Goal: Transaction & Acquisition: Purchase product/service

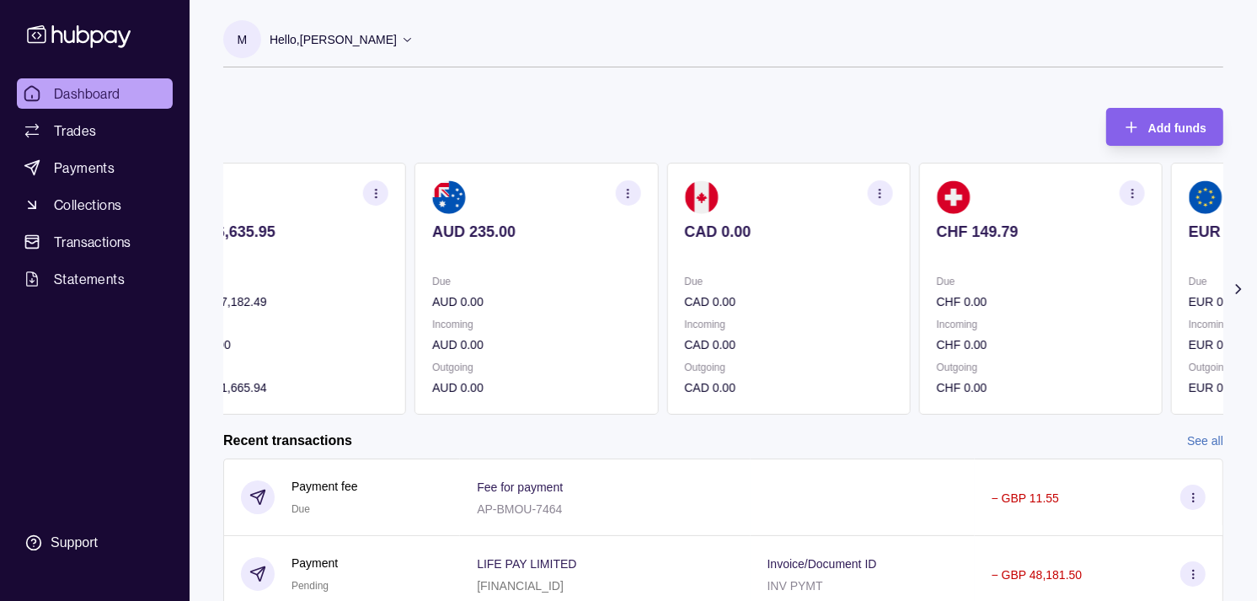
click at [937, 262] on p at bounding box center [1041, 254] width 208 height 19
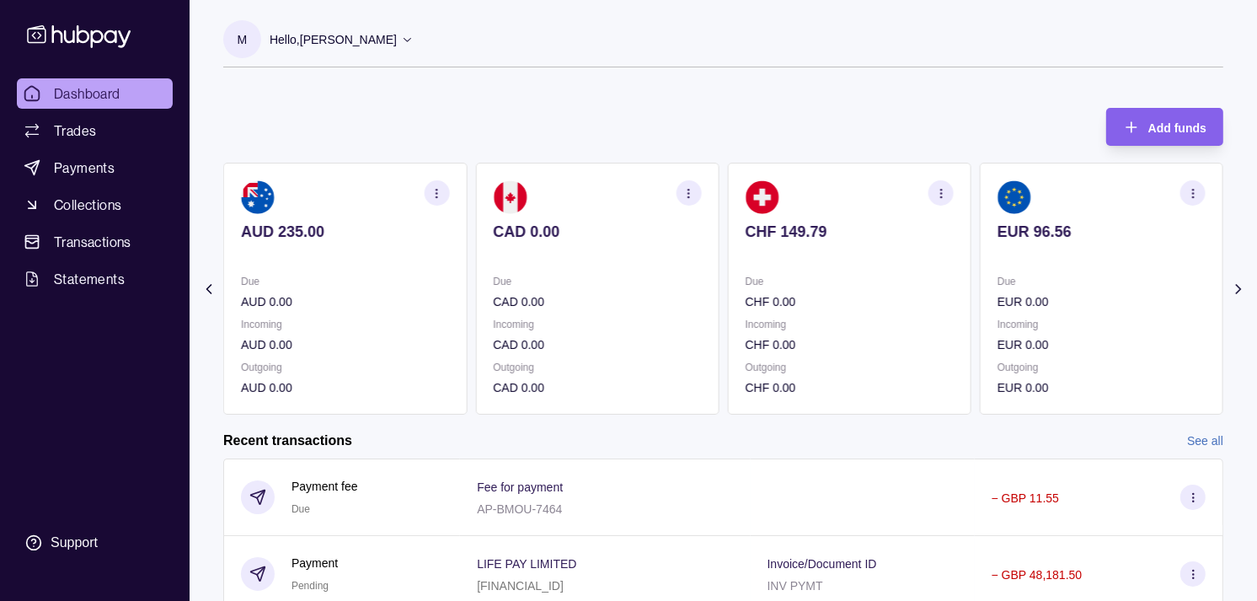
click at [980, 272] on section "EUR 96.56 Due EUR 0.00 Incoming EUR 0.00 Outgoing EUR 0.00" at bounding box center [1102, 289] width 244 height 252
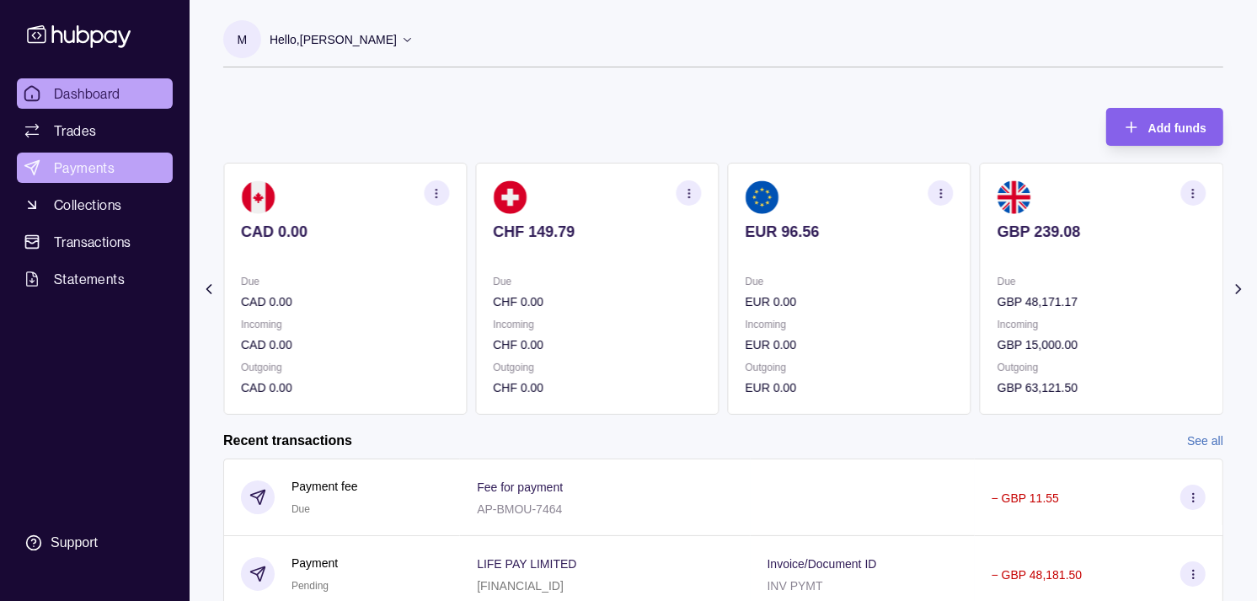
click at [81, 161] on span "Payments" at bounding box center [84, 168] width 61 height 20
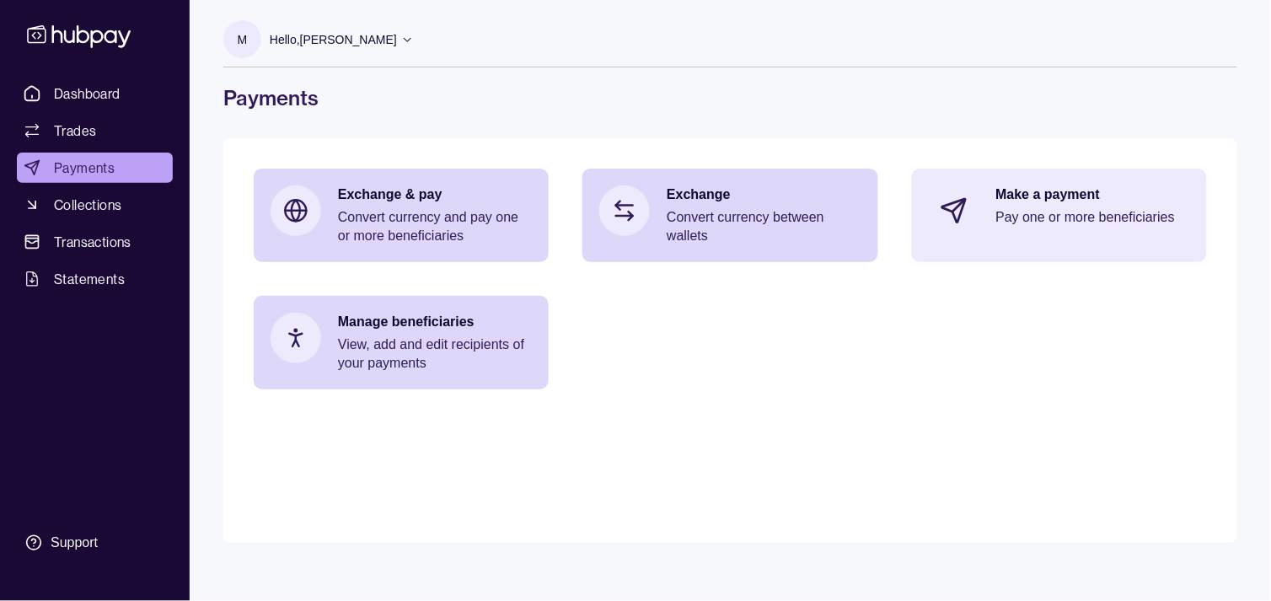
click at [1089, 200] on p "Make a payment" at bounding box center [1093, 194] width 194 height 19
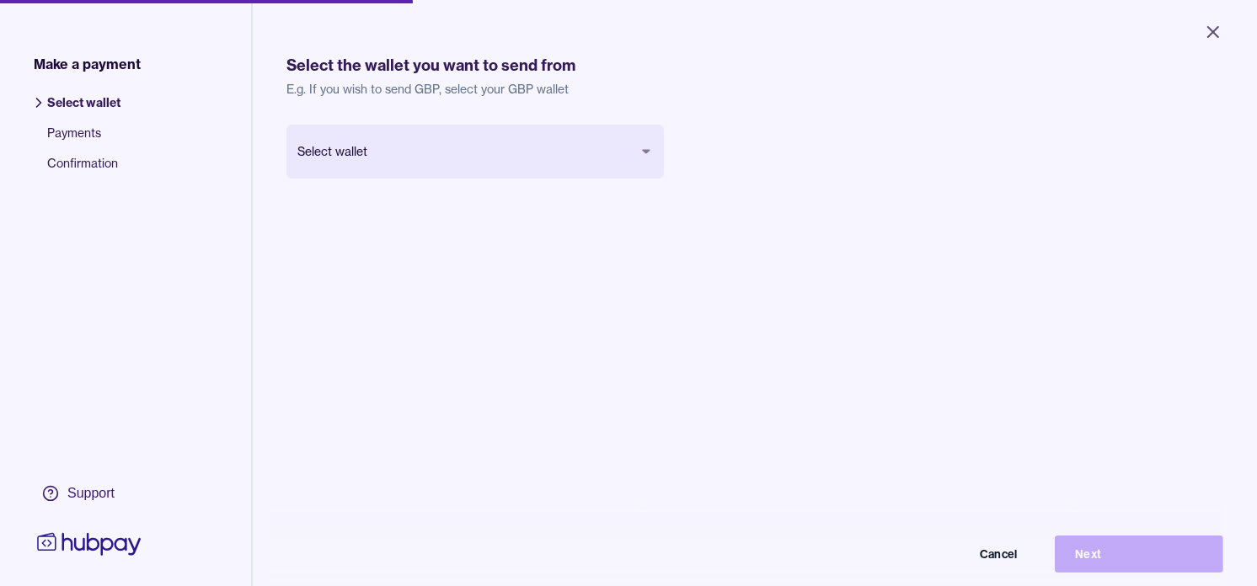
click at [480, 143] on body "Close Make a payment Select wallet Payments Confirmation Support Select the wal…" at bounding box center [628, 293] width 1257 height 586
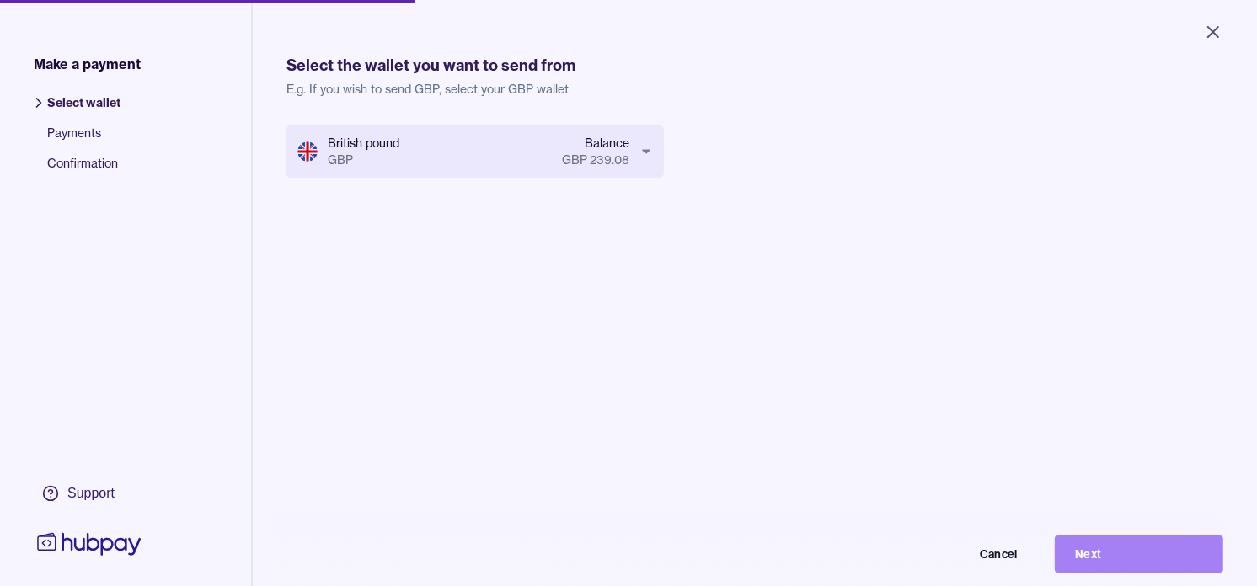
click at [1172, 566] on button "Next" at bounding box center [1139, 554] width 169 height 37
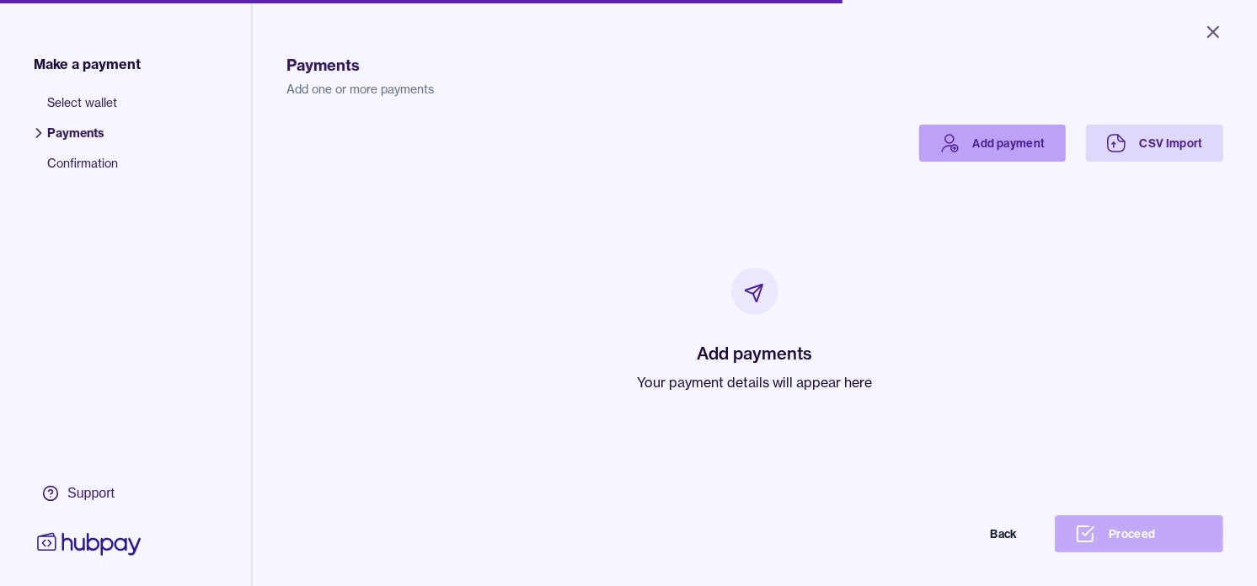
click at [969, 160] on link "Add payment" at bounding box center [992, 143] width 147 height 37
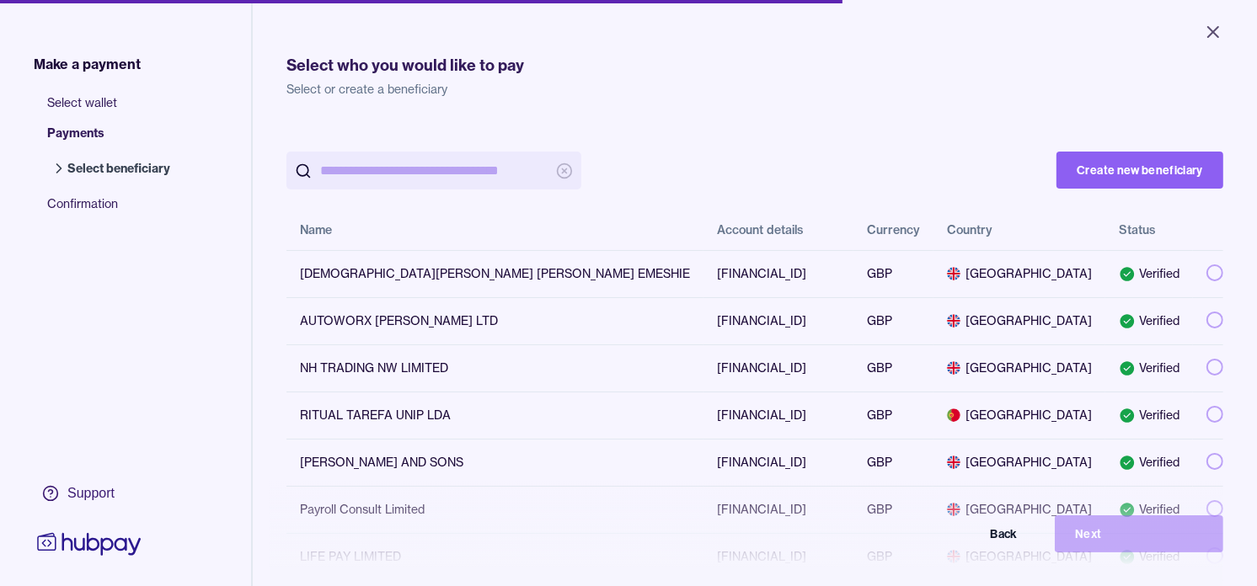
click at [392, 158] on input "search" at bounding box center [434, 171] width 228 height 38
paste input "*******"
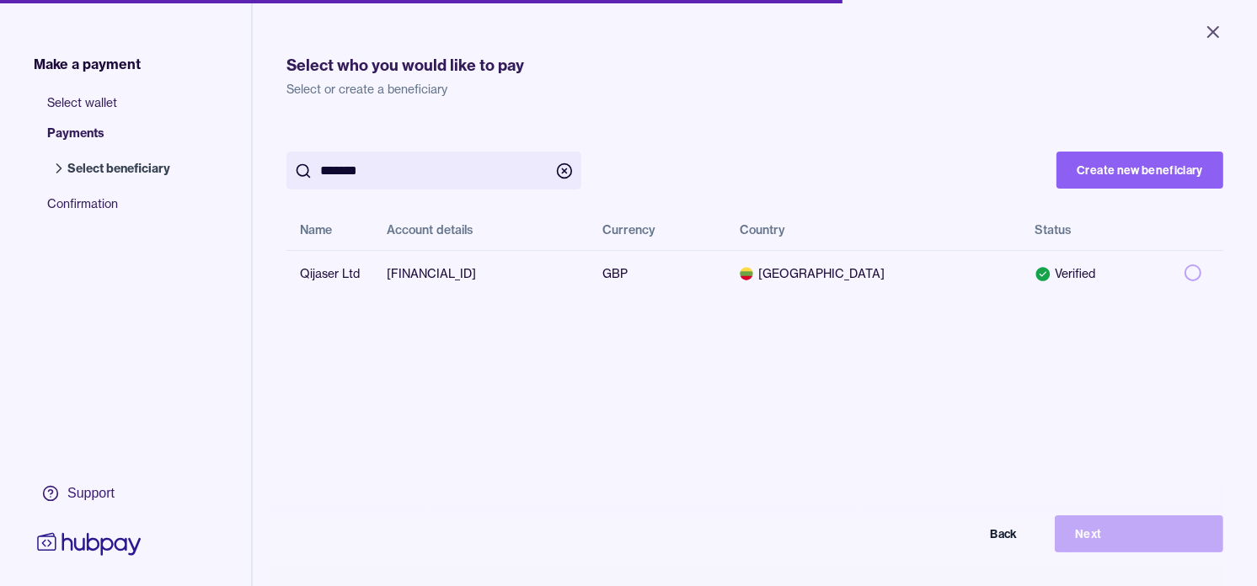
type input "*******"
click at [903, 139] on div "******* Create new beneficiary Name Account details Currency Country Status Qij…" at bounding box center [754, 211] width 937 height 173
click at [1185, 276] on button "button" at bounding box center [1193, 273] width 17 height 17
click at [1142, 553] on button "Next" at bounding box center [1139, 534] width 169 height 37
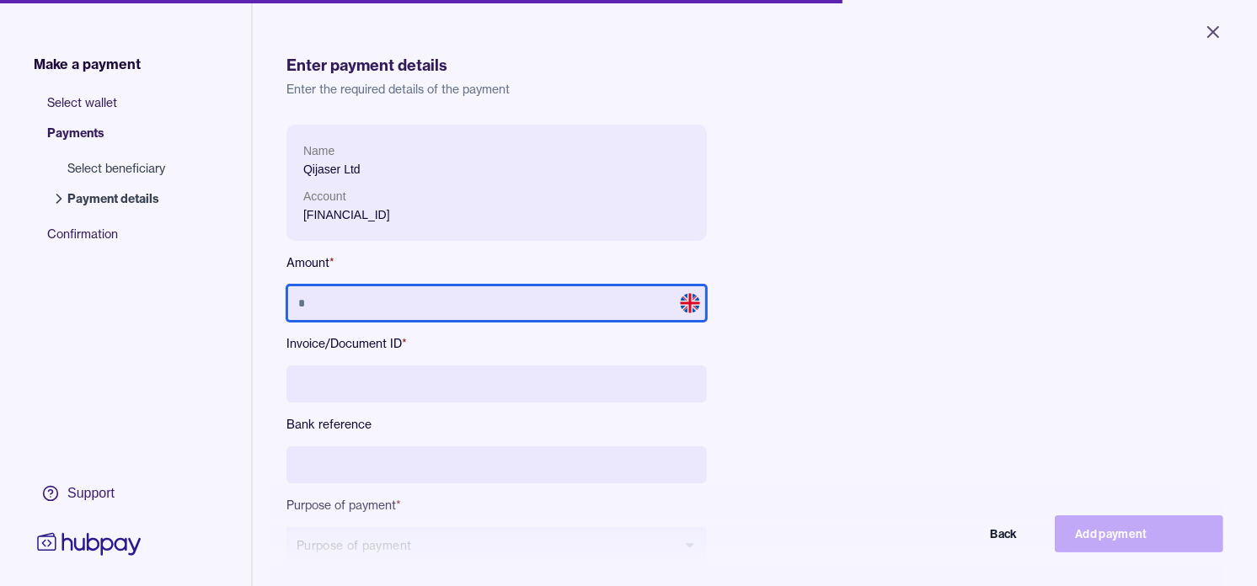
drag, startPoint x: 489, startPoint y: 295, endPoint x: 485, endPoint y: 304, distance: 10.2
click at [485, 304] on input "text" at bounding box center [496, 303] width 420 height 37
paste input "*******"
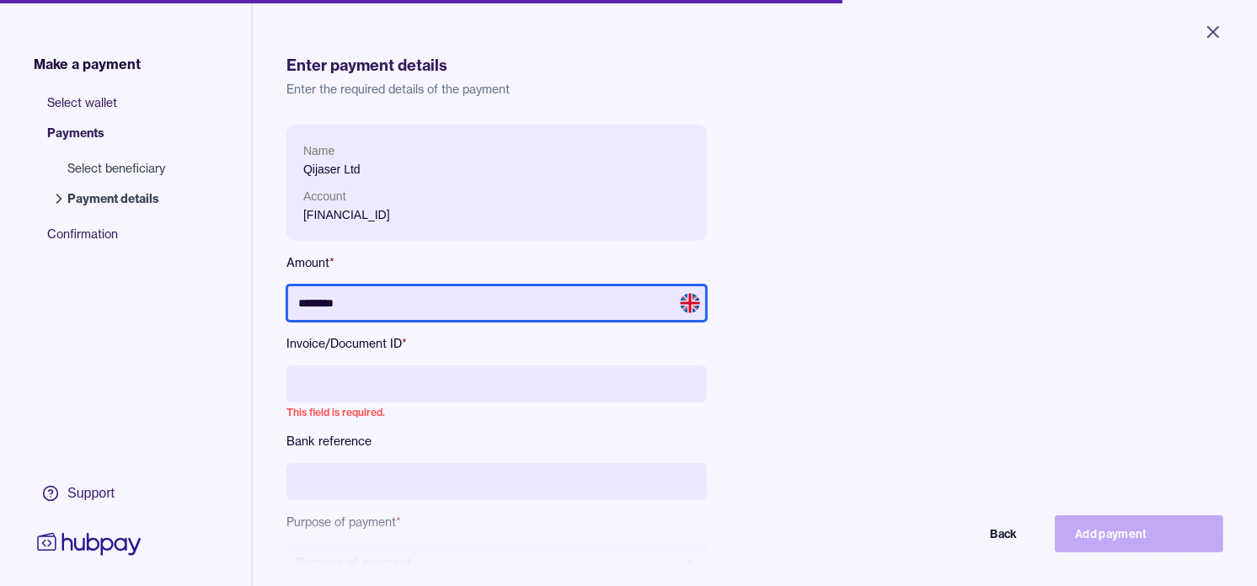
drag, startPoint x: 384, startPoint y: 297, endPoint x: 195, endPoint y: 274, distance: 190.2
click at [195, 274] on div "Make a payment Select wallet Payments Select beneficiary Payment details Confir…" at bounding box center [628, 365] width 1257 height 731
type input "********"
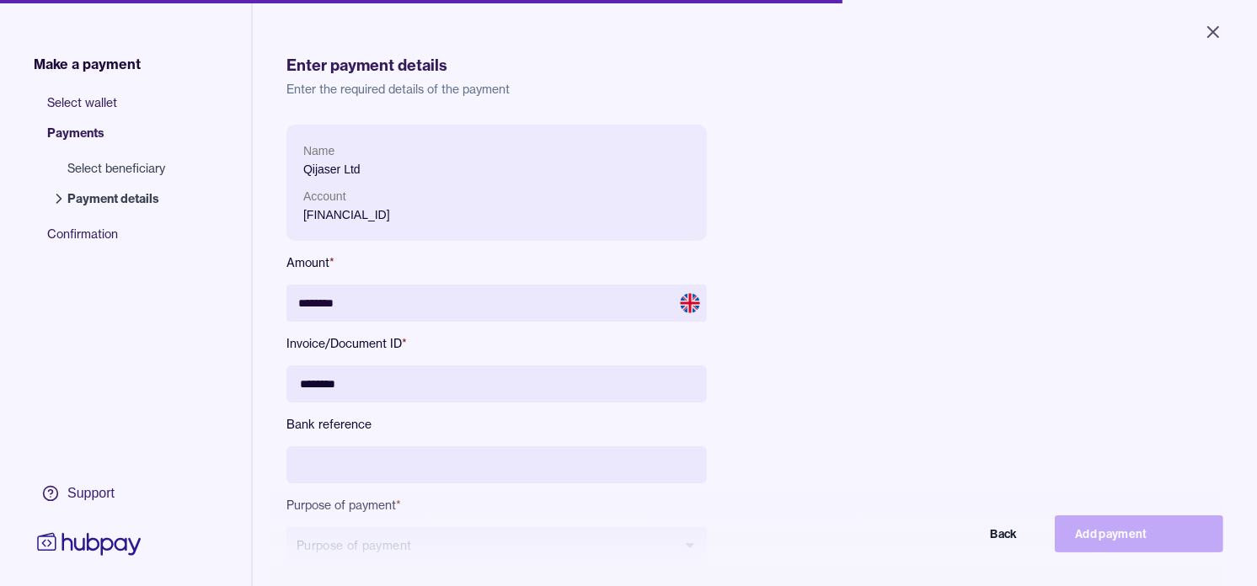
type input "********"
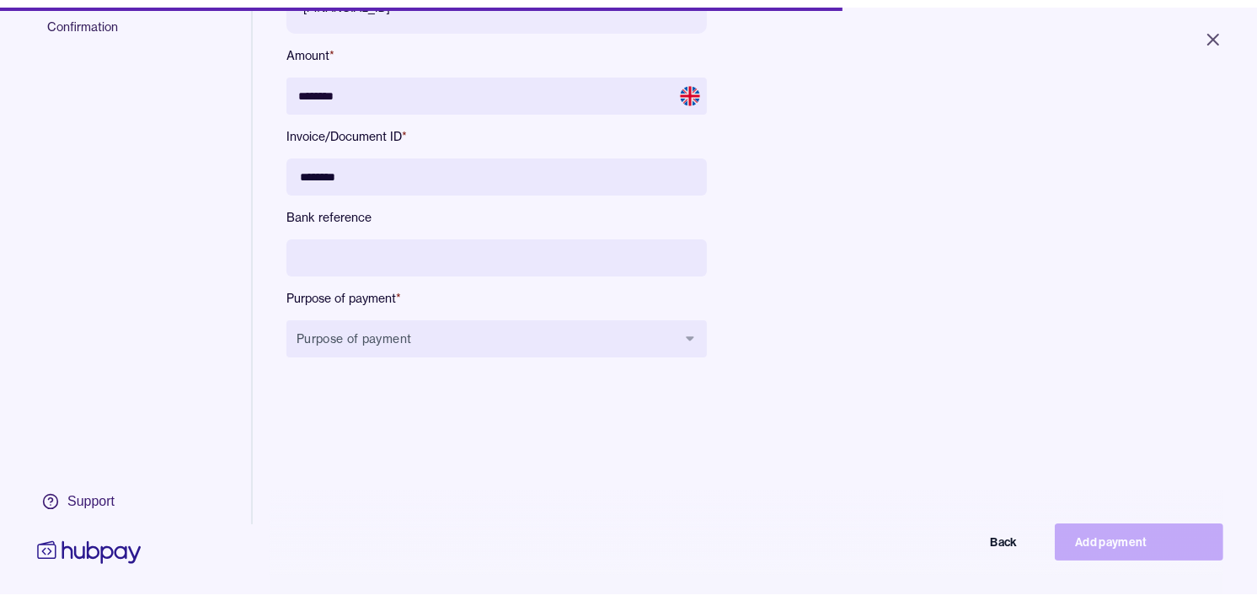
scroll to position [225, 0]
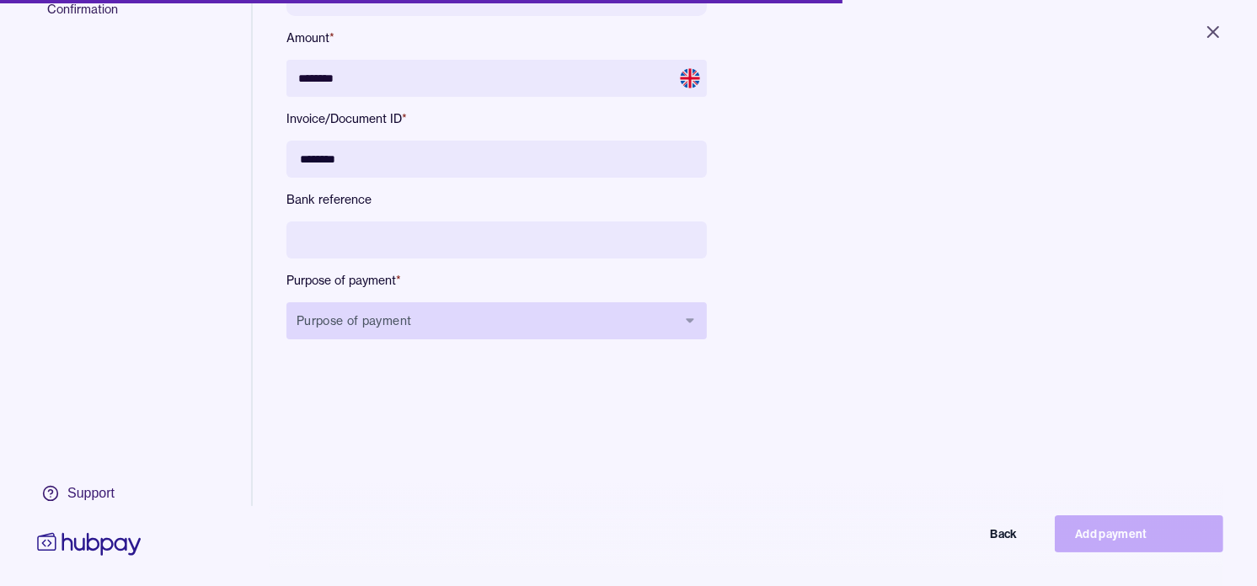
click at [418, 321] on button "Purpose of payment" at bounding box center [496, 321] width 420 height 37
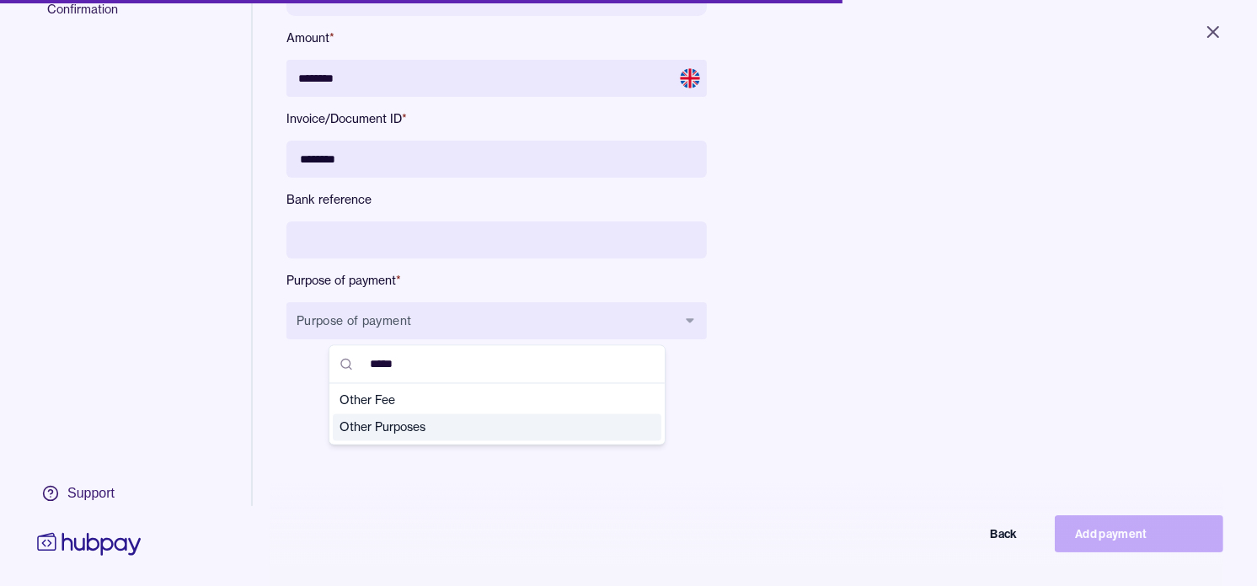
type input "*****"
click at [403, 435] on span "Other Purposes" at bounding box center [487, 428] width 295 height 17
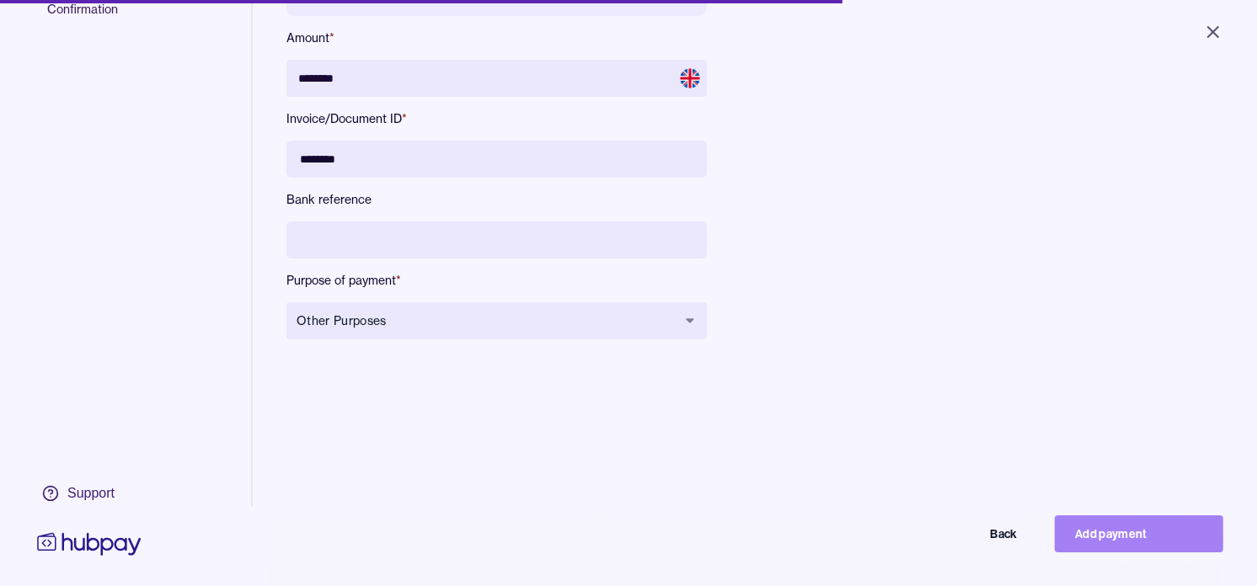
click at [1133, 533] on button "Add payment" at bounding box center [1139, 534] width 169 height 37
type input "******"
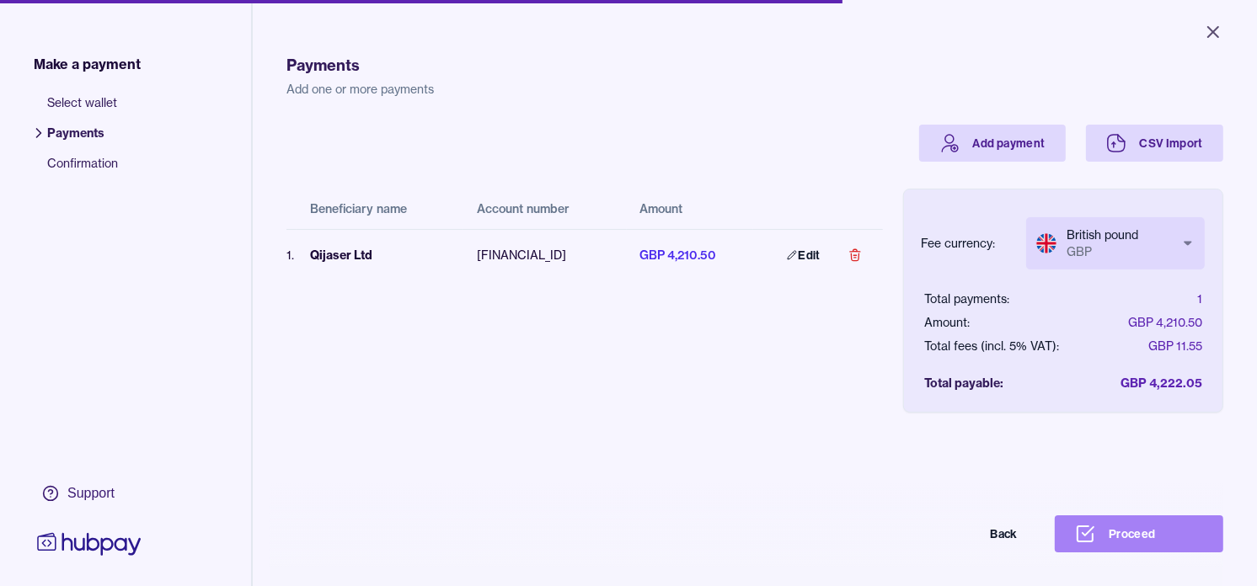
click at [1143, 552] on button "Proceed" at bounding box center [1139, 534] width 169 height 37
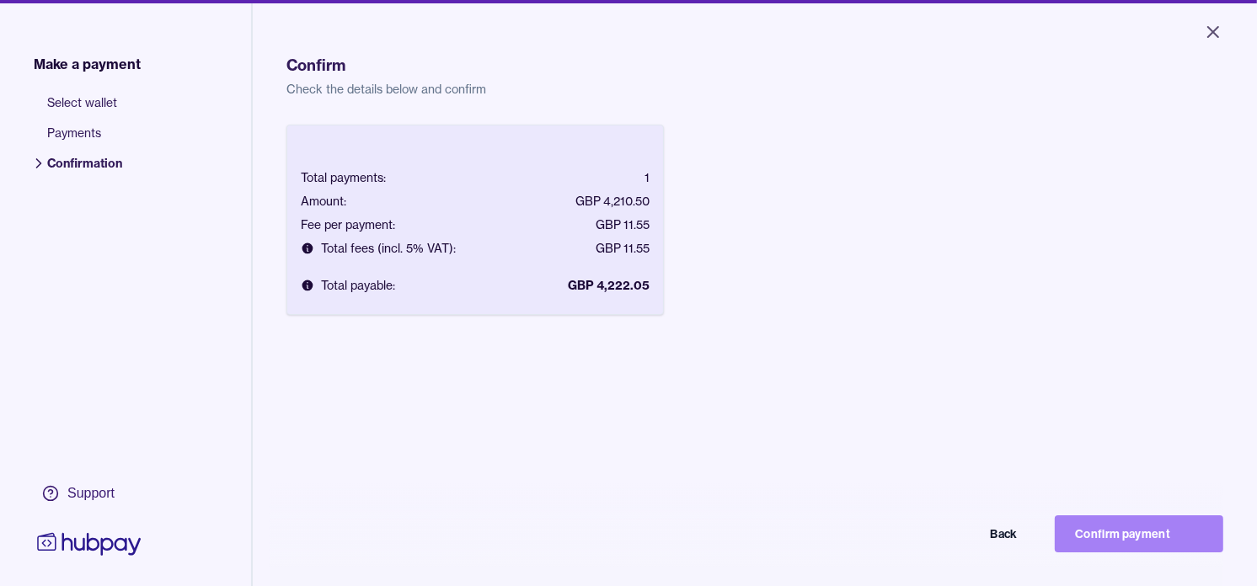
click at [1131, 539] on button "Confirm payment" at bounding box center [1139, 534] width 169 height 37
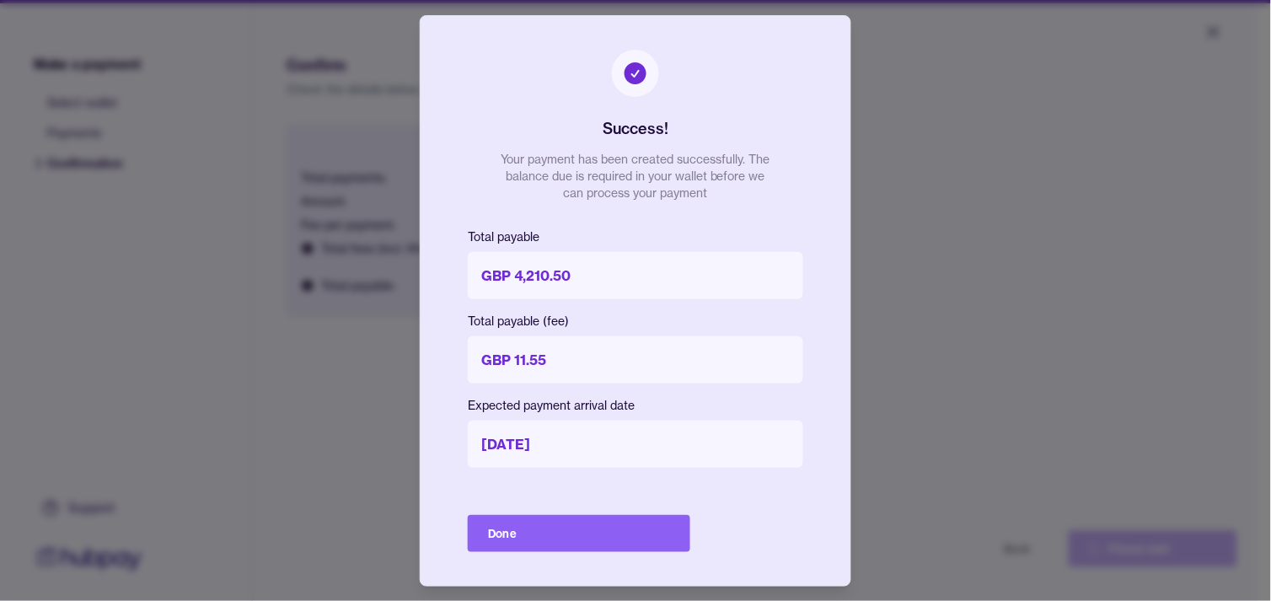
click at [635, 554] on div "Success! Your payment has been created successfully. The balance due is require…" at bounding box center [635, 300] width 431 height 571
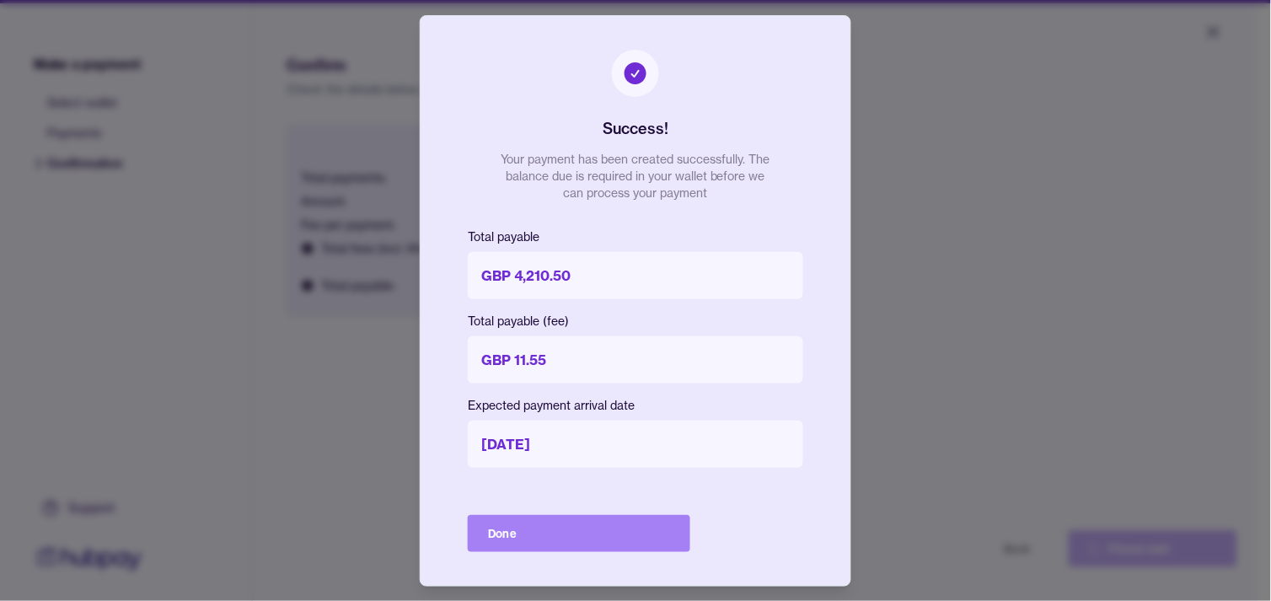
click at [633, 538] on button "Done" at bounding box center [579, 533] width 222 height 37
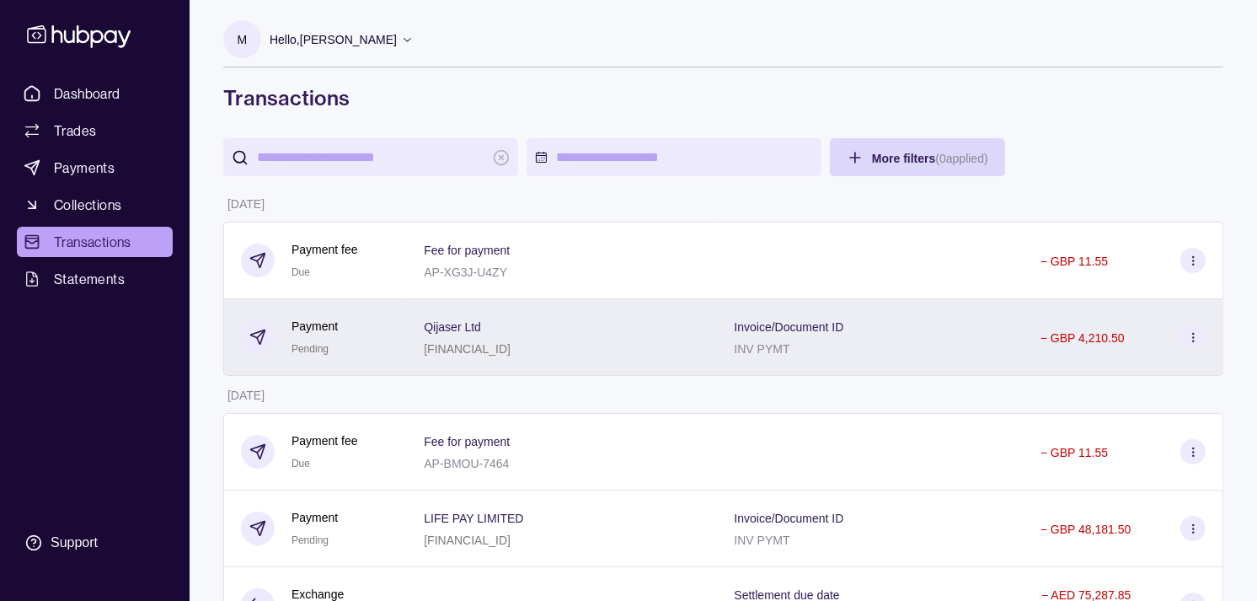
click at [376, 340] on div "Payment Pending" at bounding box center [315, 337] width 149 height 41
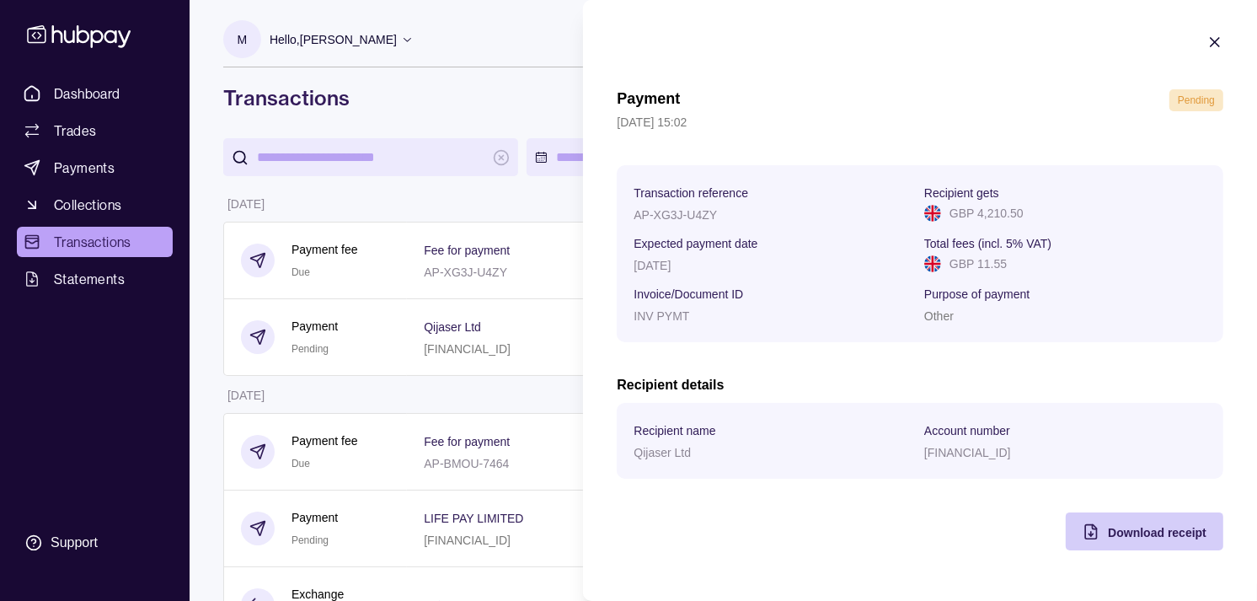
click at [1144, 541] on div "Download receipt" at bounding box center [1157, 532] width 99 height 20
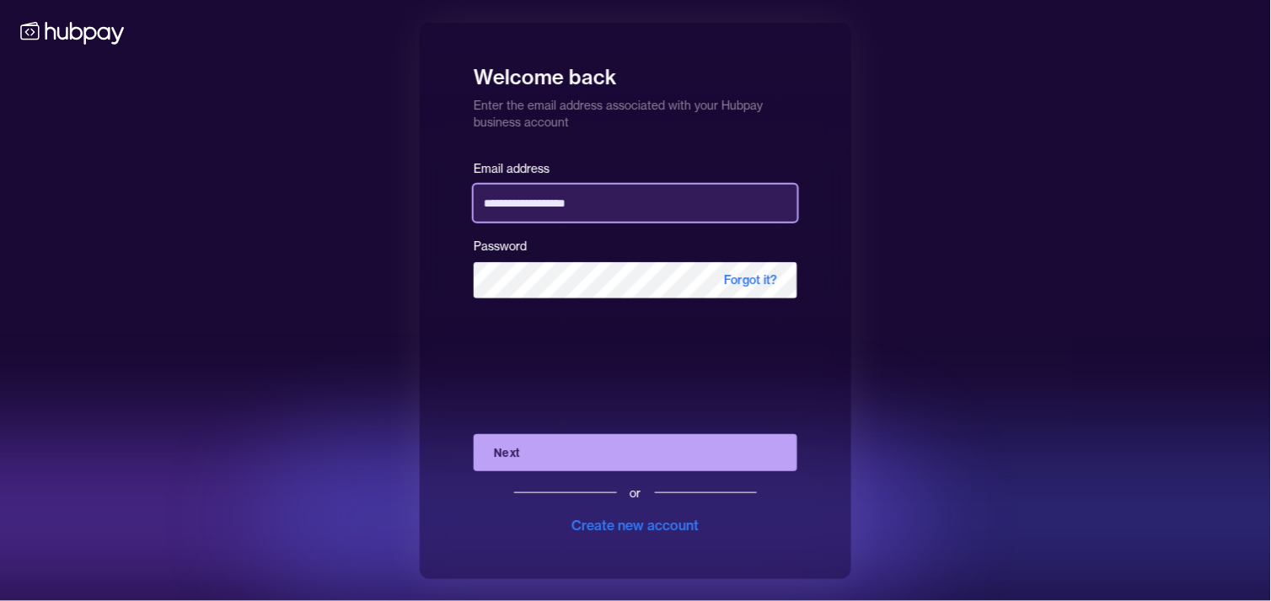
drag, startPoint x: 550, startPoint y: 195, endPoint x: 544, endPoint y: 202, distance: 9.6
click at [550, 195] on input "**********" at bounding box center [636, 203] width 324 height 37
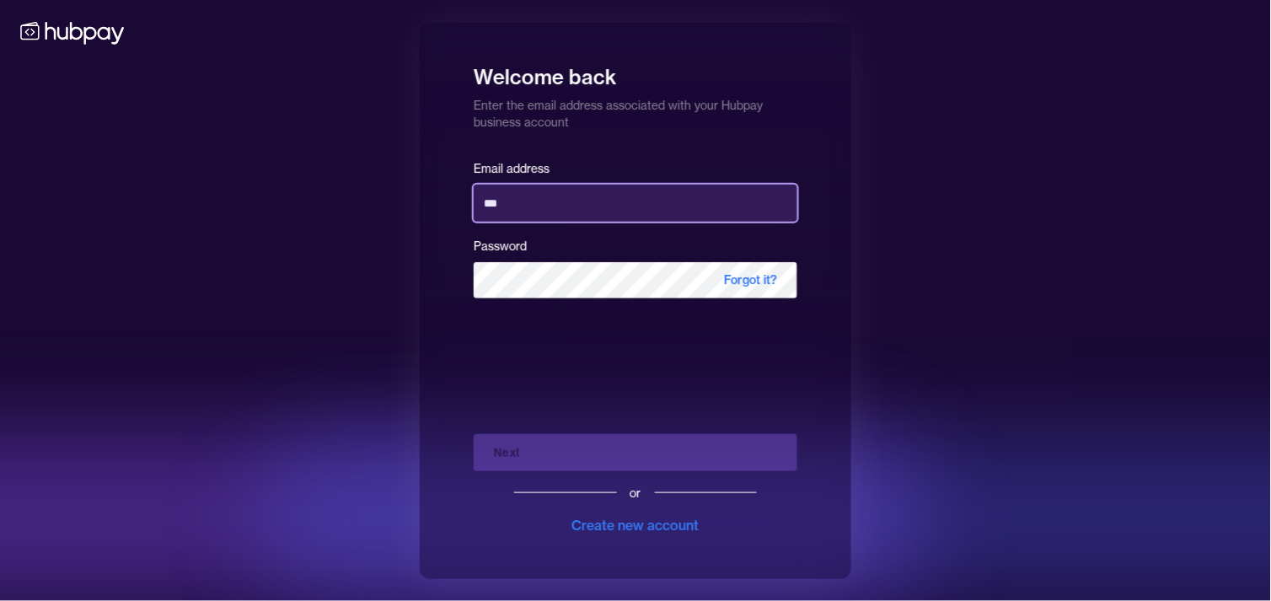
type input "**********"
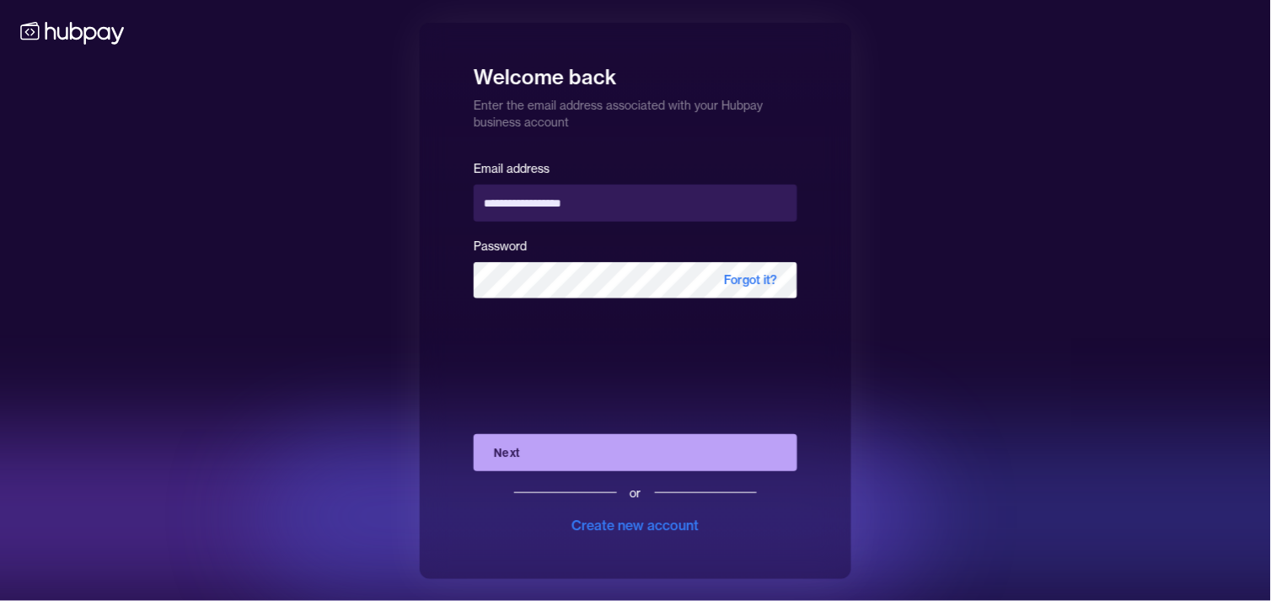
click at [544, 450] on button "Next" at bounding box center [636, 452] width 324 height 37
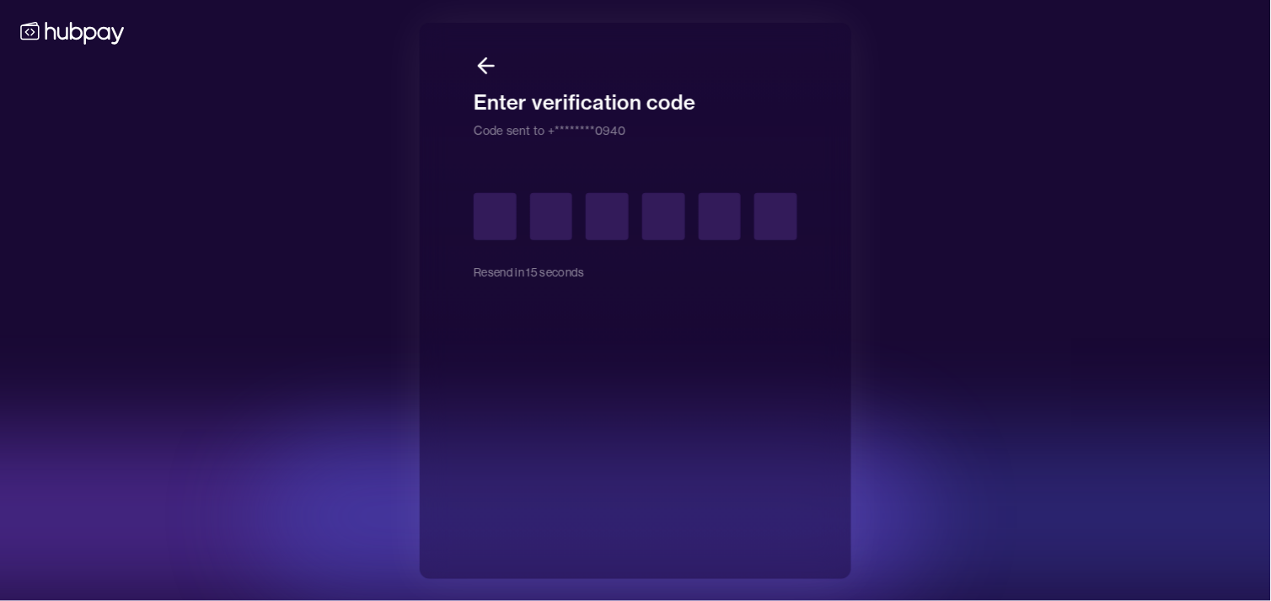
type input "*"
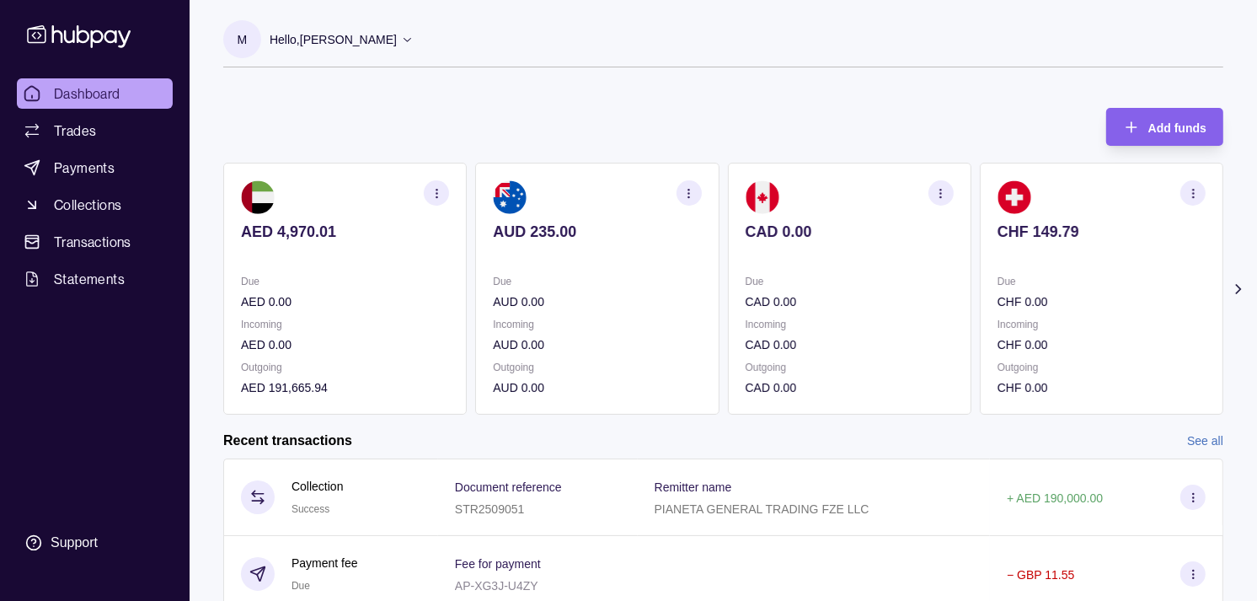
click at [811, 324] on div "Due CAD 0.00 Incoming CAD 0.00 Outgoing CAD 0.00" at bounding box center [850, 334] width 208 height 125
click at [784, 308] on p "CHF 0.00" at bounding box center [850, 301] width 208 height 19
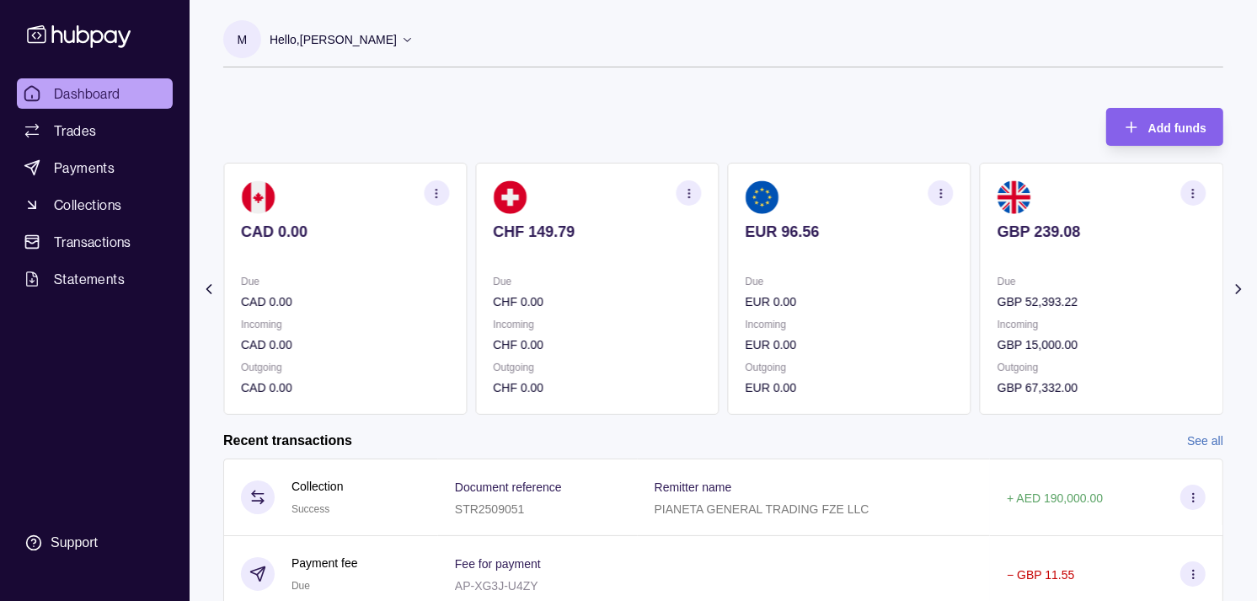
click at [829, 270] on section "EUR 96.56 Due EUR 0.00 Incoming EUR 0.00 Outgoing EUR 0.00" at bounding box center [850, 289] width 244 height 252
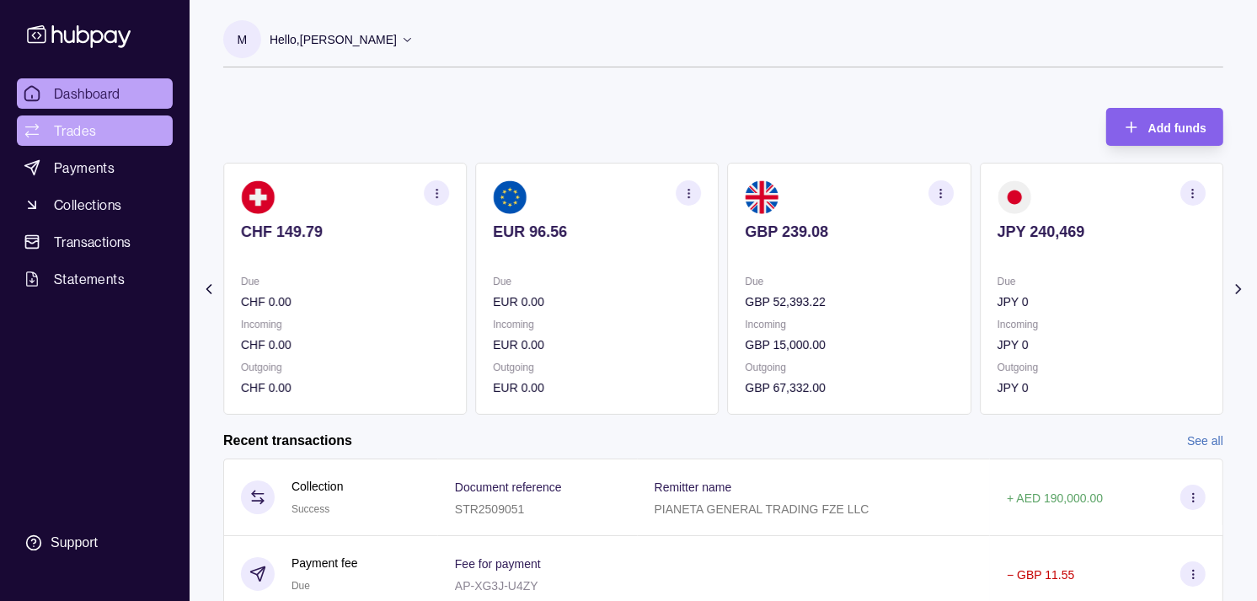
click at [61, 133] on span "Trades" at bounding box center [75, 130] width 42 height 20
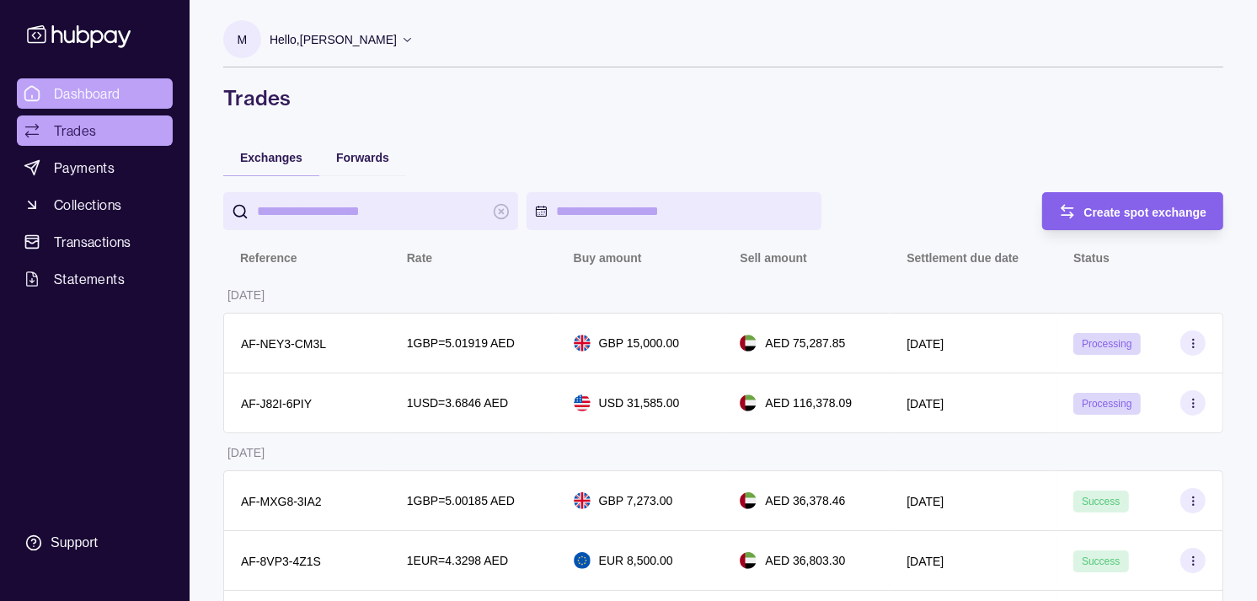
click at [69, 96] on span "Dashboard" at bounding box center [87, 93] width 67 height 20
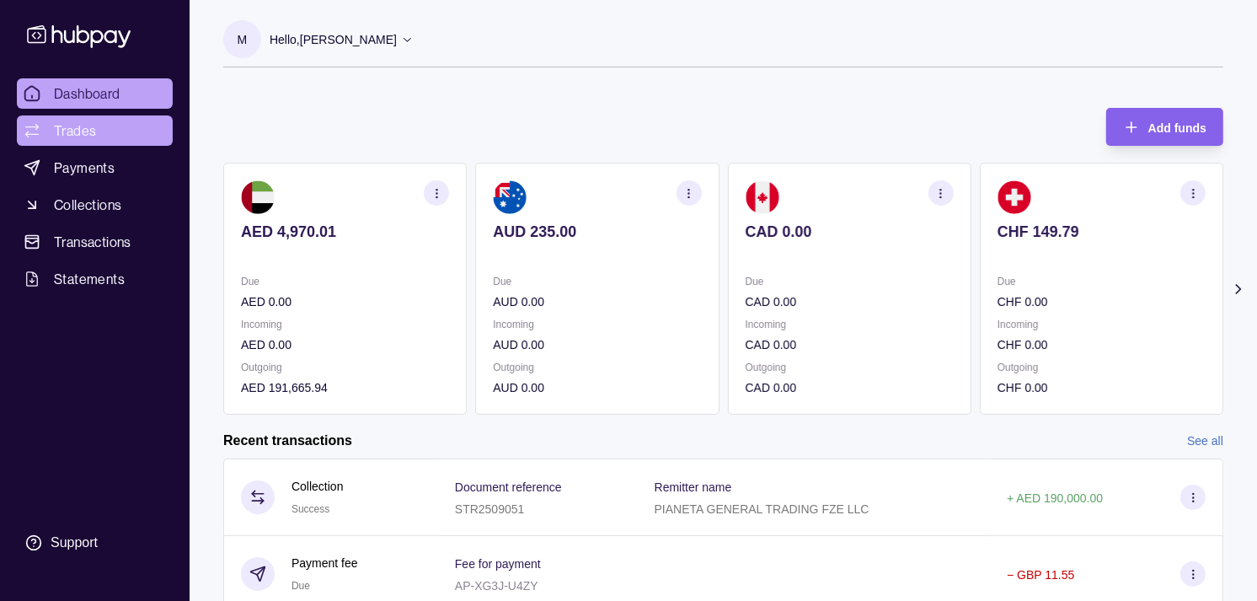
click at [95, 142] on link "Trades" at bounding box center [95, 130] width 156 height 30
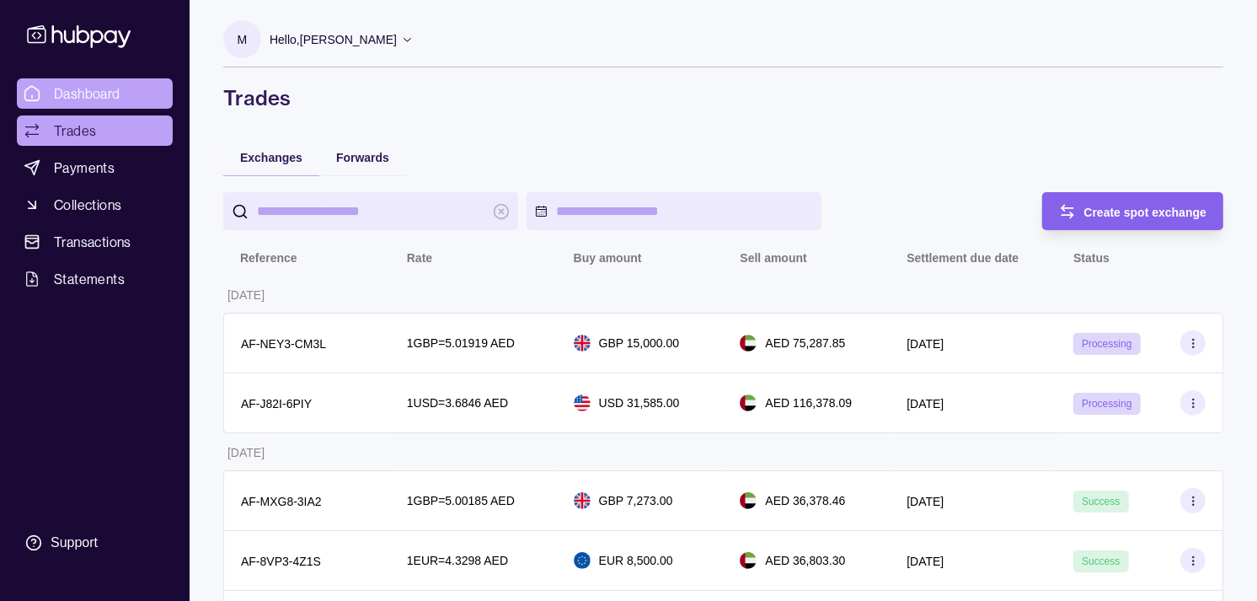
click at [71, 88] on span "Dashboard" at bounding box center [87, 93] width 67 height 20
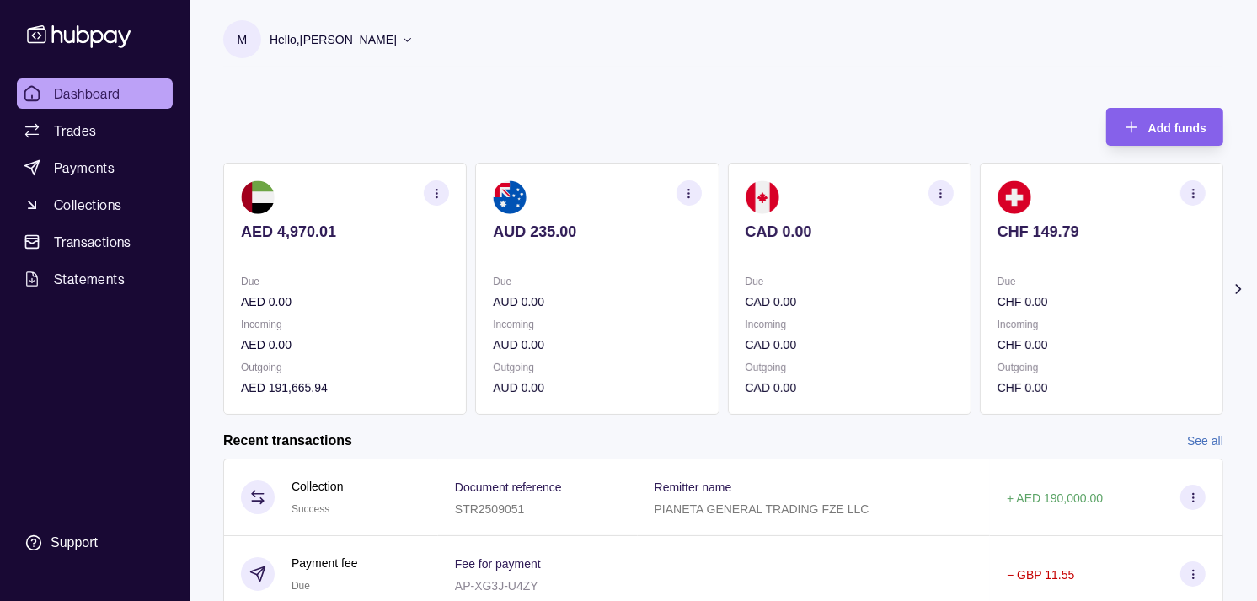
click at [1068, 290] on div "Due CHF 0.00" at bounding box center [1102, 291] width 208 height 39
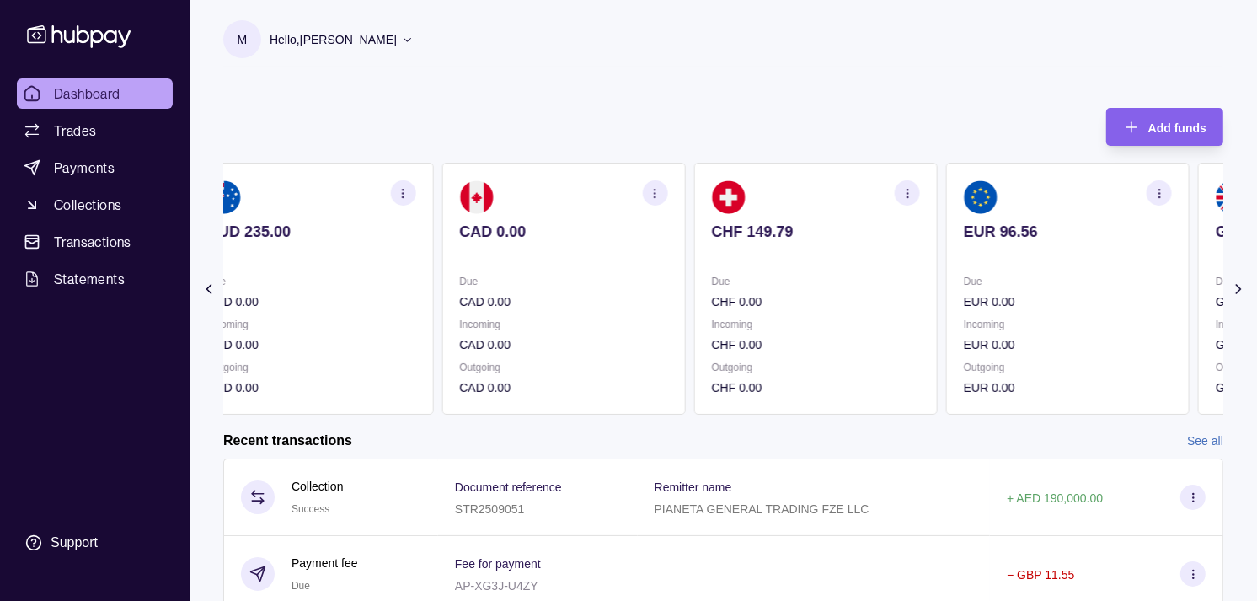
click at [1053, 297] on p "EUR 0.00" at bounding box center [1068, 301] width 208 height 19
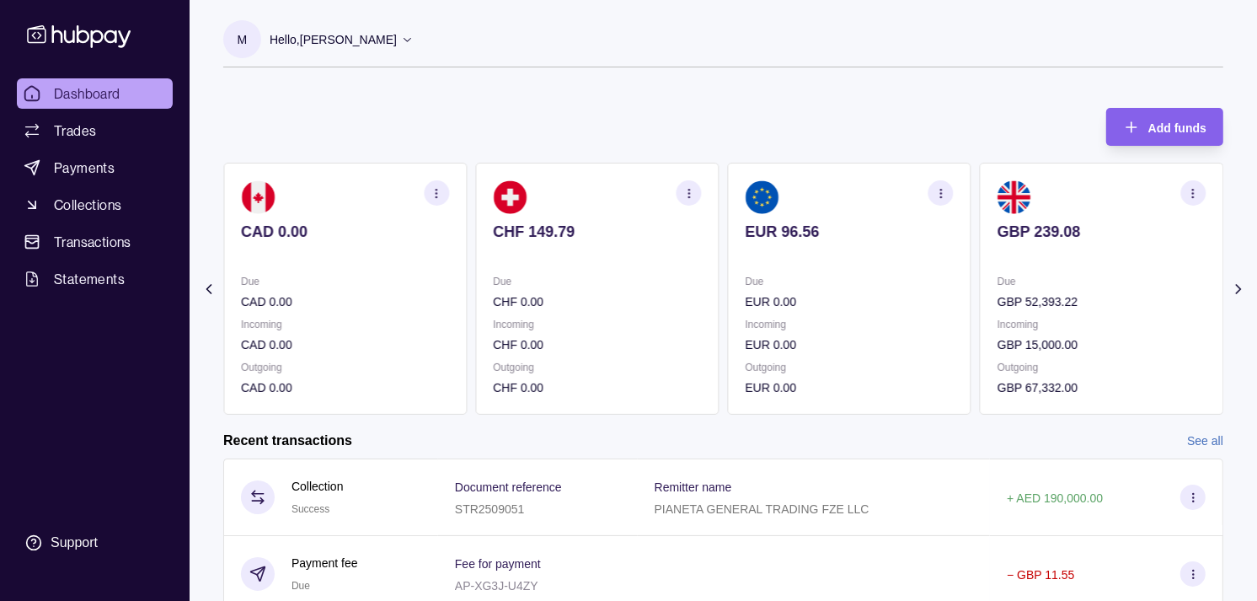
click at [954, 315] on div "Due EUR 0.00 Incoming EUR 0.00 Outgoing EUR 0.00" at bounding box center [850, 334] width 208 height 125
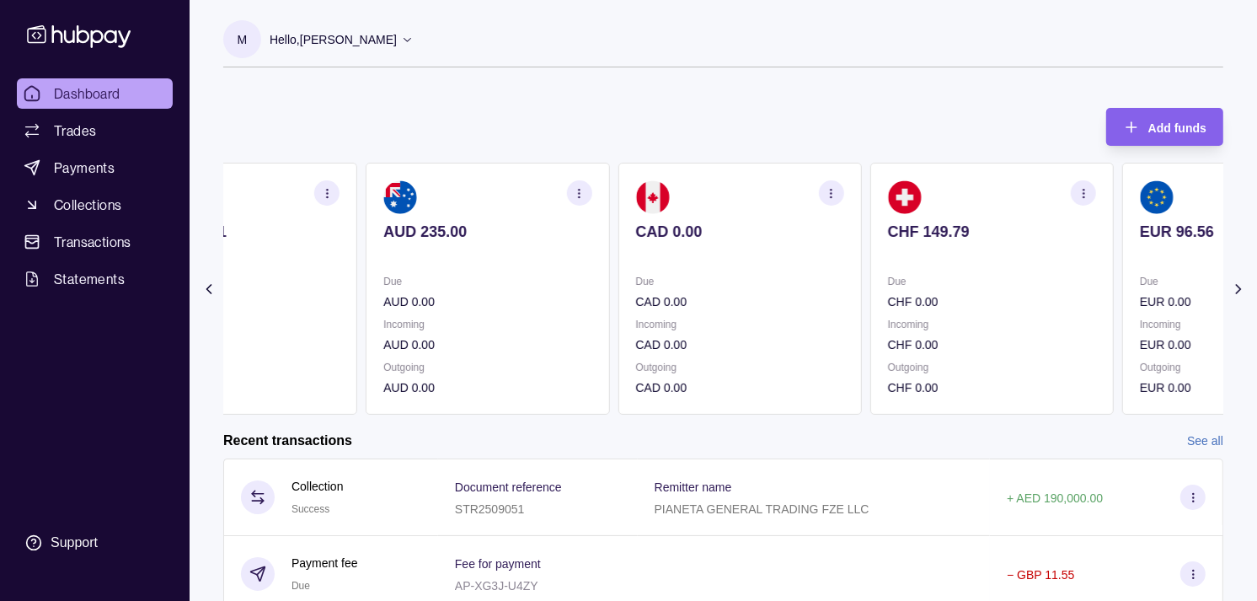
click at [981, 329] on div "Due CHF 0.00 Incoming CHF 0.00 Outgoing CHF 0.00" at bounding box center [992, 334] width 208 height 125
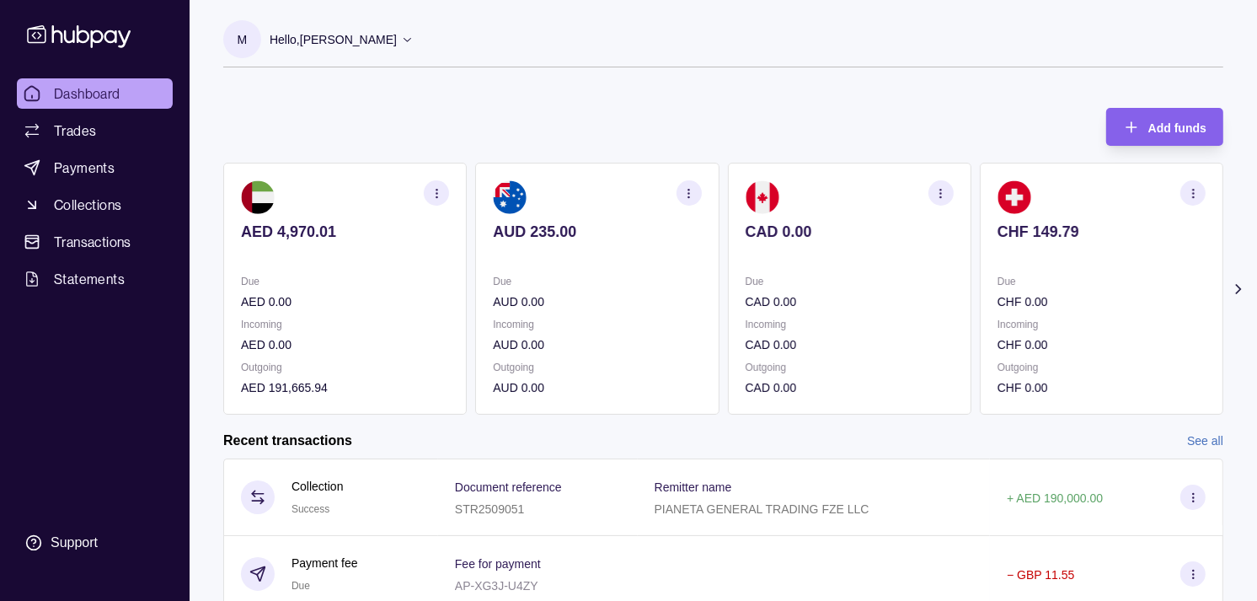
click at [836, 313] on div "AED 4,970.01 Due AED 0.00 Incoming AED 0.00 Outgoing AED 191,665.94 AUD 235.00 …" at bounding box center [723, 289] width 1000 height 252
click at [998, 313] on div "Due EUR 0.00 Incoming EUR 0.00 Outgoing EUR 0.00" at bounding box center [1102, 334] width 208 height 125
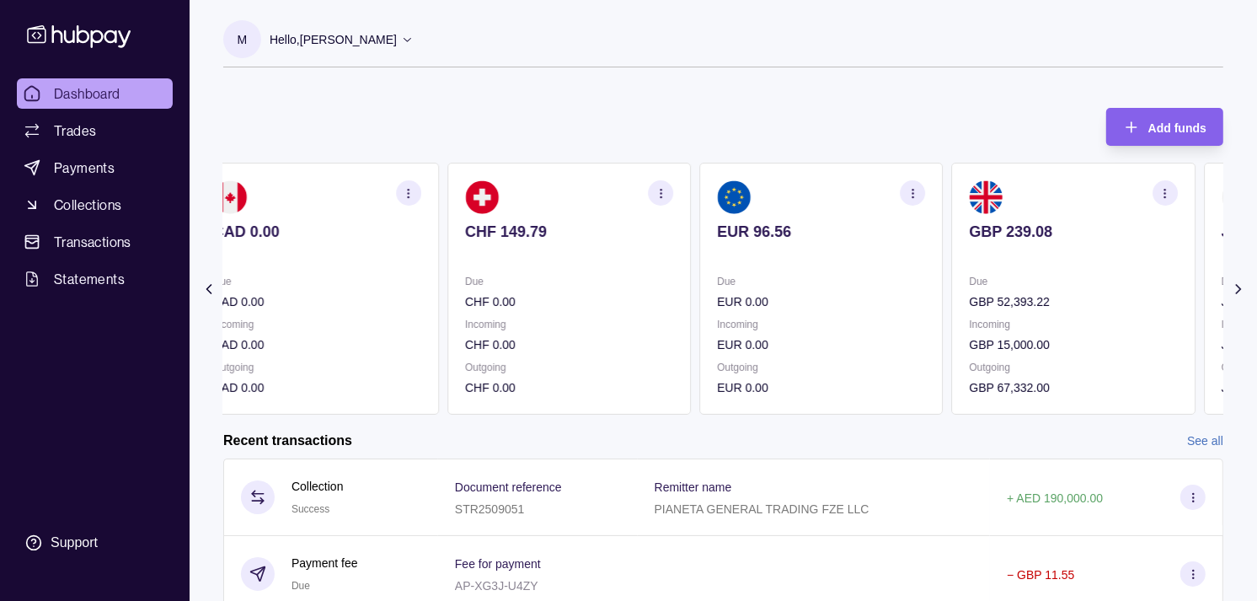
click at [981, 315] on div "Due GBP 52,393.22 Incoming GBP 15,000.00 Outgoing GBP 67,332.00" at bounding box center [1074, 334] width 208 height 125
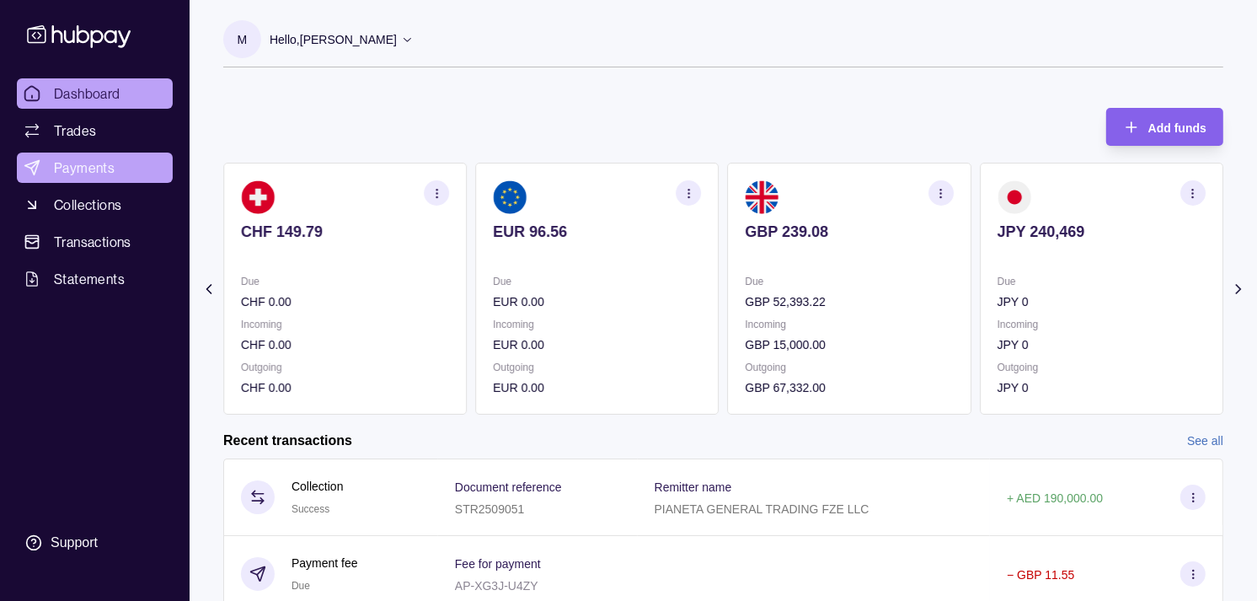
click at [119, 169] on link "Payments" at bounding box center [95, 168] width 156 height 30
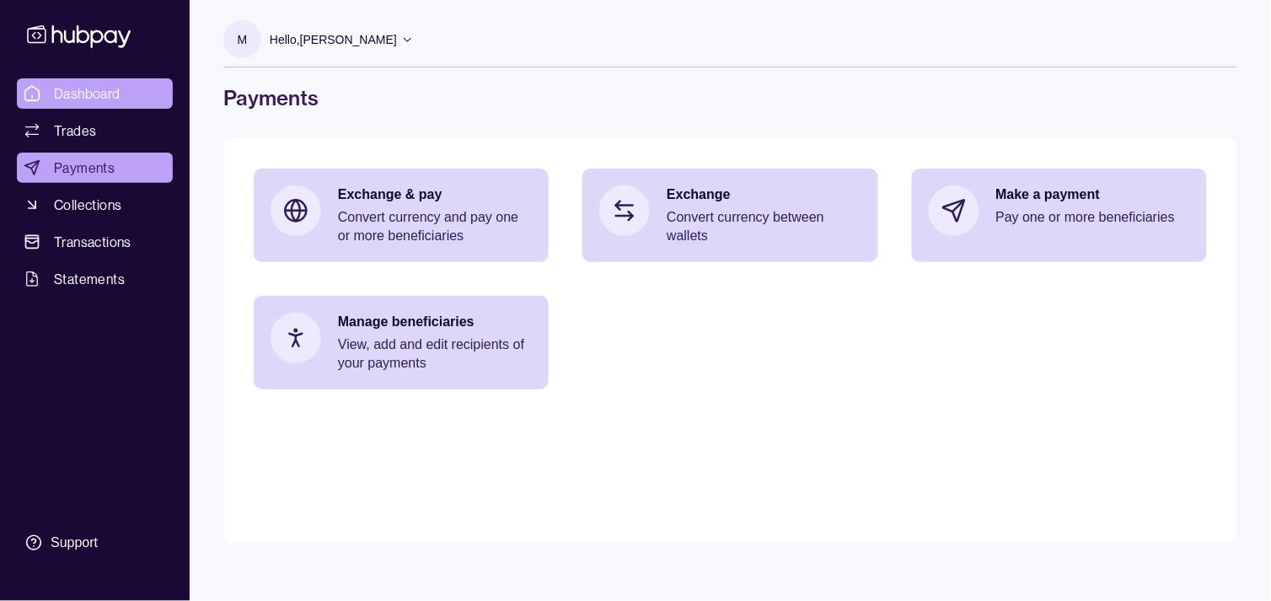
click at [94, 95] on span "Dashboard" at bounding box center [87, 93] width 67 height 20
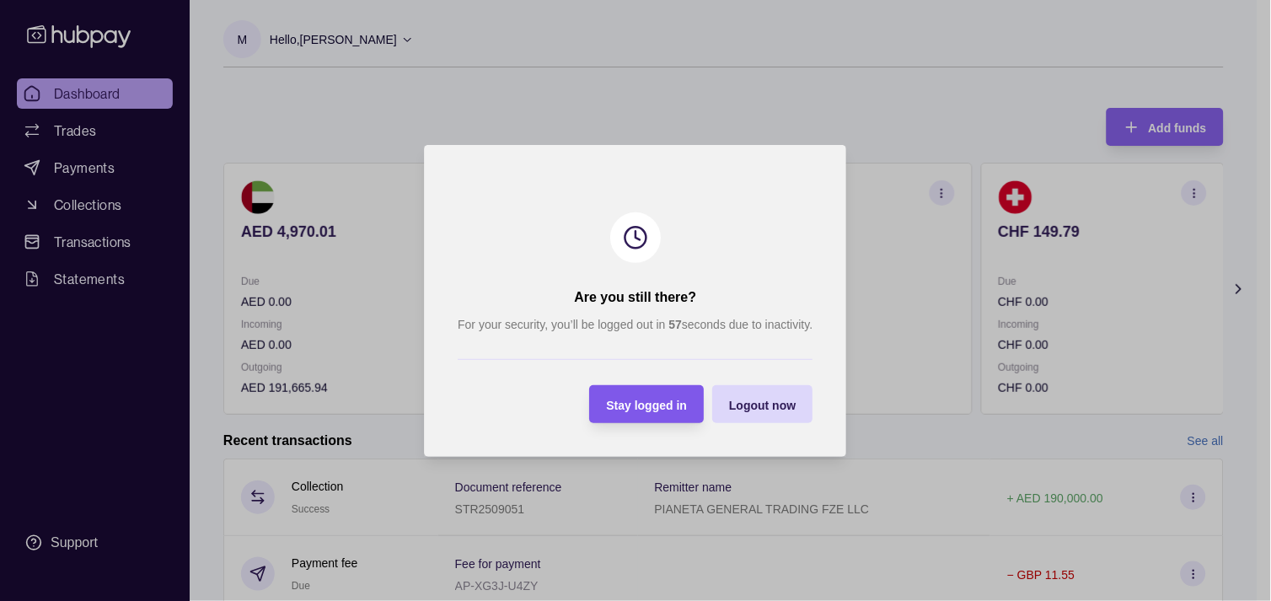
click at [649, 399] on span "Stay logged in" at bounding box center [647, 404] width 81 height 13
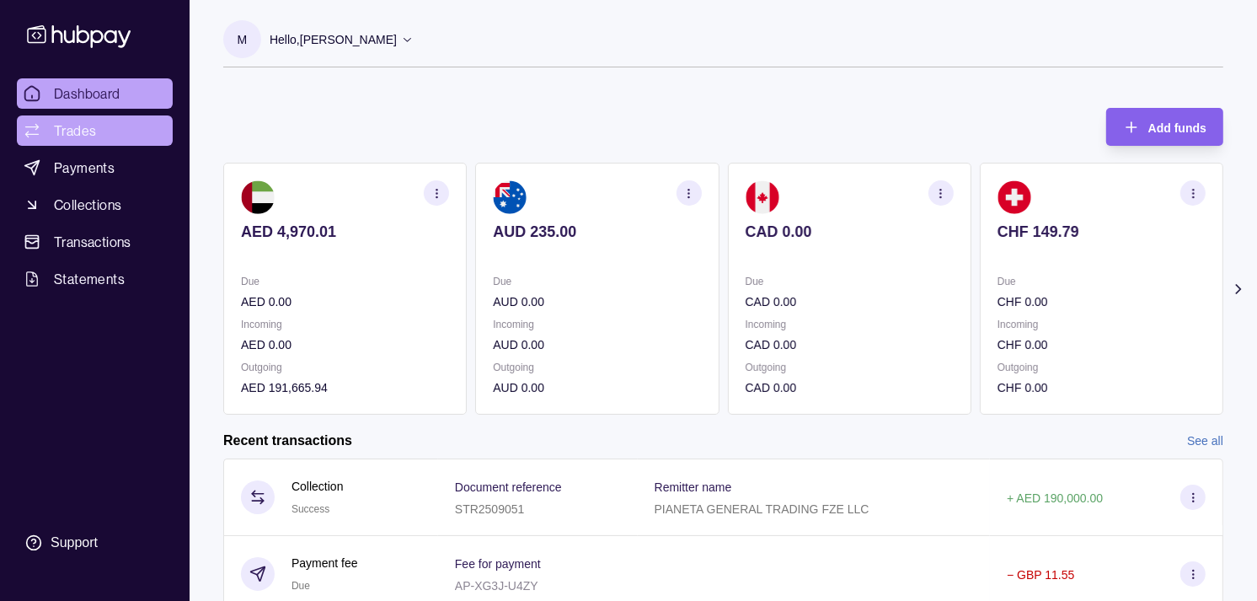
click at [127, 130] on link "Trades" at bounding box center [95, 130] width 156 height 30
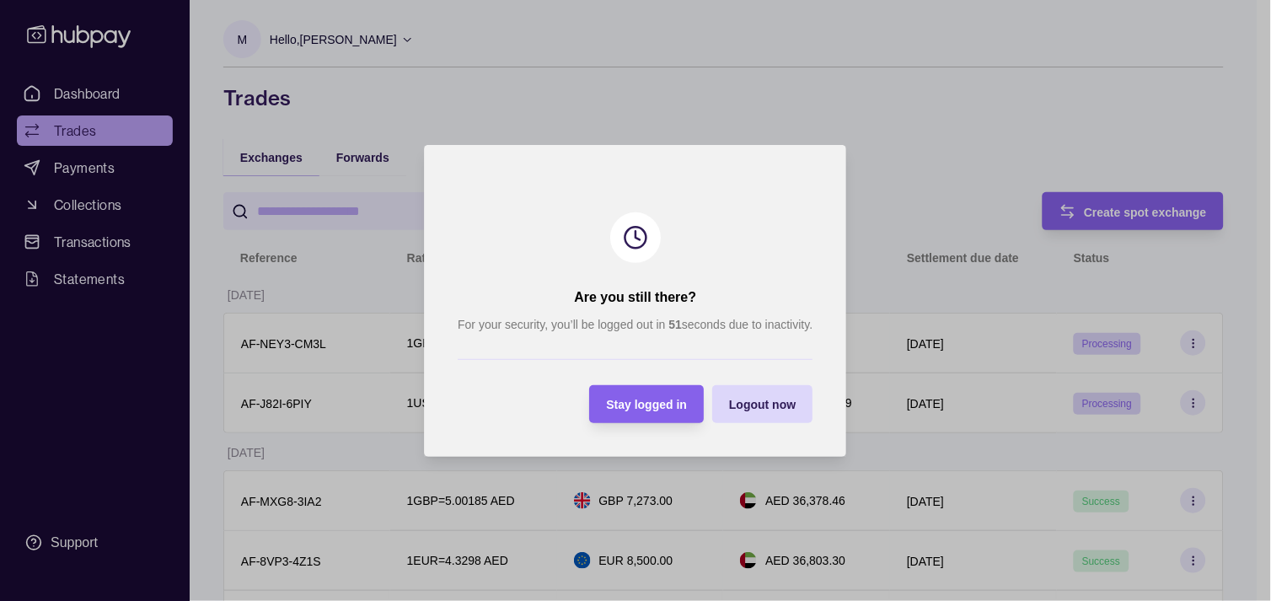
click at [628, 381] on section "Are you still there? For your security, you’ll be logged out in 51 seconds due …" at bounding box center [635, 301] width 422 height 312
click at [643, 409] on span "Stay logged in" at bounding box center [647, 404] width 81 height 13
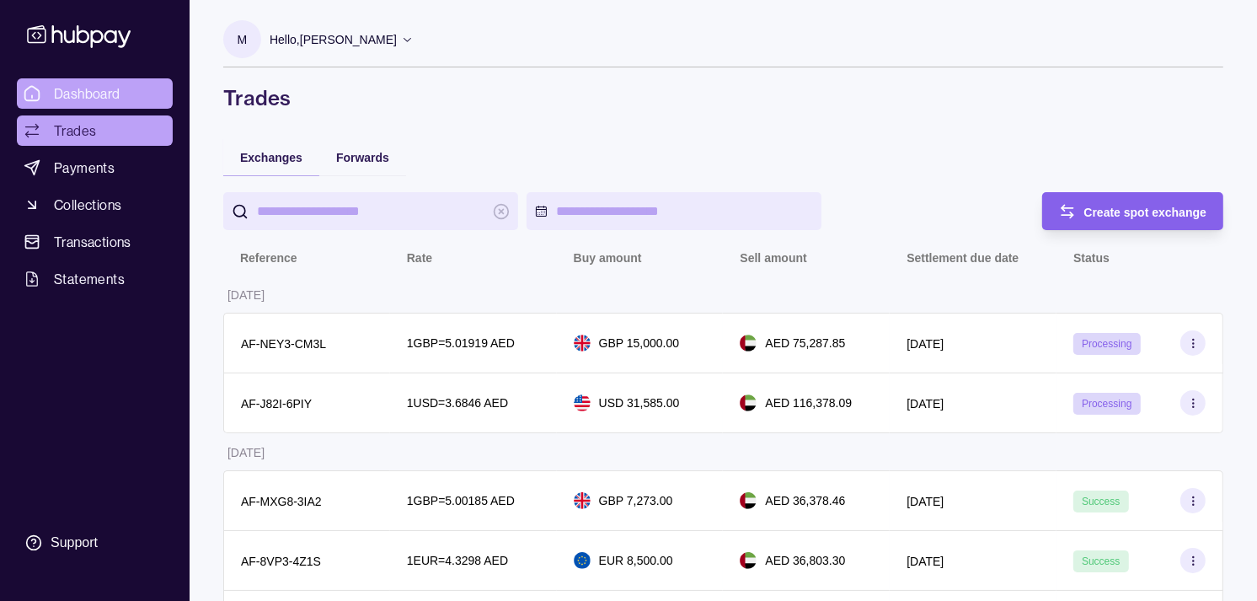
click at [102, 83] on span "Dashboard" at bounding box center [87, 93] width 67 height 20
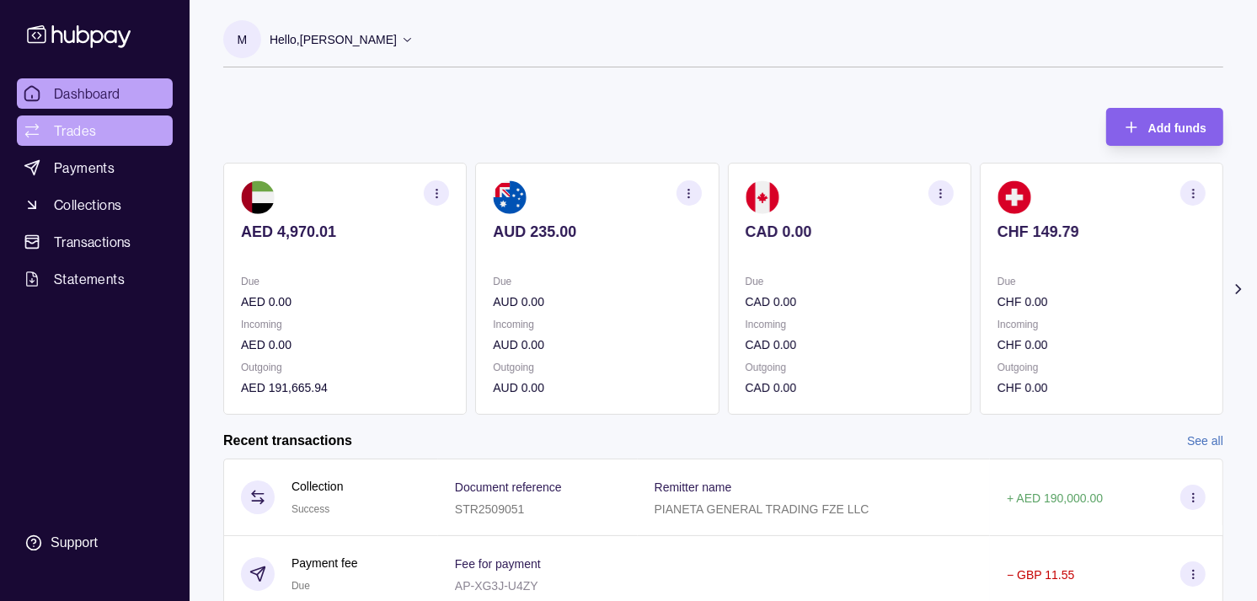
click at [105, 129] on link "Trades" at bounding box center [95, 130] width 156 height 30
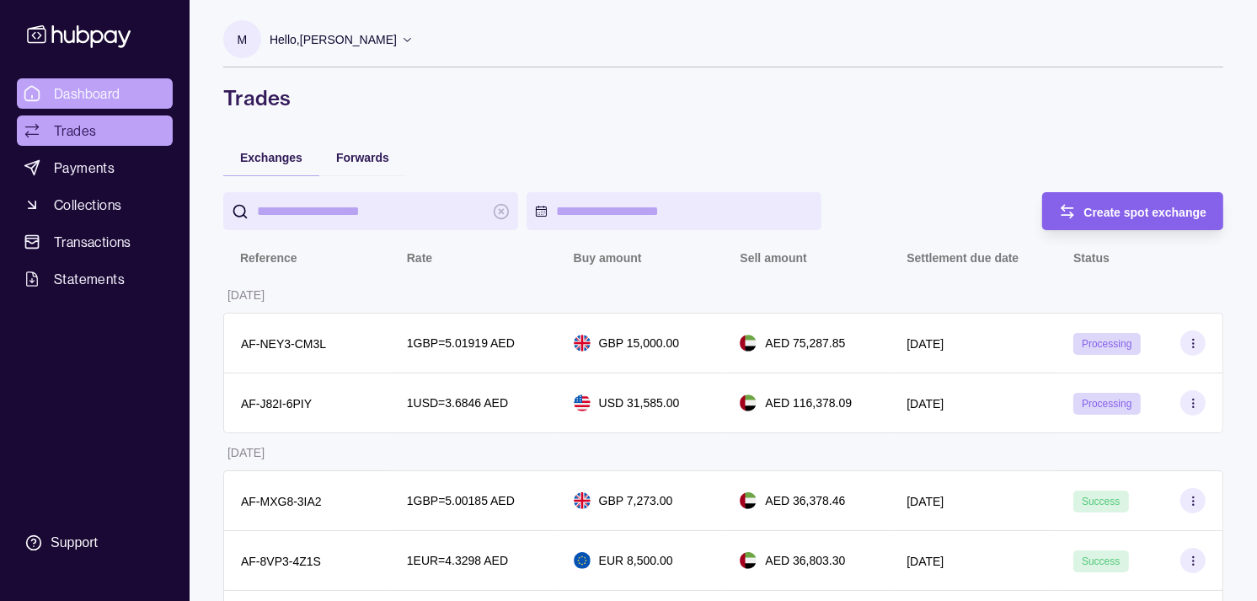
click at [102, 104] on link "Dashboard" at bounding box center [95, 93] width 156 height 30
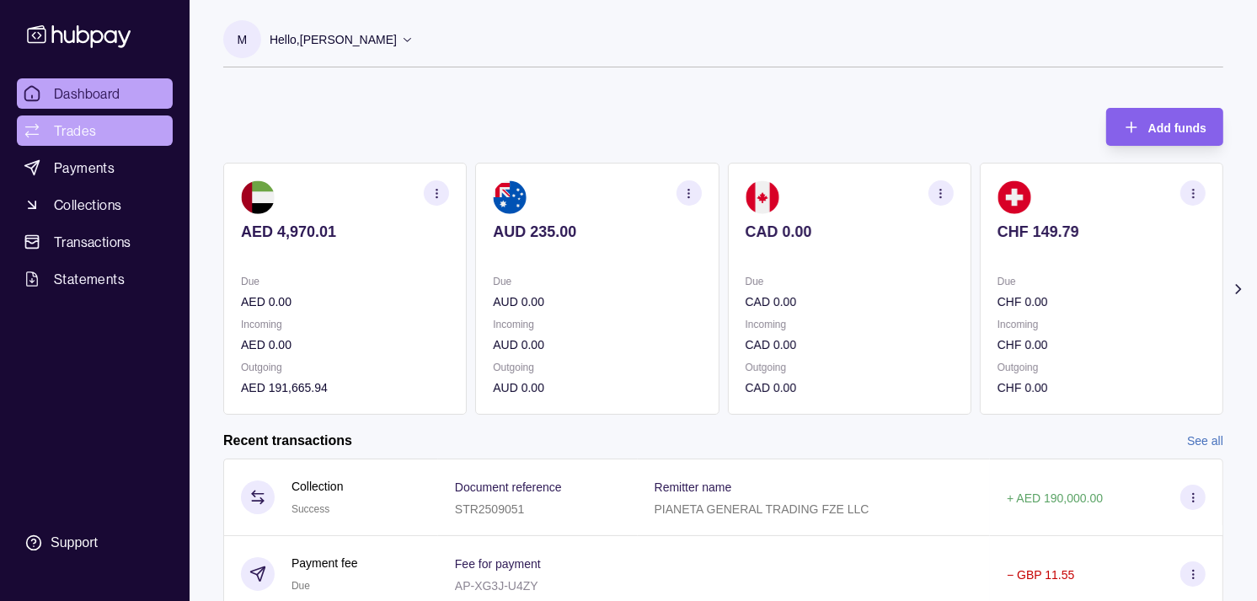
click at [85, 122] on span "Trades" at bounding box center [75, 130] width 42 height 20
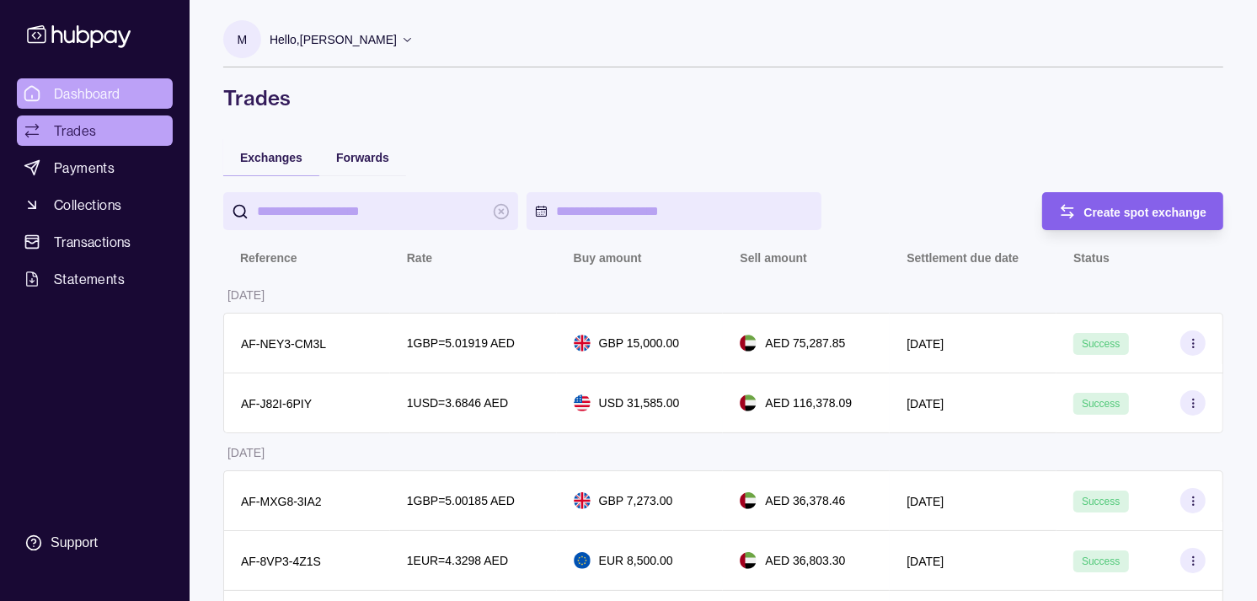
click at [79, 88] on span "Dashboard" at bounding box center [87, 93] width 67 height 20
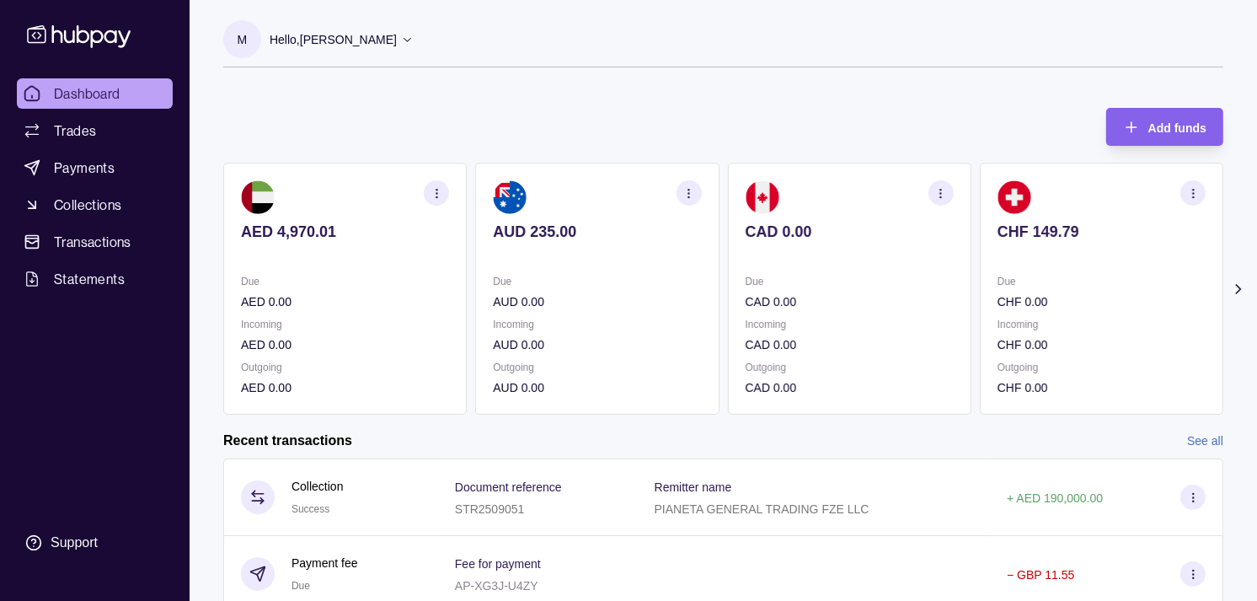
click at [915, 297] on section "CAD 0.00 Due CAD 0.00 Incoming CAD 0.00 Outgoing CAD 0.00" at bounding box center [850, 289] width 244 height 252
click at [908, 297] on section "CHF 149.79 Due CHF 0.00 Incoming CHF 0.00 Outgoing CHF 0.00" at bounding box center [850, 289] width 244 height 252
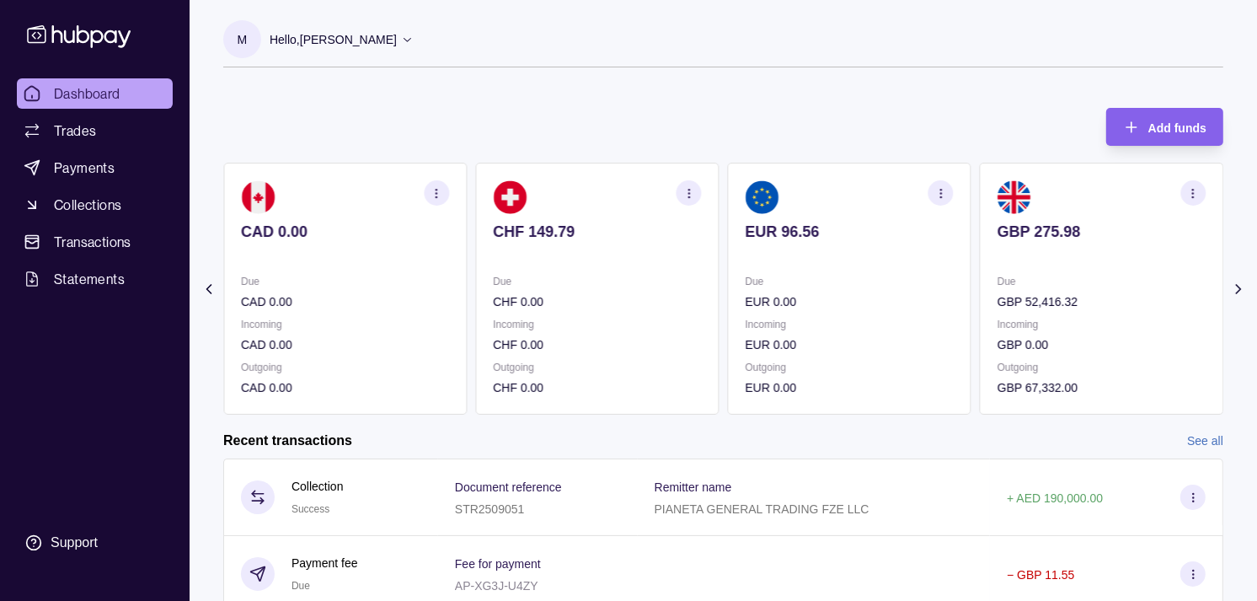
click at [880, 290] on div "Due EUR 0.00" at bounding box center [850, 291] width 208 height 39
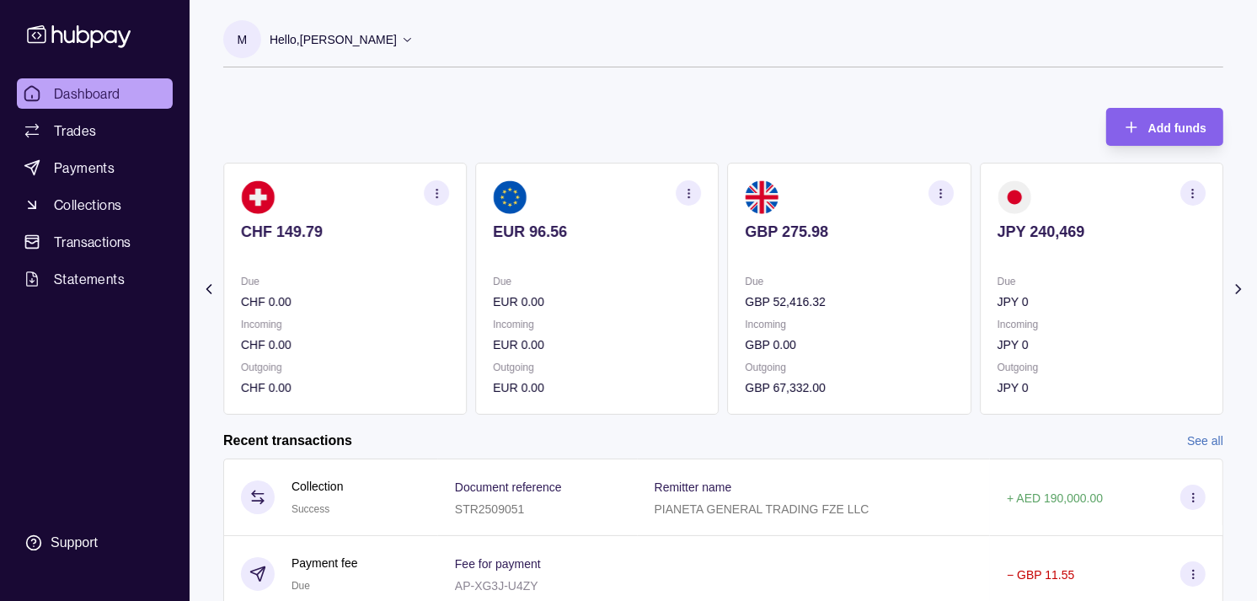
click at [948, 196] on section "button" at bounding box center [941, 192] width 25 height 25
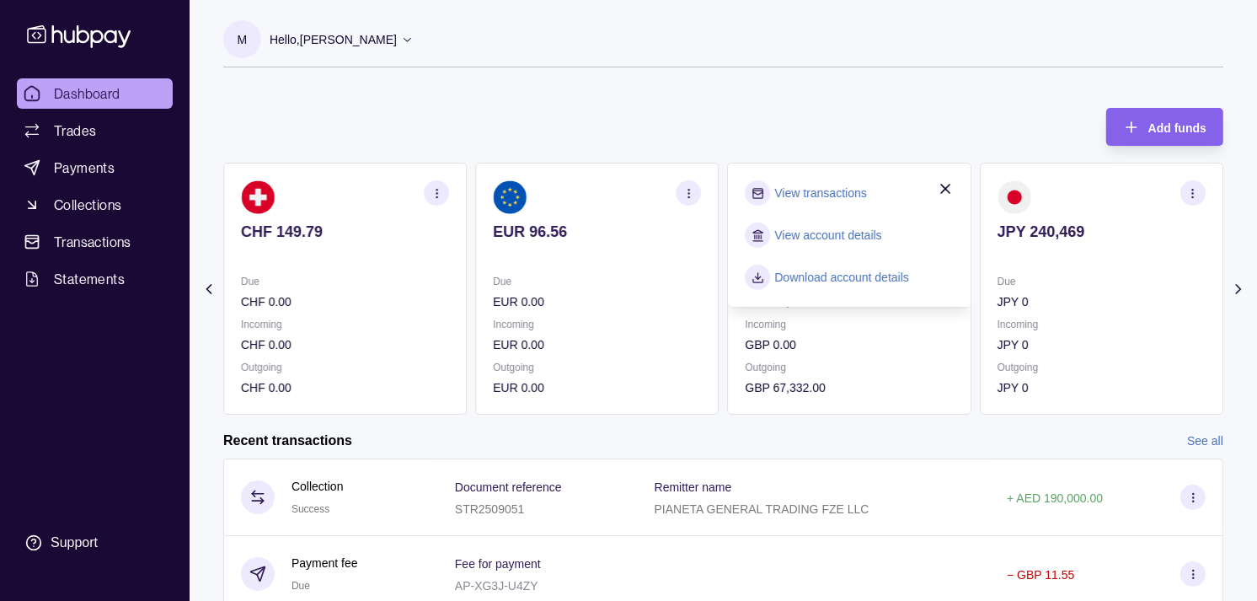
click at [837, 188] on link "View transactions" at bounding box center [821, 193] width 92 height 19
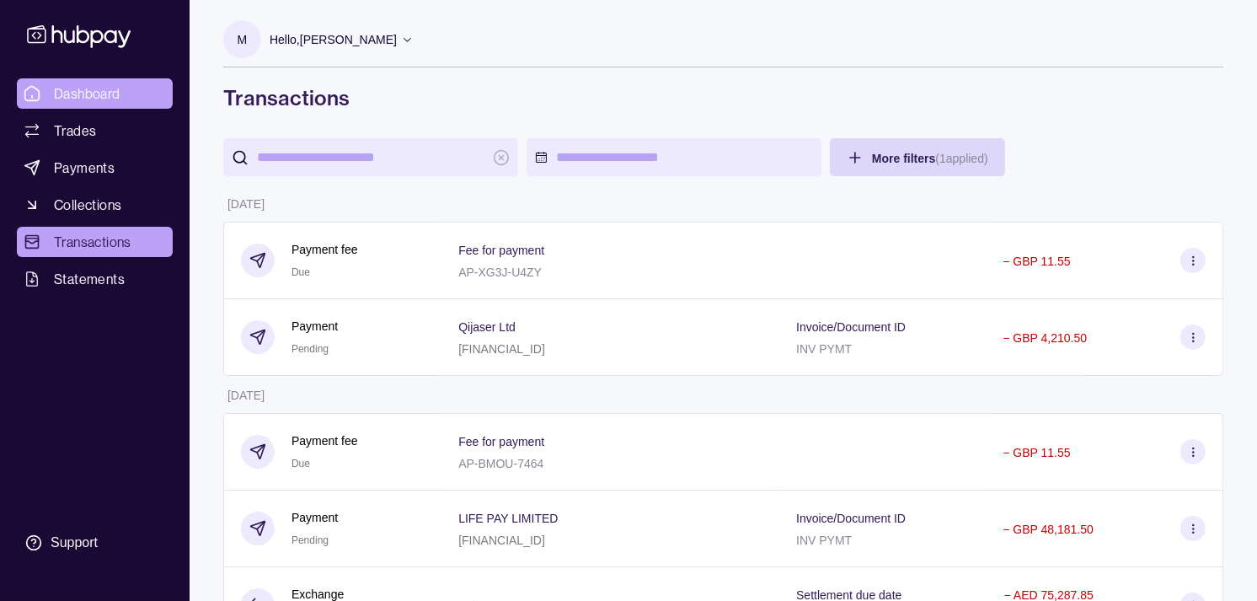
click at [120, 88] on link "Dashboard" at bounding box center [95, 93] width 156 height 30
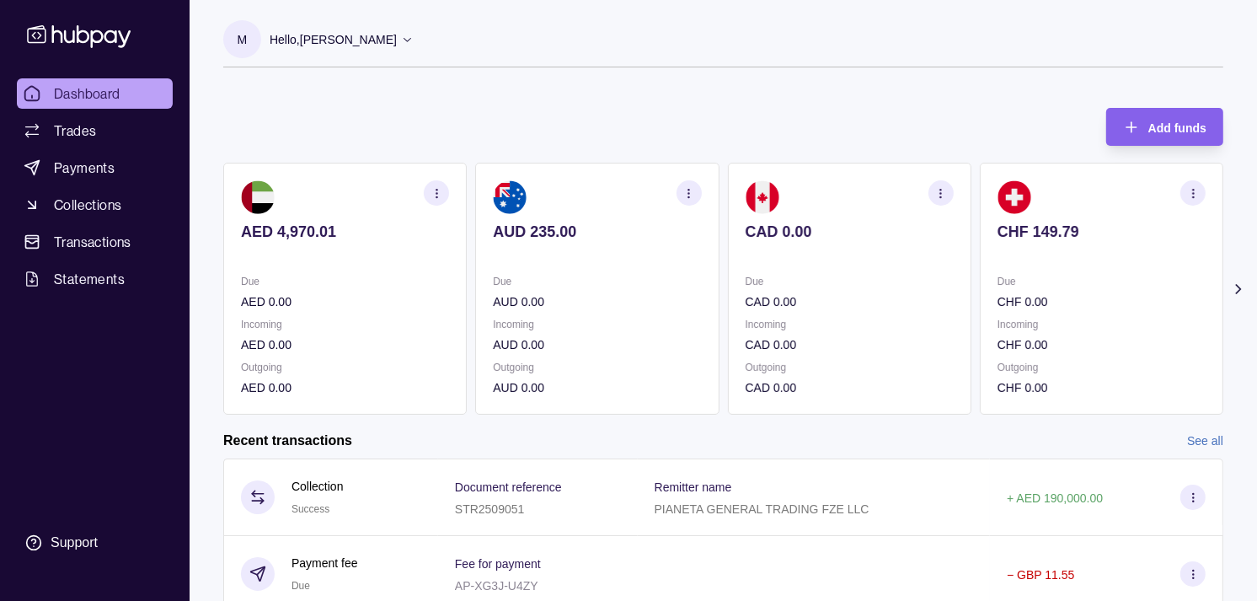
click at [790, 232] on p "CAD 0.00" at bounding box center [850, 231] width 208 height 19
click at [802, 229] on p "CHF 149.79" at bounding box center [850, 231] width 208 height 19
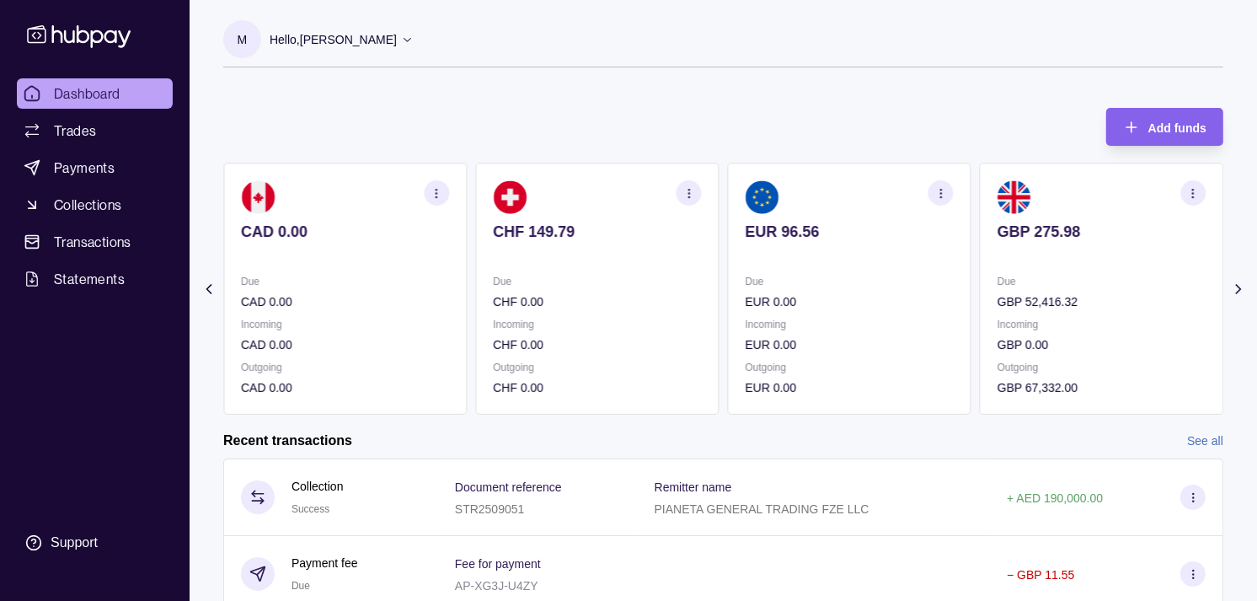
click at [1056, 313] on div "Due GBP 52,416.32 Incoming GBP 0.00 Outgoing GBP 67,332.00" at bounding box center [1102, 334] width 208 height 125
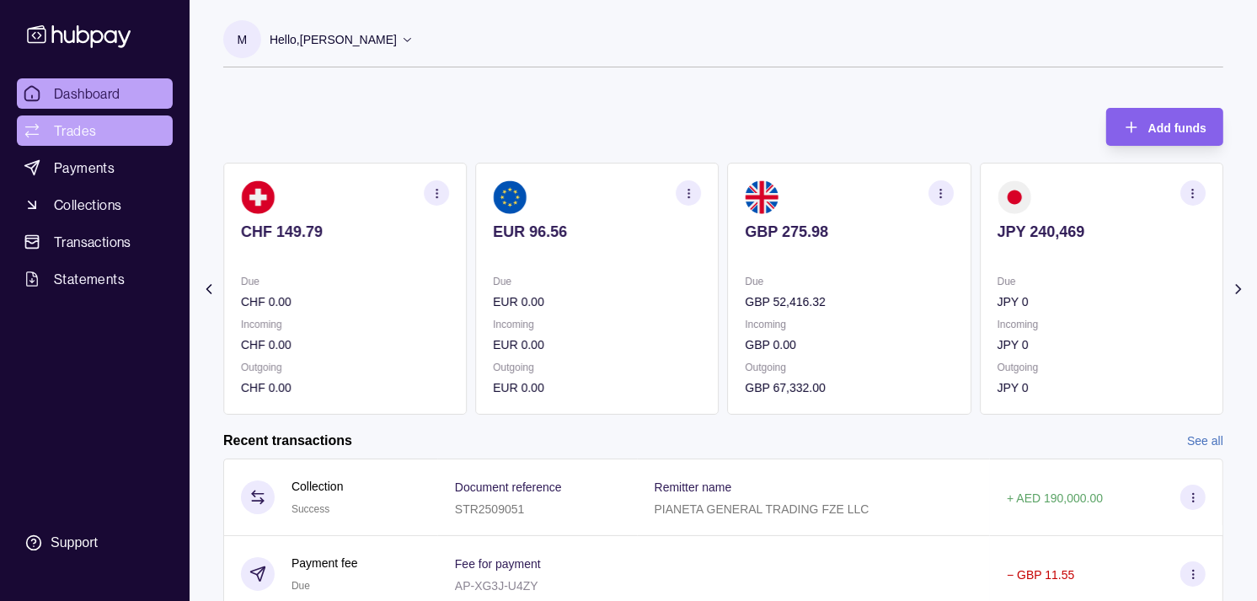
click at [132, 137] on link "Trades" at bounding box center [95, 130] width 156 height 30
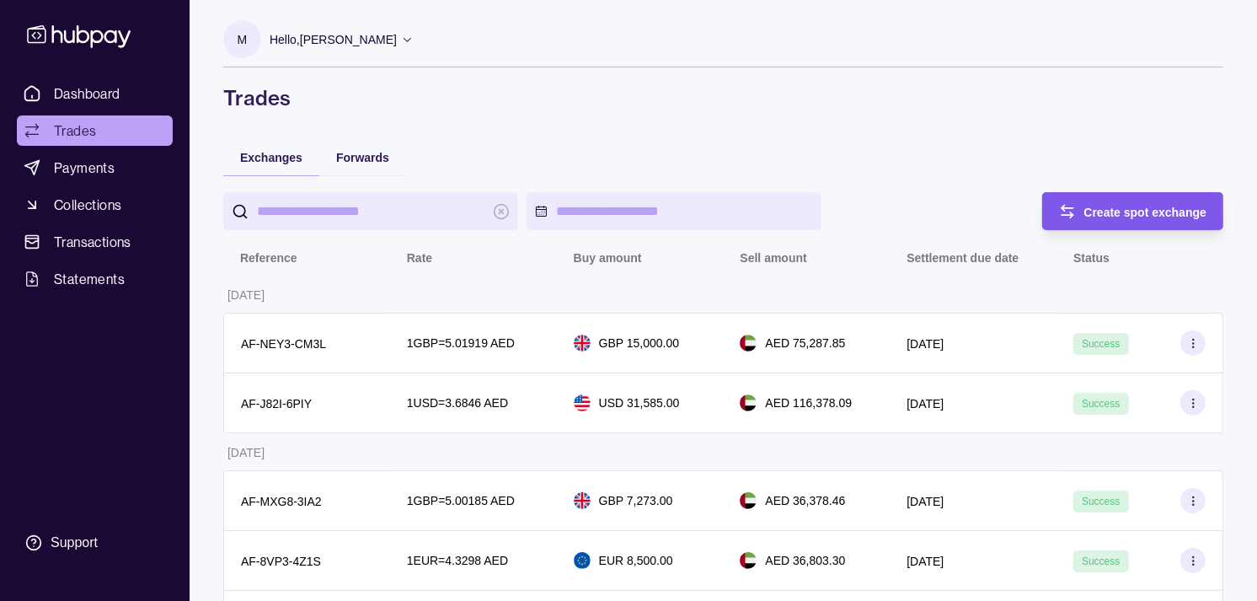
click at [1090, 206] on span "Create spot exchange" at bounding box center [1145, 212] width 123 height 13
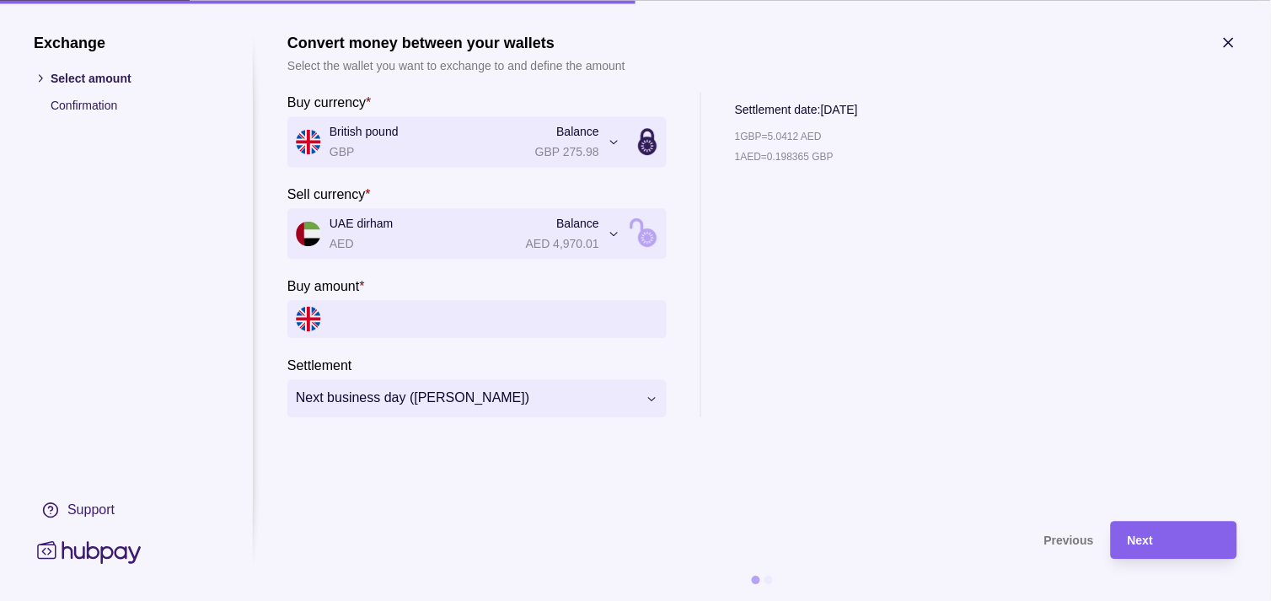
click at [472, 324] on input "Buy amount *" at bounding box center [493, 319] width 329 height 38
click at [1225, 34] on icon "button" at bounding box center [1228, 42] width 17 height 17
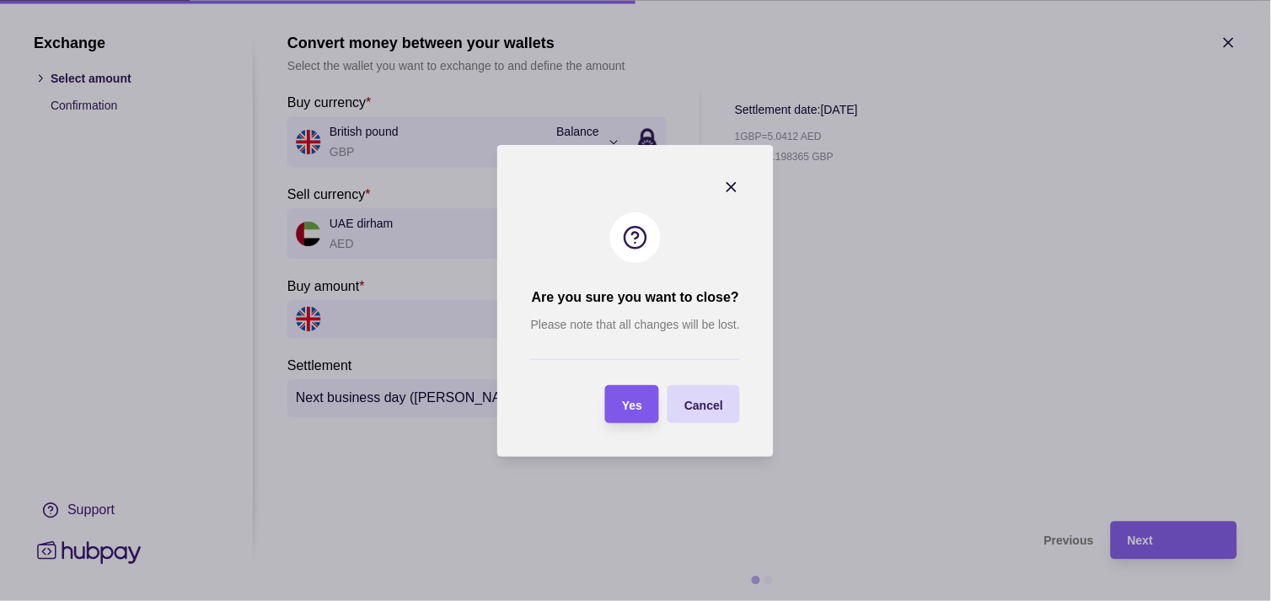
click at [647, 399] on section "Yes" at bounding box center [632, 404] width 54 height 38
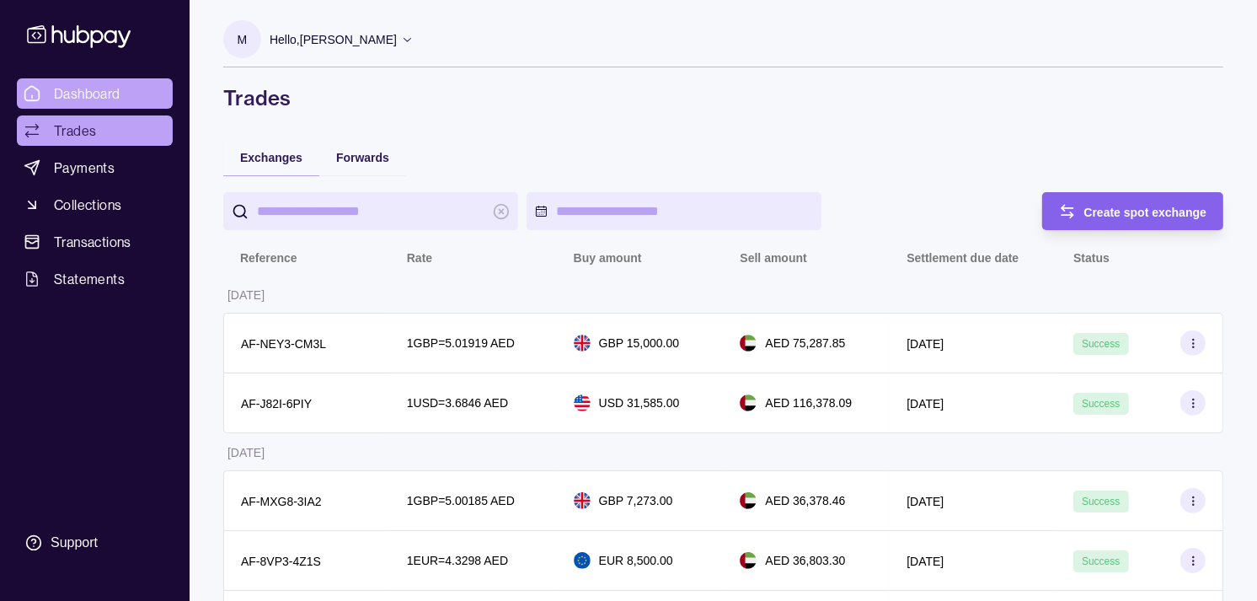
click at [113, 96] on span "Dashboard" at bounding box center [87, 93] width 67 height 20
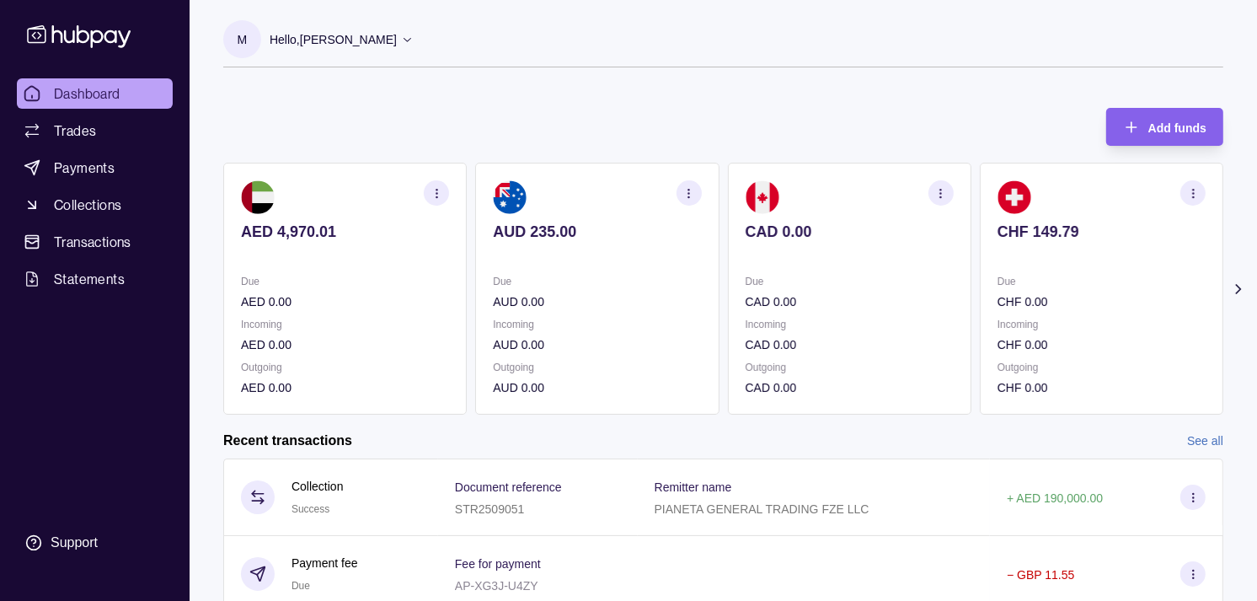
click at [1161, 257] on p at bounding box center [1102, 254] width 208 height 19
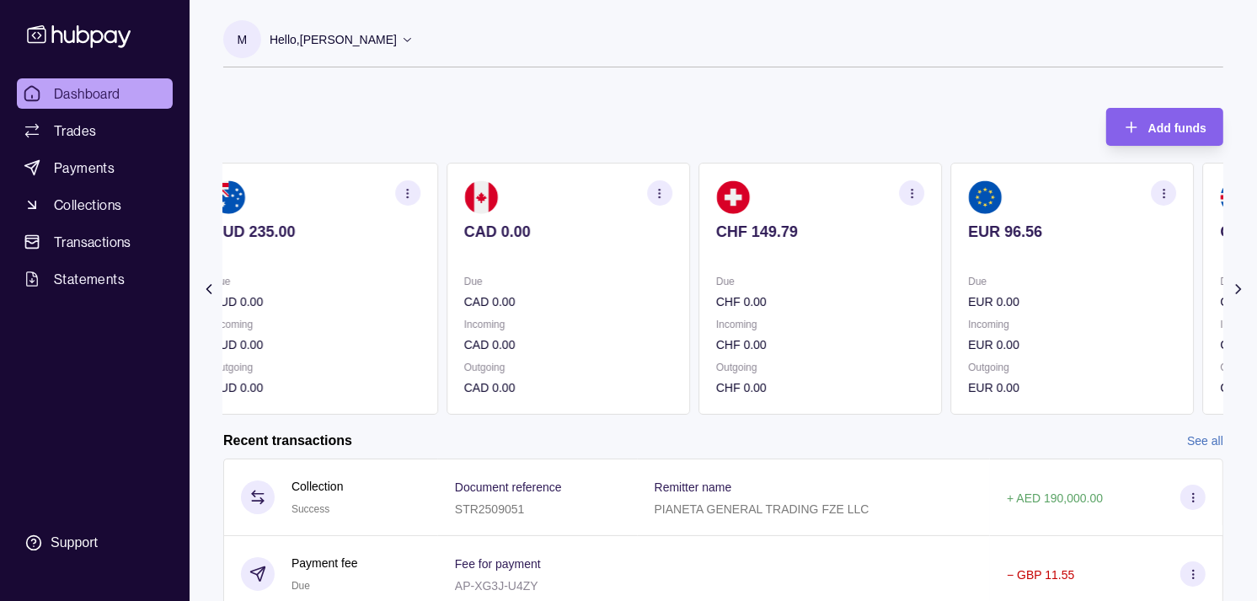
click at [1122, 257] on section "EUR 96.56 Due EUR 0.00 Incoming EUR 0.00 Outgoing EUR 0.00" at bounding box center [1072, 289] width 244 height 252
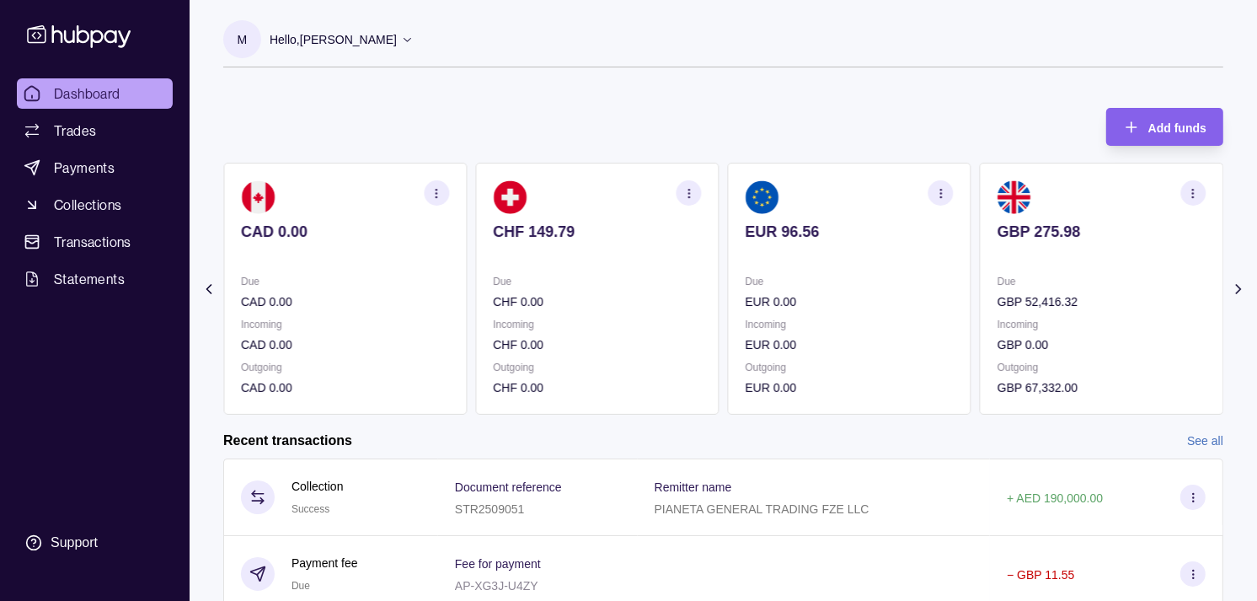
click at [1091, 263] on p at bounding box center [1102, 254] width 208 height 19
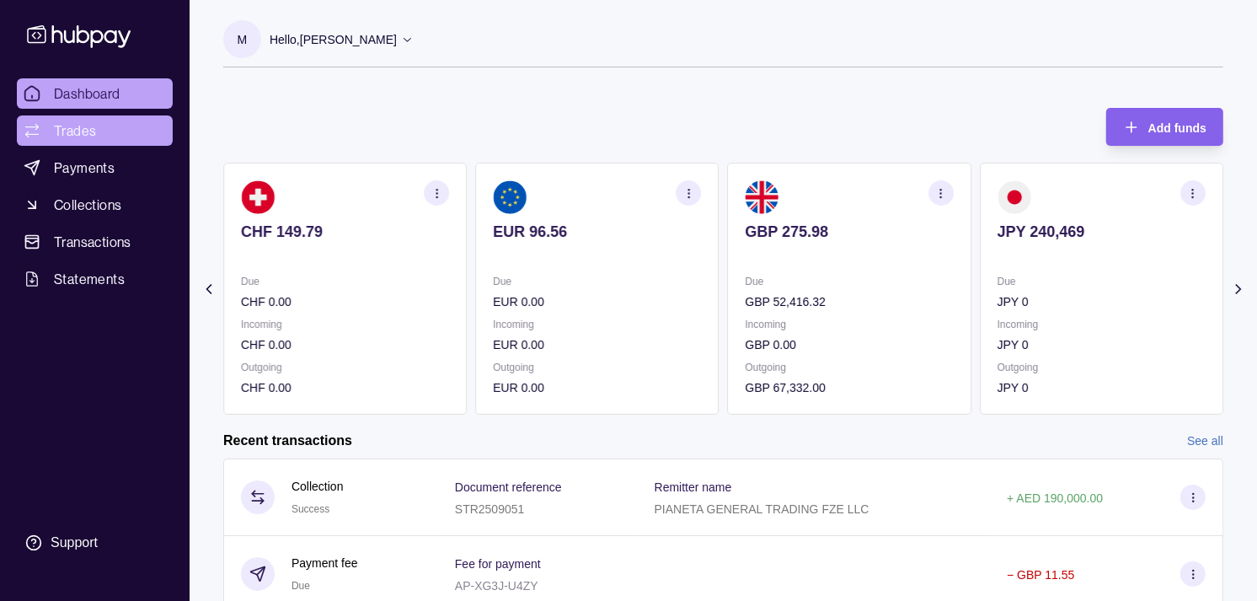
click at [101, 136] on link "Trades" at bounding box center [95, 130] width 156 height 30
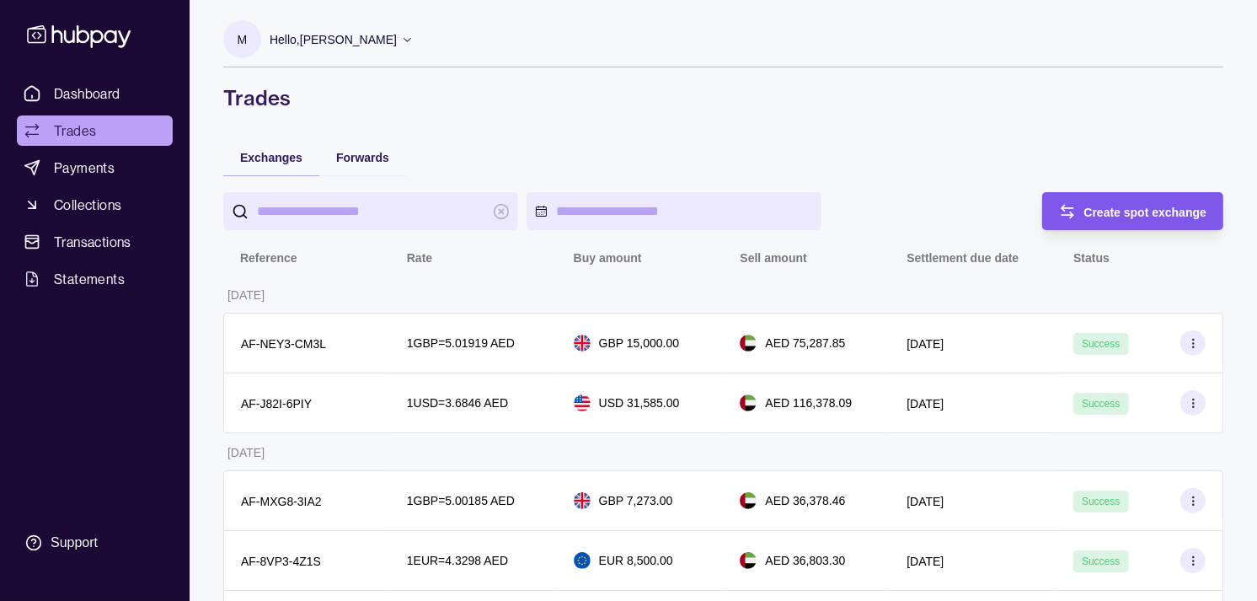
click at [1164, 206] on span "Create spot exchange" at bounding box center [1145, 212] width 123 height 13
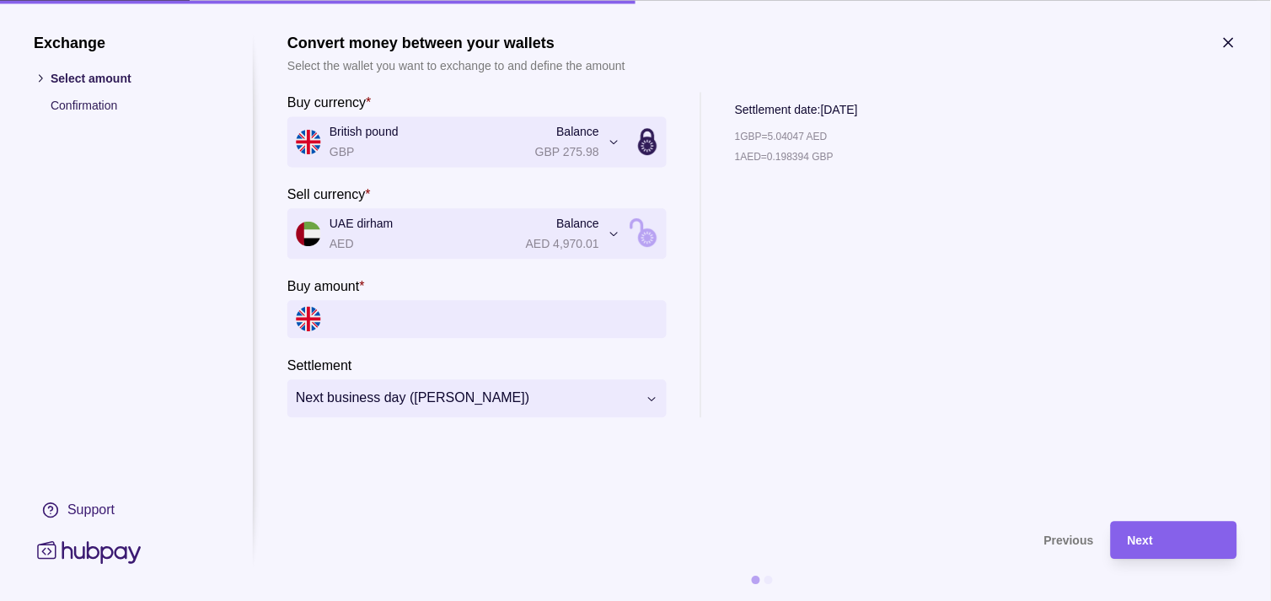
click at [408, 313] on input "Buy amount *" at bounding box center [493, 319] width 329 height 38
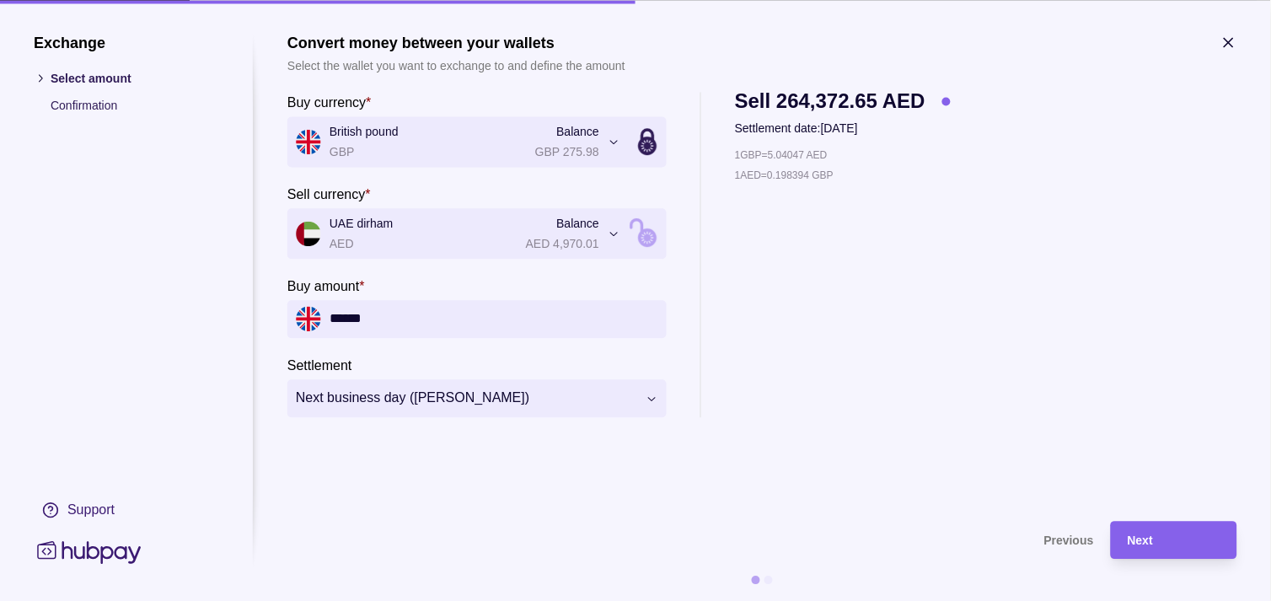
type input "******"
click at [1175, 538] on div "Next" at bounding box center [1173, 540] width 93 height 20
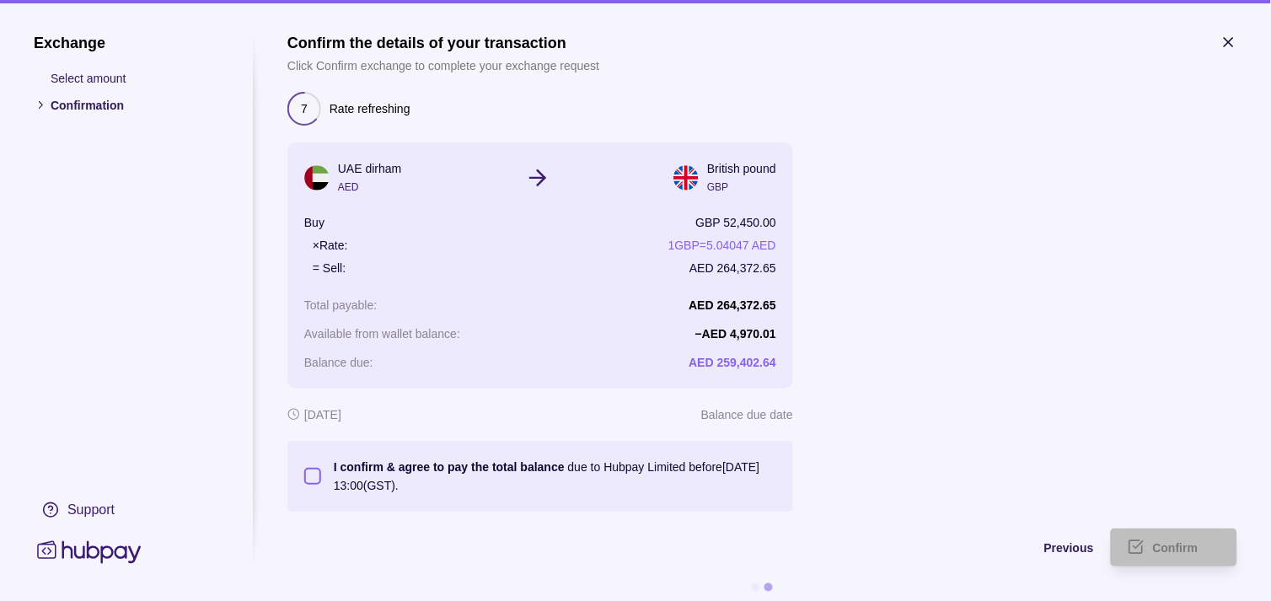
click at [315, 476] on button "I confirm & agree to pay the total balance due to Hubpay Limited before [DATE] …" at bounding box center [312, 476] width 17 height 17
click at [1167, 548] on span "Confirm" at bounding box center [1176, 548] width 46 height 13
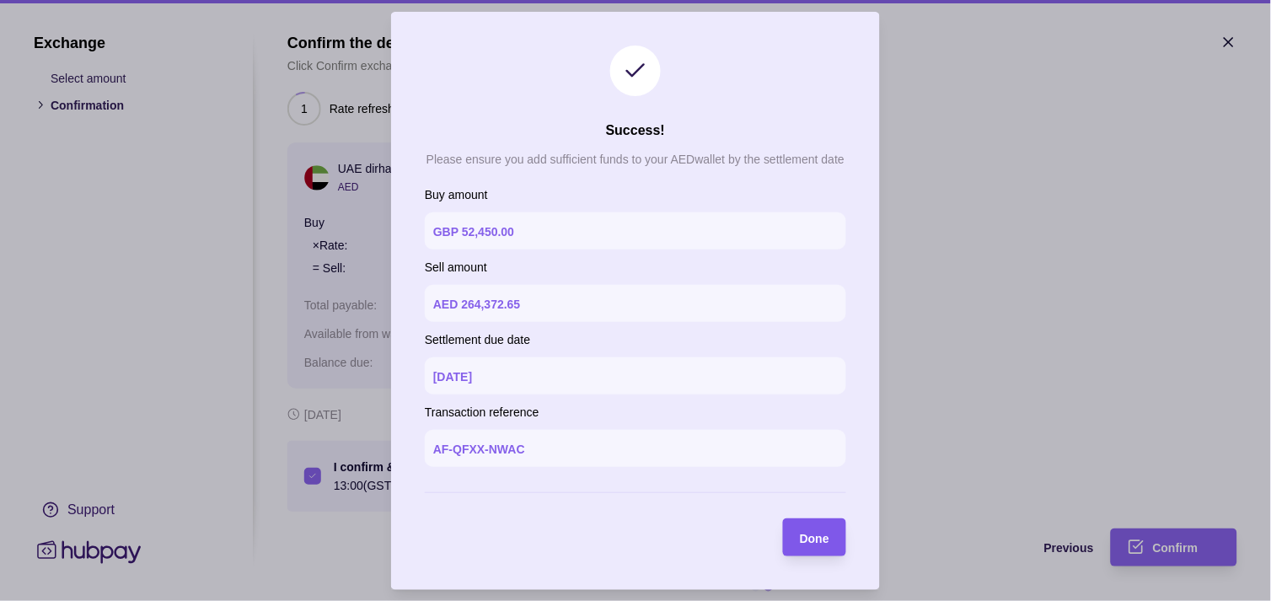
click at [831, 529] on section "Done" at bounding box center [814, 537] width 63 height 38
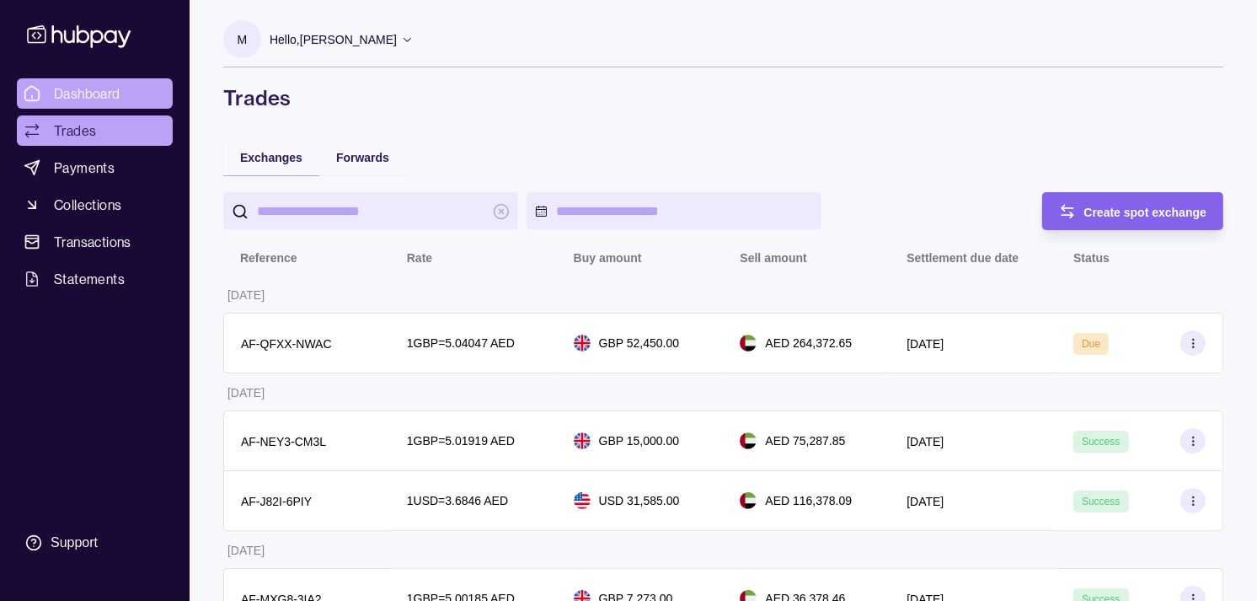
click at [136, 103] on link "Dashboard" at bounding box center [95, 93] width 156 height 30
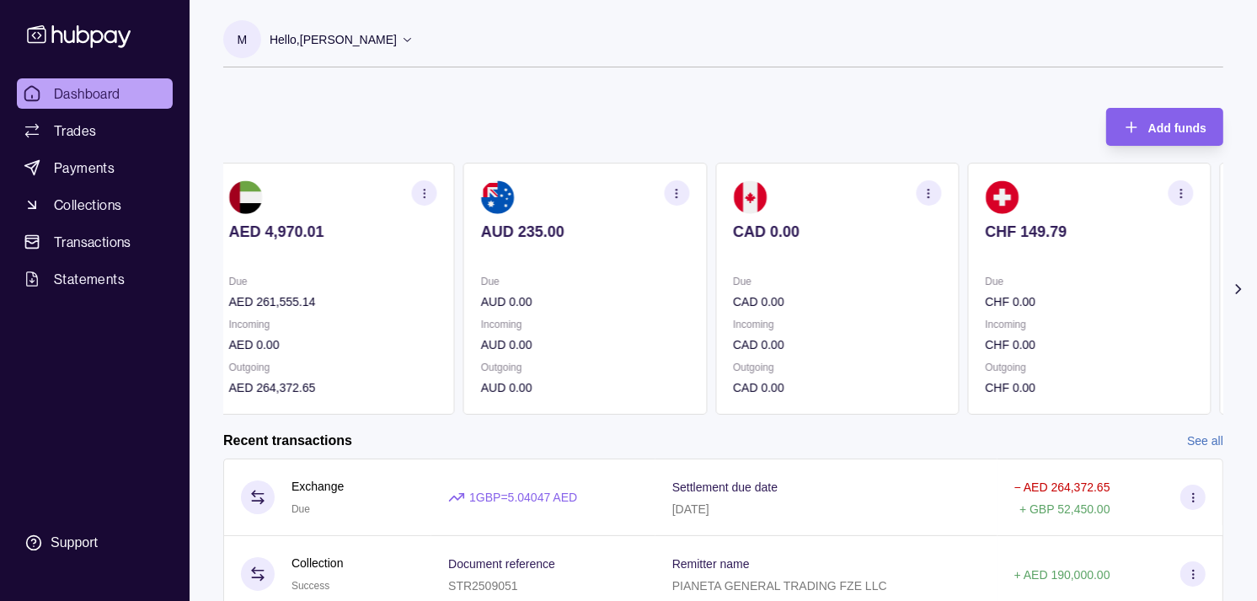
click at [976, 275] on section "CHF 149.79 Due CHF 0.00 Incoming CHF 0.00 Outgoing CHF 0.00" at bounding box center [1089, 289] width 244 height 252
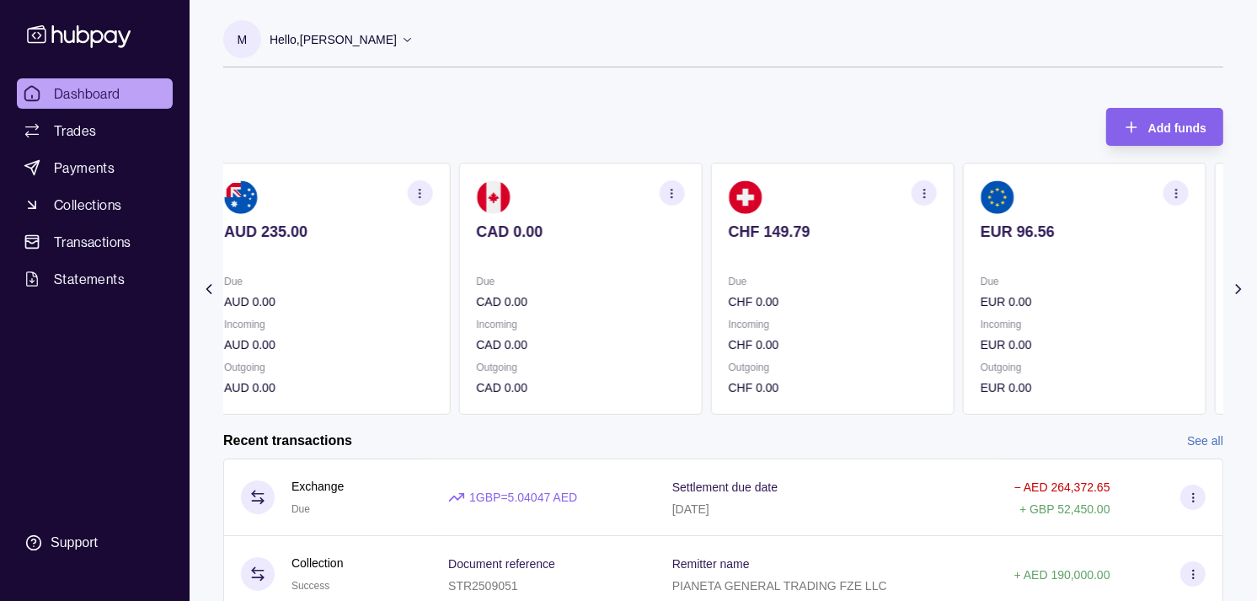
click at [975, 276] on section "EUR 96.56 Due EUR 0.00 Incoming EUR 0.00 Outgoing EUR 0.00" at bounding box center [1085, 289] width 244 height 252
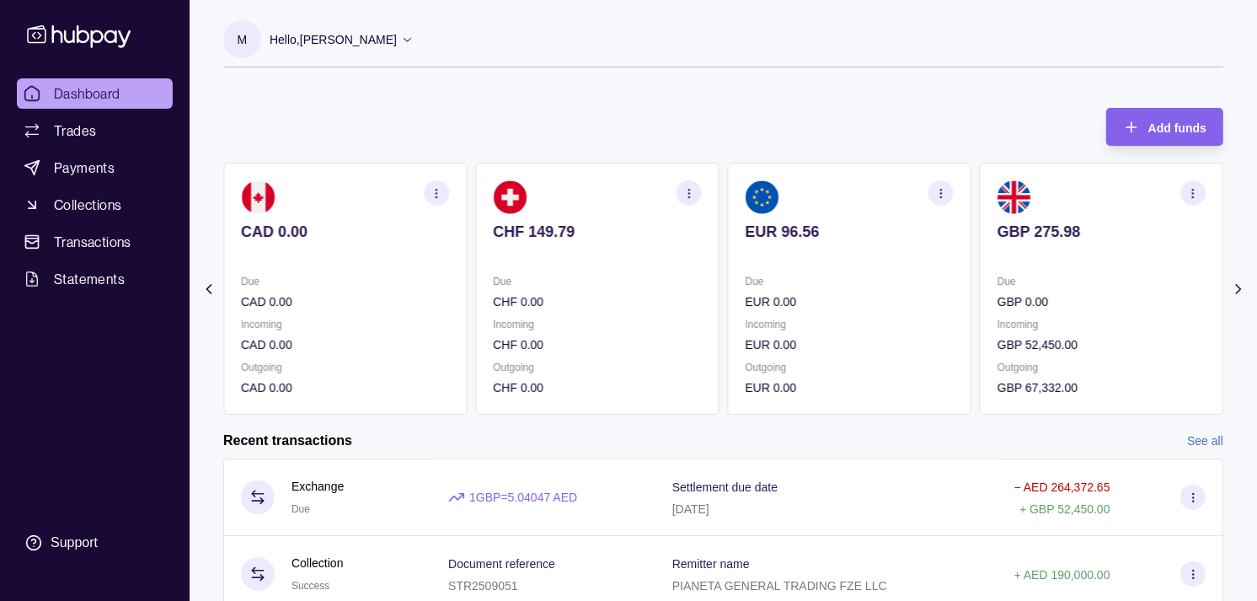
click at [1197, 190] on icon "button" at bounding box center [1193, 193] width 13 height 13
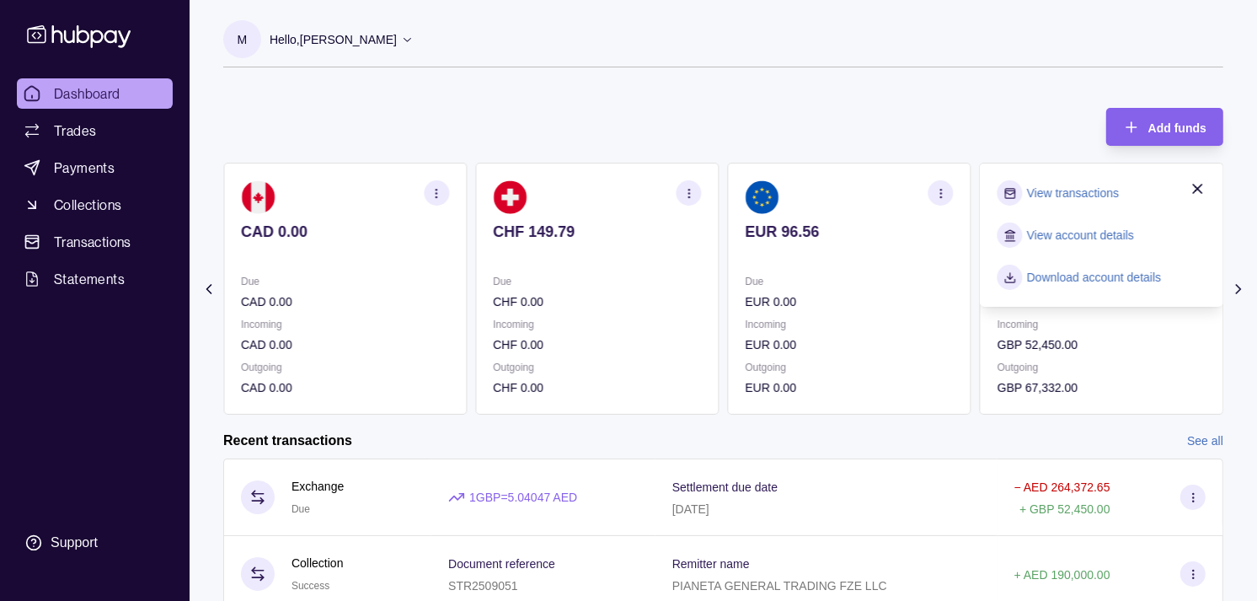
click at [1064, 190] on link "View transactions" at bounding box center [1073, 193] width 92 height 19
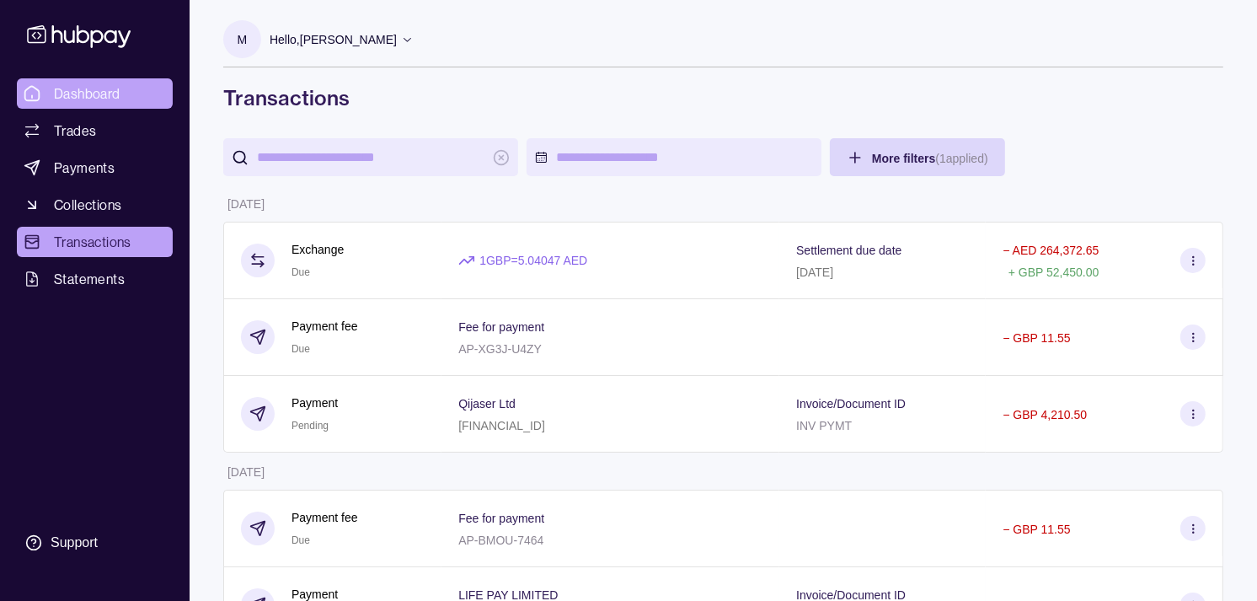
click at [139, 91] on link "Dashboard" at bounding box center [95, 93] width 156 height 30
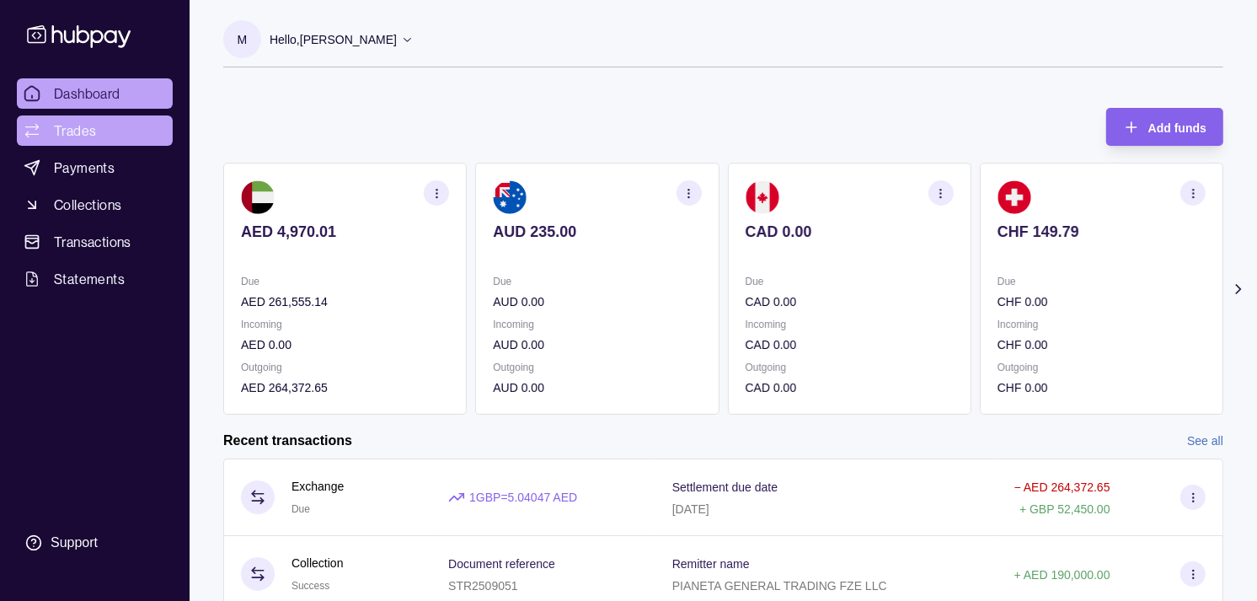
click at [91, 131] on span "Trades" at bounding box center [75, 130] width 42 height 20
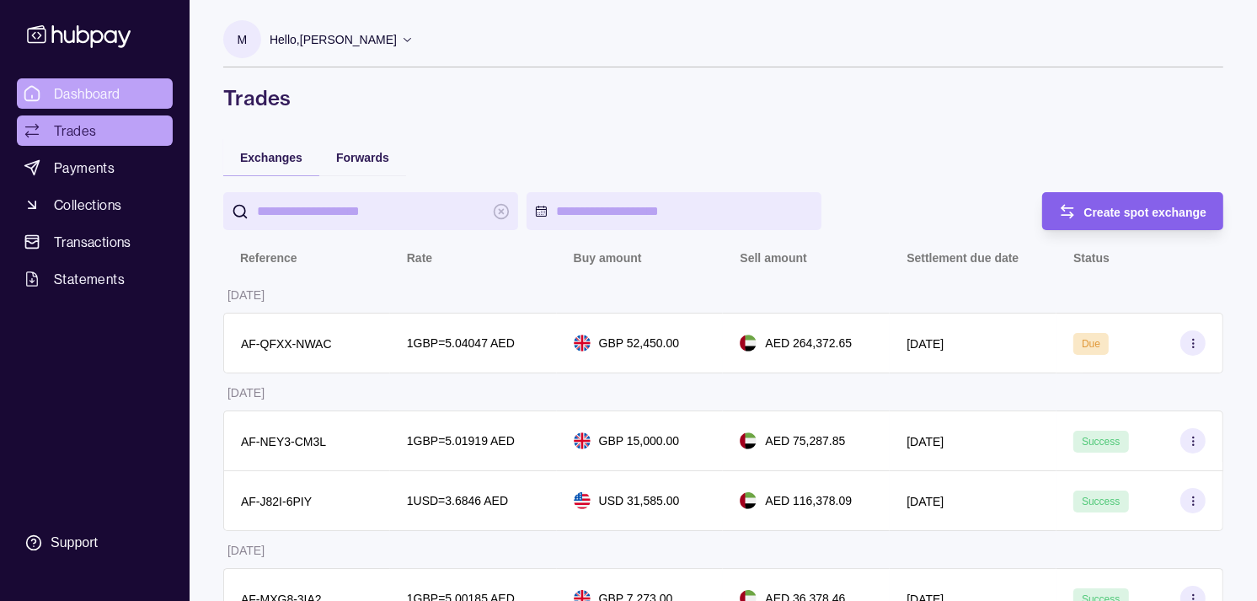
click at [101, 94] on span "Dashboard" at bounding box center [87, 93] width 67 height 20
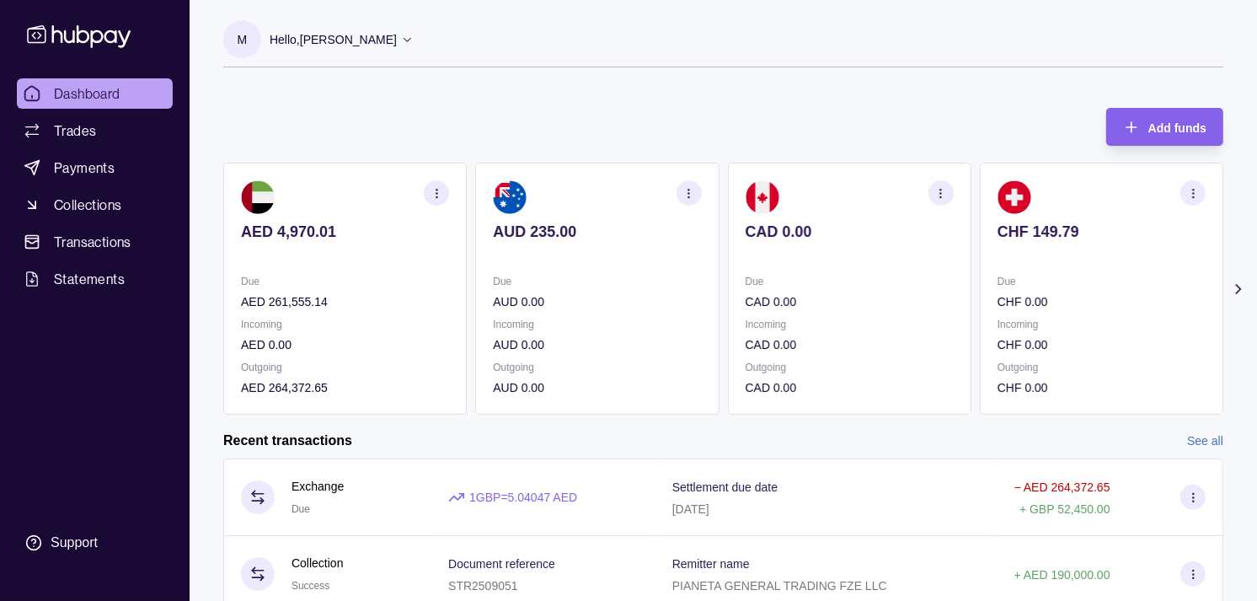
click at [746, 300] on p "CAD 0.00" at bounding box center [850, 301] width 208 height 19
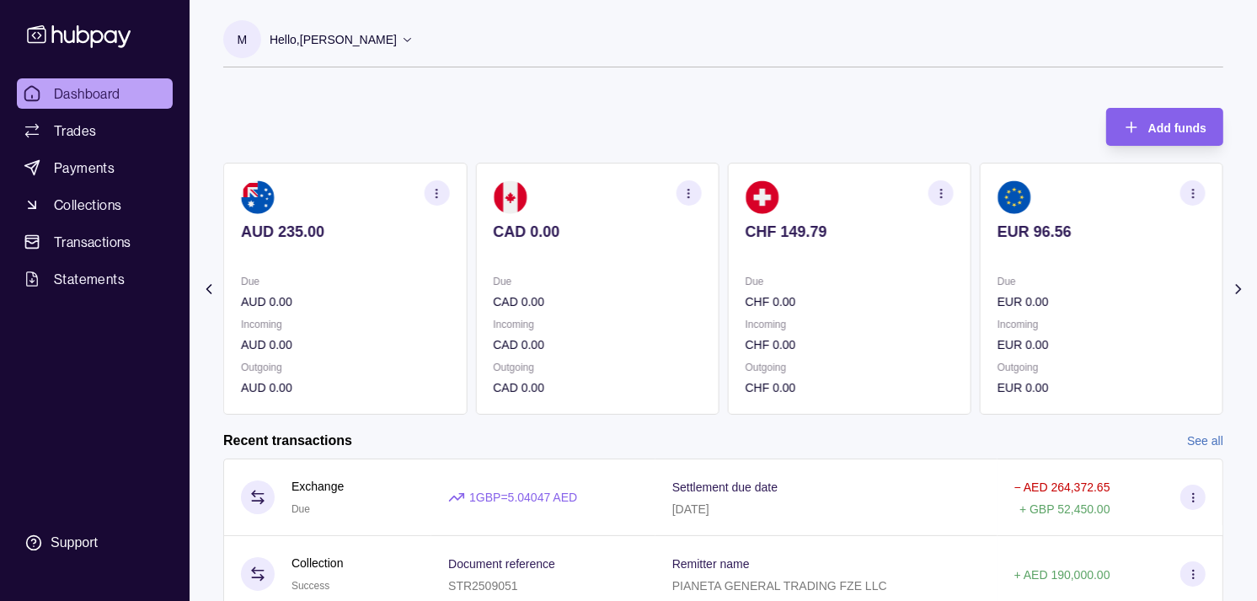
click at [746, 297] on p "CHF 0.00" at bounding box center [850, 301] width 208 height 19
click at [769, 290] on div "Due EUR 0.00" at bounding box center [850, 291] width 208 height 39
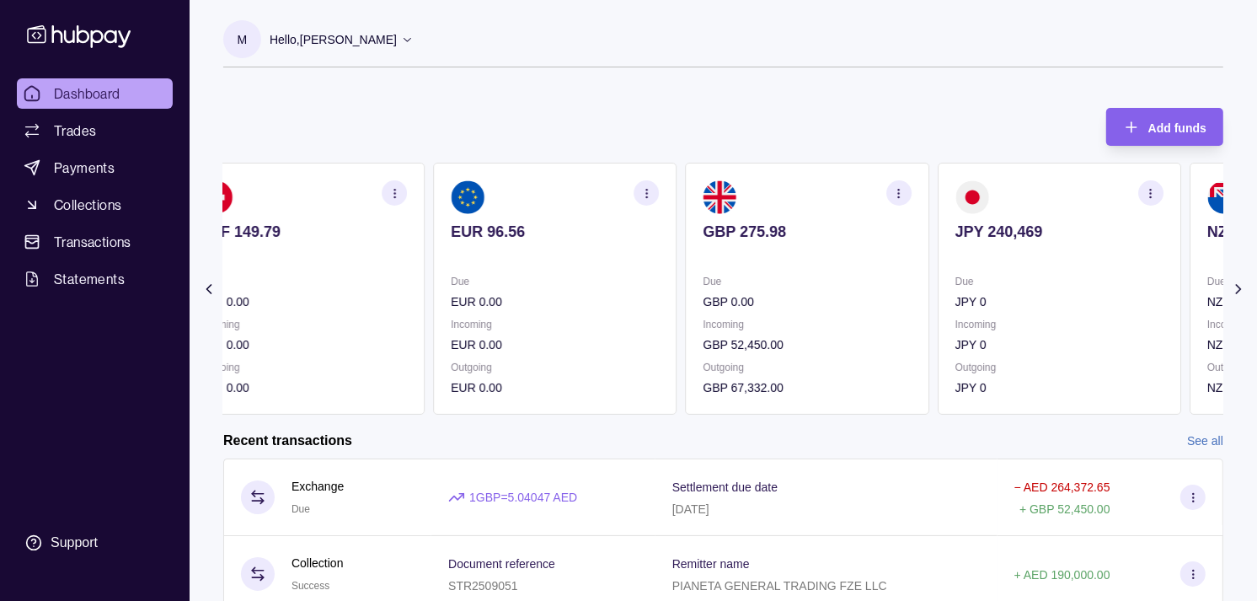
click at [750, 288] on p "Due" at bounding box center [808, 281] width 208 height 19
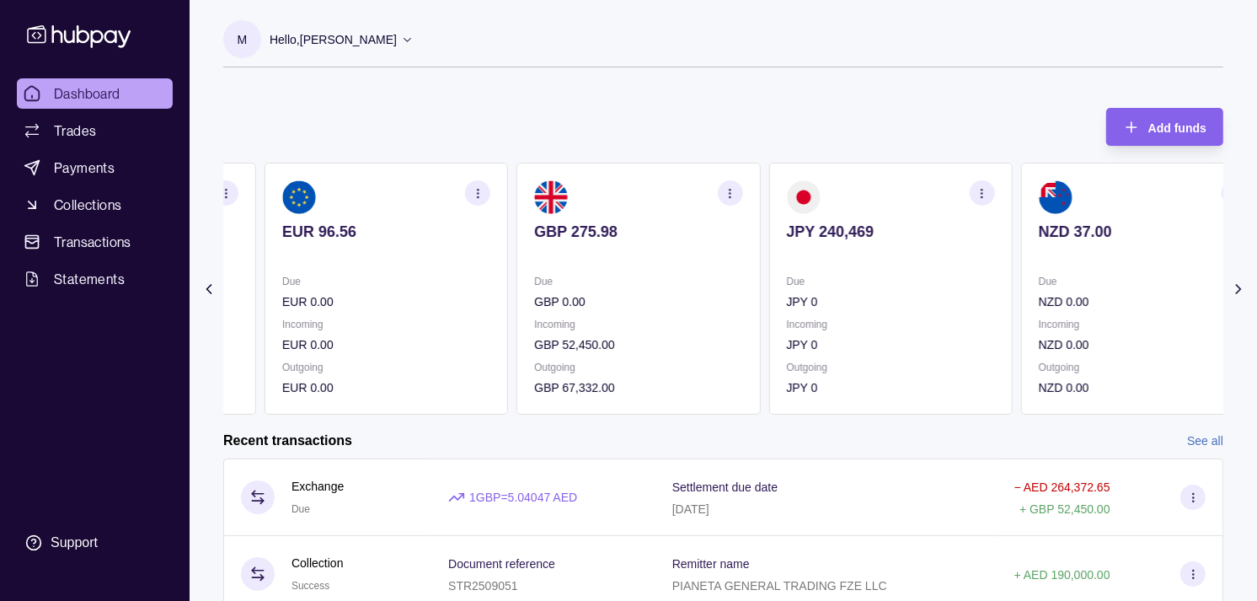
click at [466, 327] on p "Incoming" at bounding box center [386, 324] width 208 height 19
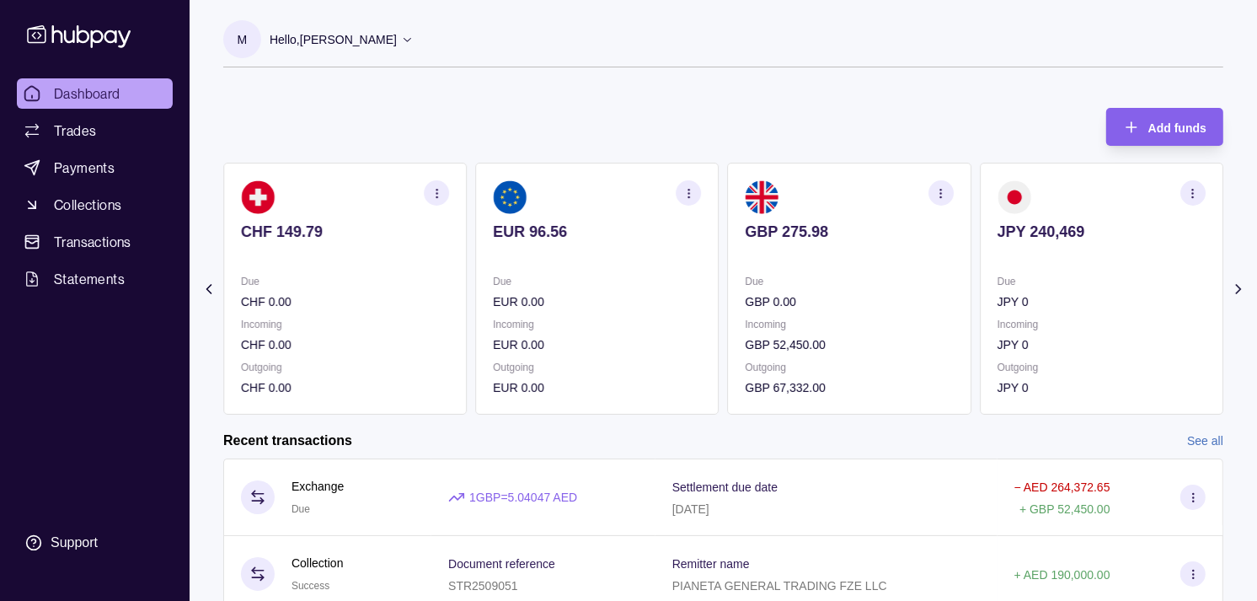
click at [449, 318] on div "Due CHF 0.00 Incoming CHF 0.00 Outgoing CHF 0.00" at bounding box center [345, 334] width 208 height 125
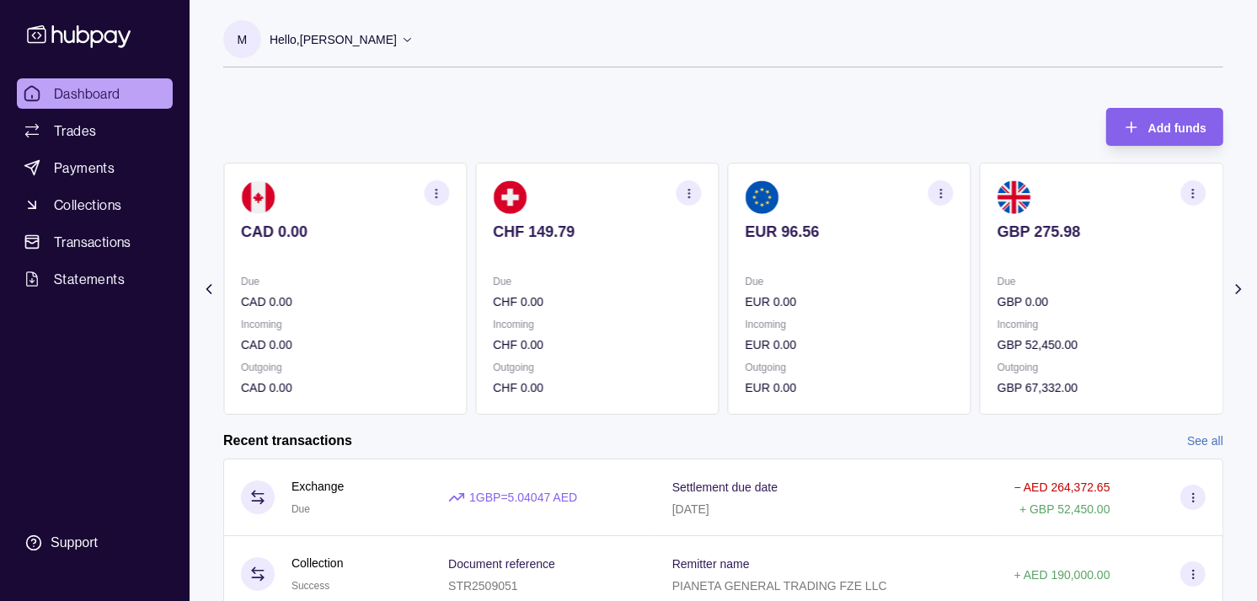
click at [467, 305] on section "CAD 0.00 Due CAD 0.00 Incoming CAD 0.00 Outgoing CAD 0.00" at bounding box center [345, 289] width 244 height 252
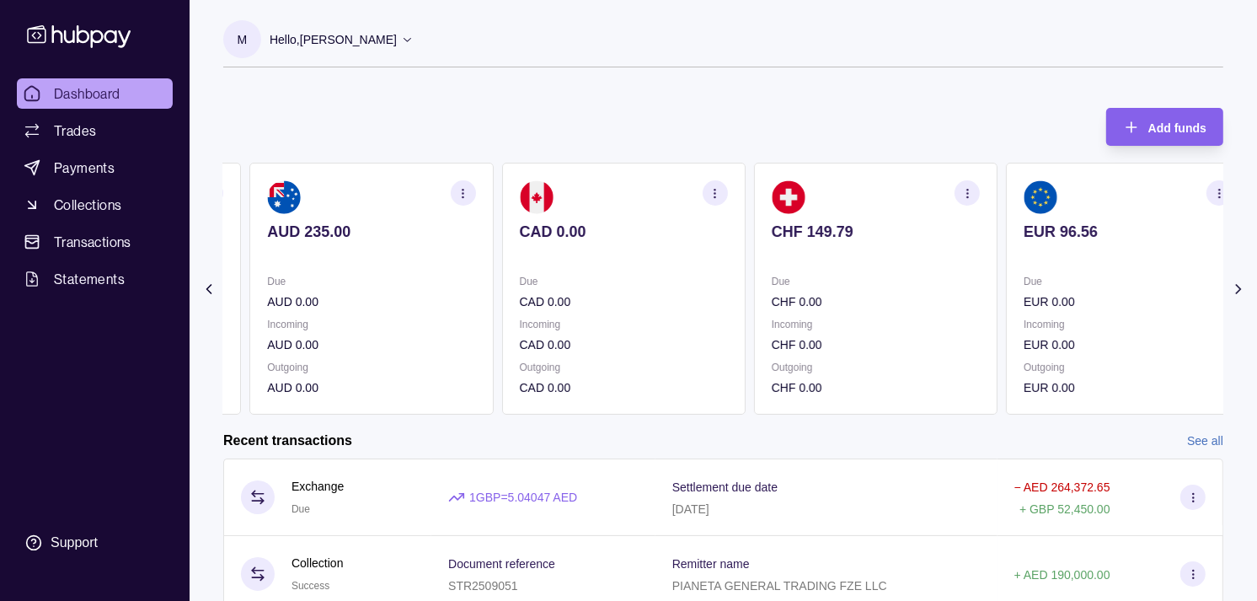
click at [491, 300] on section "AUD 235.00 Due AUD 0.00 Incoming AUD 0.00 Outgoing AUD 0.00" at bounding box center [371, 289] width 244 height 252
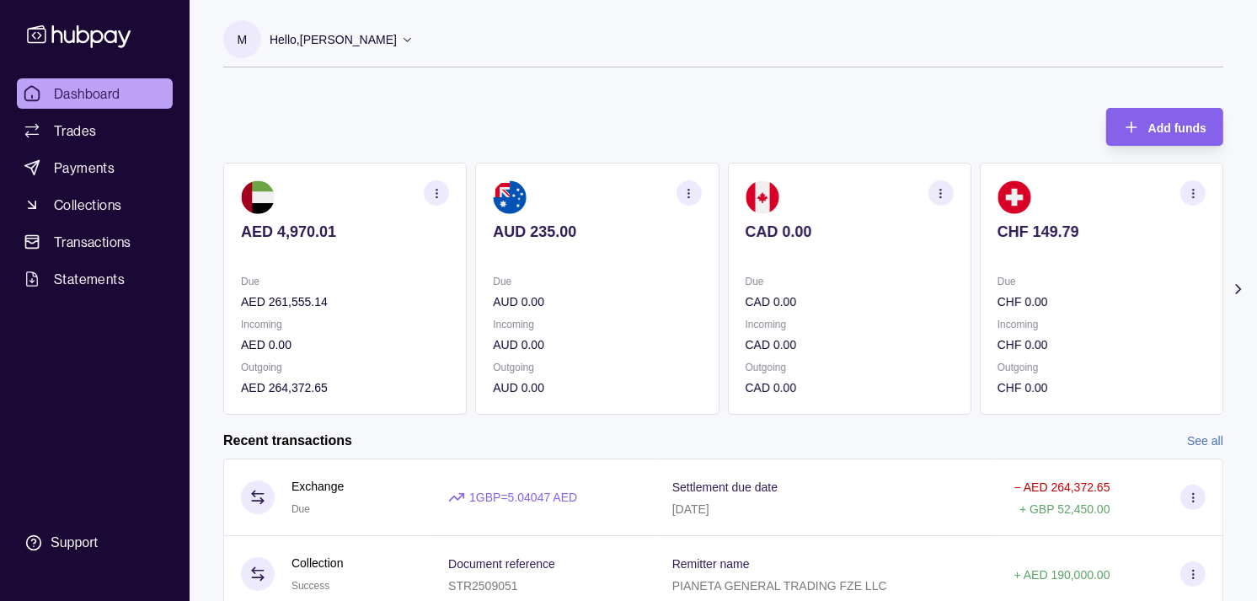
click at [511, 258] on div "AED 4,970.01 Due AED 261,555.14 Incoming AED 0.00 Outgoing AED 264,372.65 AUD 2…" at bounding box center [723, 289] width 1000 height 252
click at [122, 126] on link "Trades" at bounding box center [95, 130] width 156 height 30
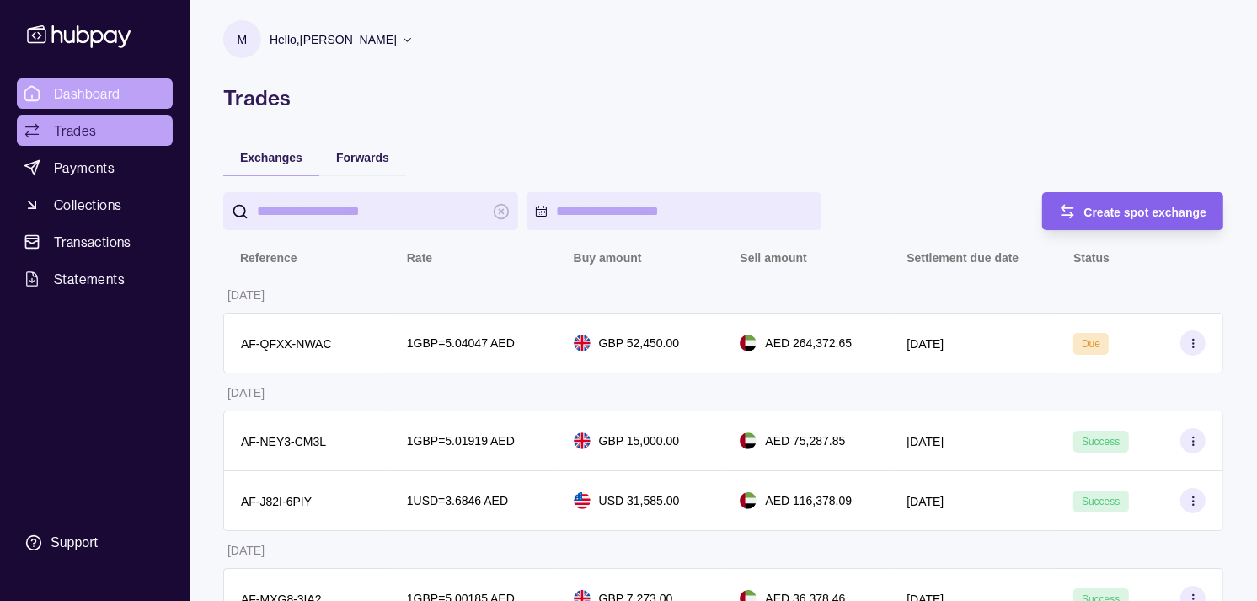
click at [123, 84] on link "Dashboard" at bounding box center [95, 93] width 156 height 30
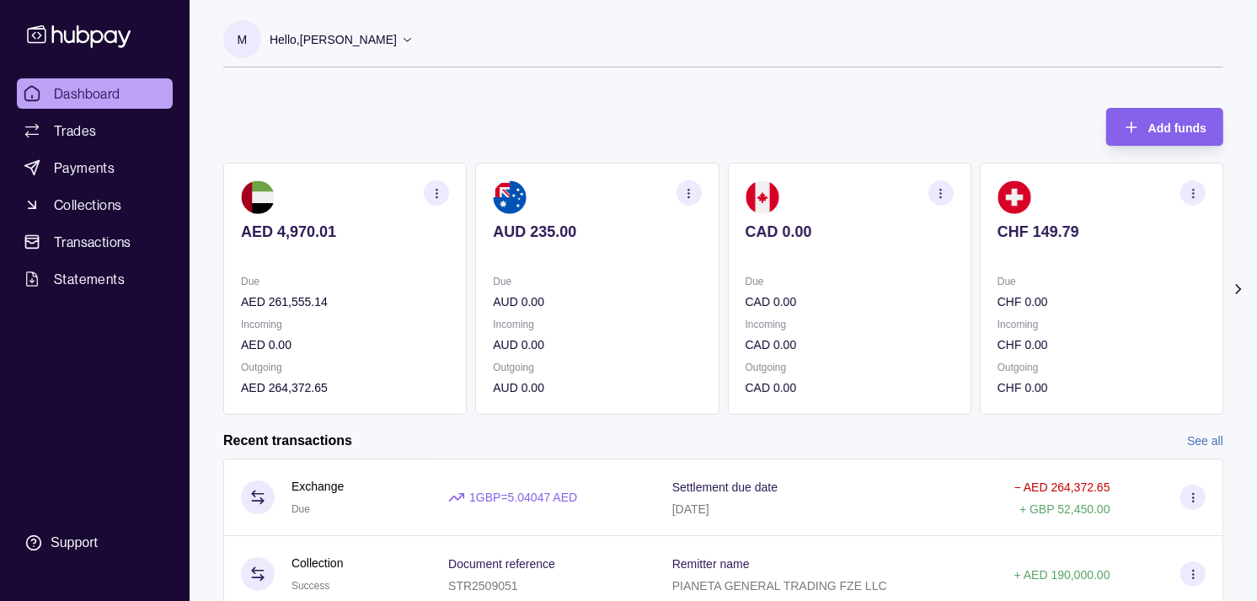
click at [756, 301] on p "CAD 0.00" at bounding box center [850, 301] width 208 height 19
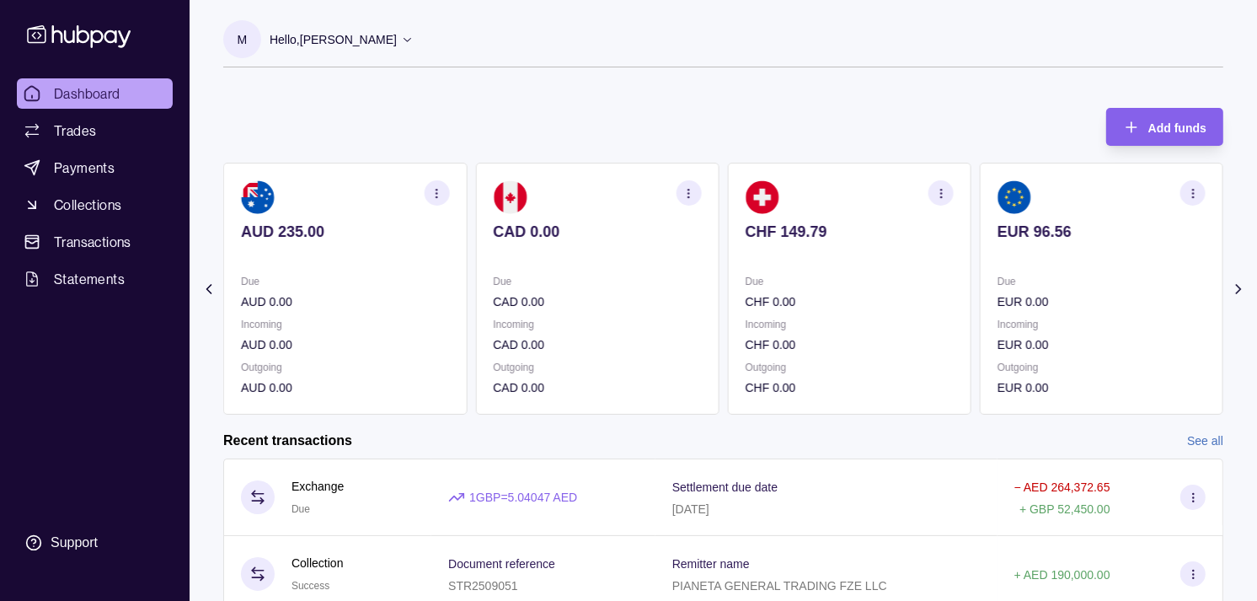
click at [789, 301] on p "CHF 0.00" at bounding box center [850, 301] width 208 height 19
click at [832, 300] on p "EUR 0.00" at bounding box center [850, 301] width 208 height 19
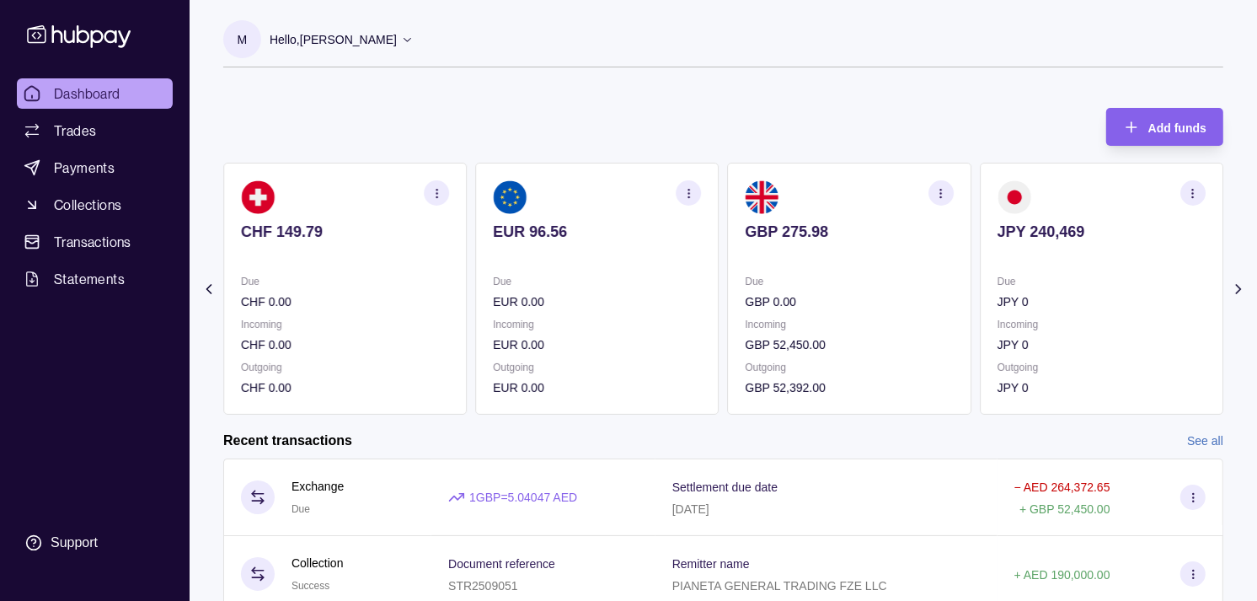
click at [861, 249] on section "GBP 275.98 Due GBP 0.00 Incoming GBP 52,450.00 Outgoing GBP 52,392.00" at bounding box center [850, 289] width 244 height 252
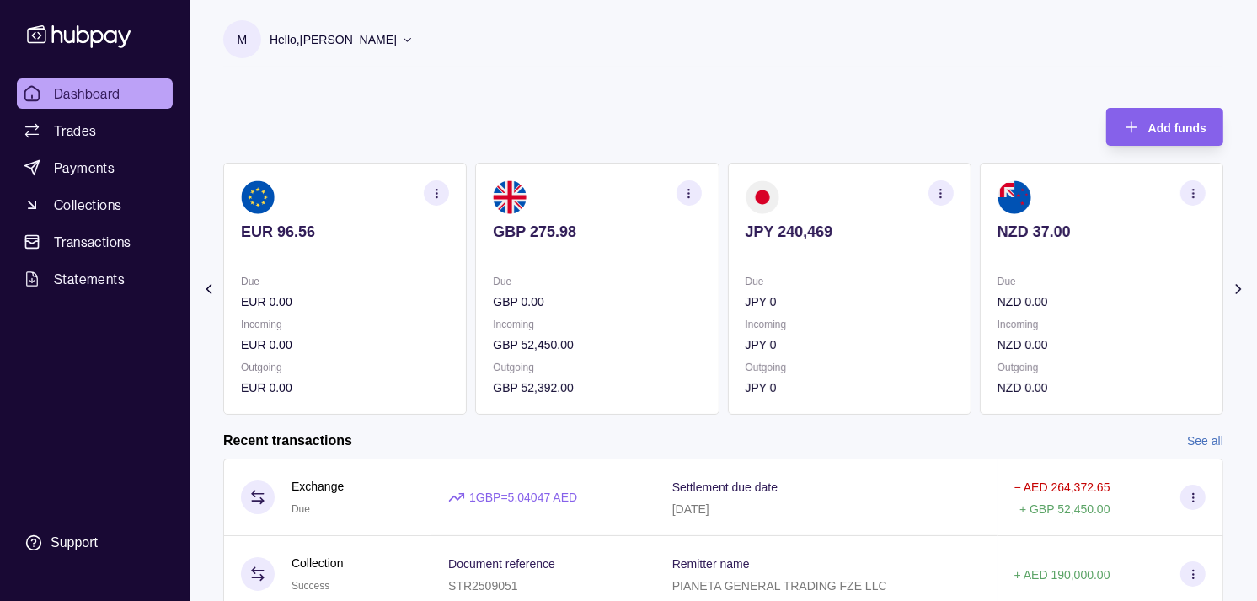
click at [829, 236] on div "JPY 240,469" at bounding box center [850, 242] width 208 height 41
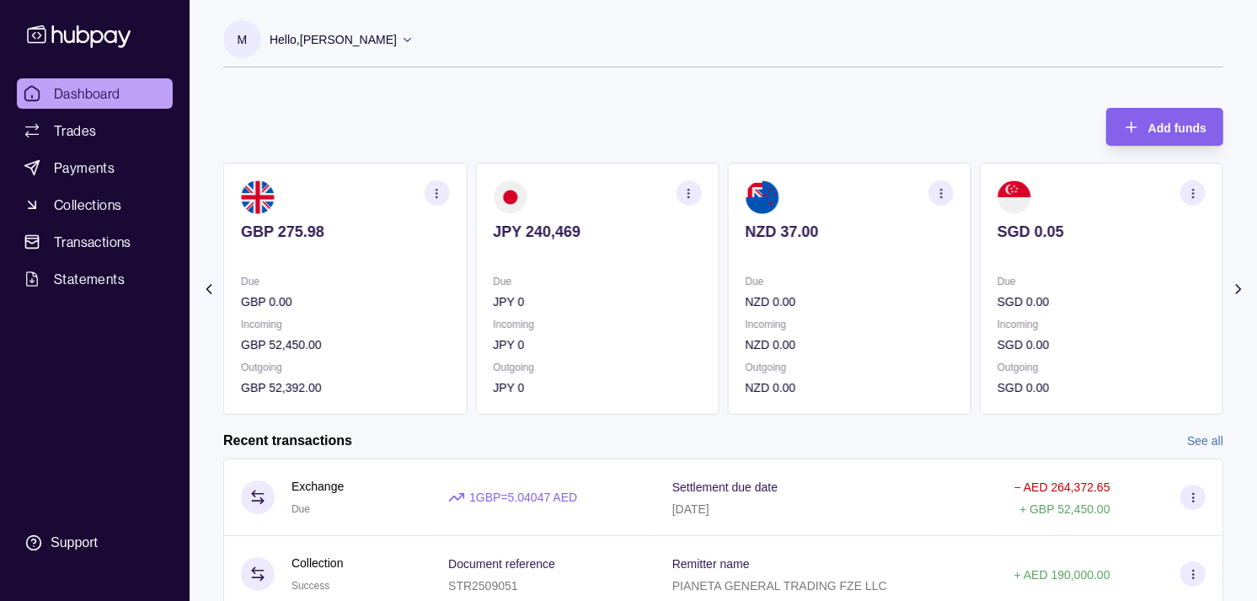
click at [894, 301] on section "NZD 37.00 Due NZD 0.00 Incoming NZD 0.00 Outgoing NZD 0.00" at bounding box center [850, 289] width 244 height 252
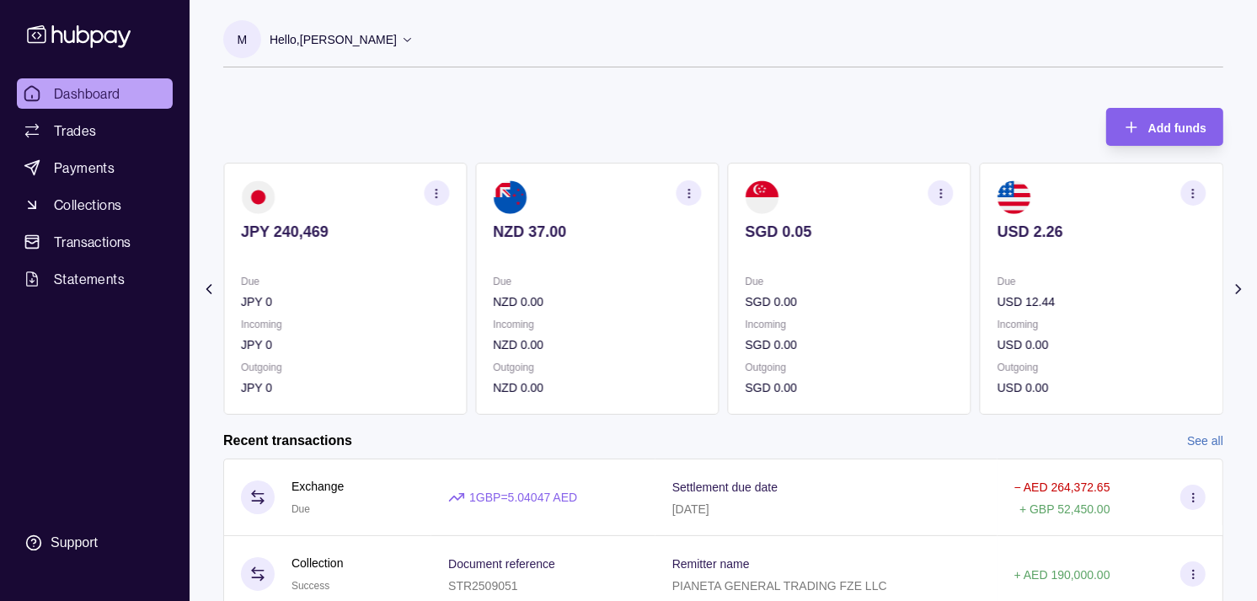
click at [1188, 191] on icon "button" at bounding box center [1193, 193] width 13 height 13
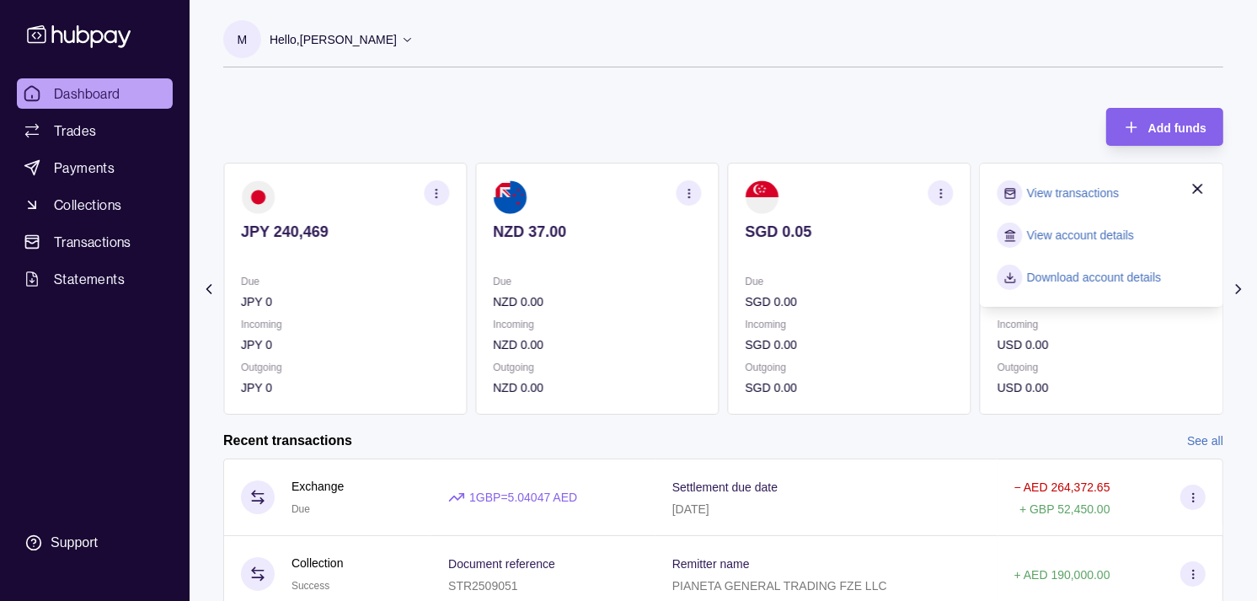
click at [1082, 199] on link "View transactions" at bounding box center [1073, 193] width 92 height 19
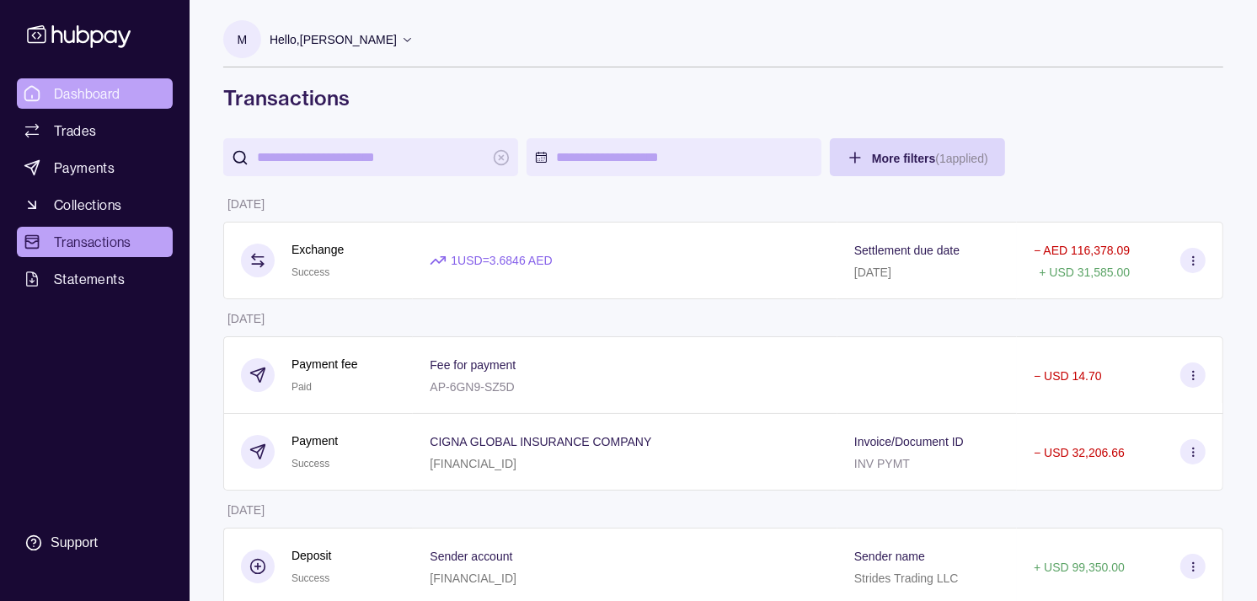
click at [78, 86] on span "Dashboard" at bounding box center [87, 93] width 67 height 20
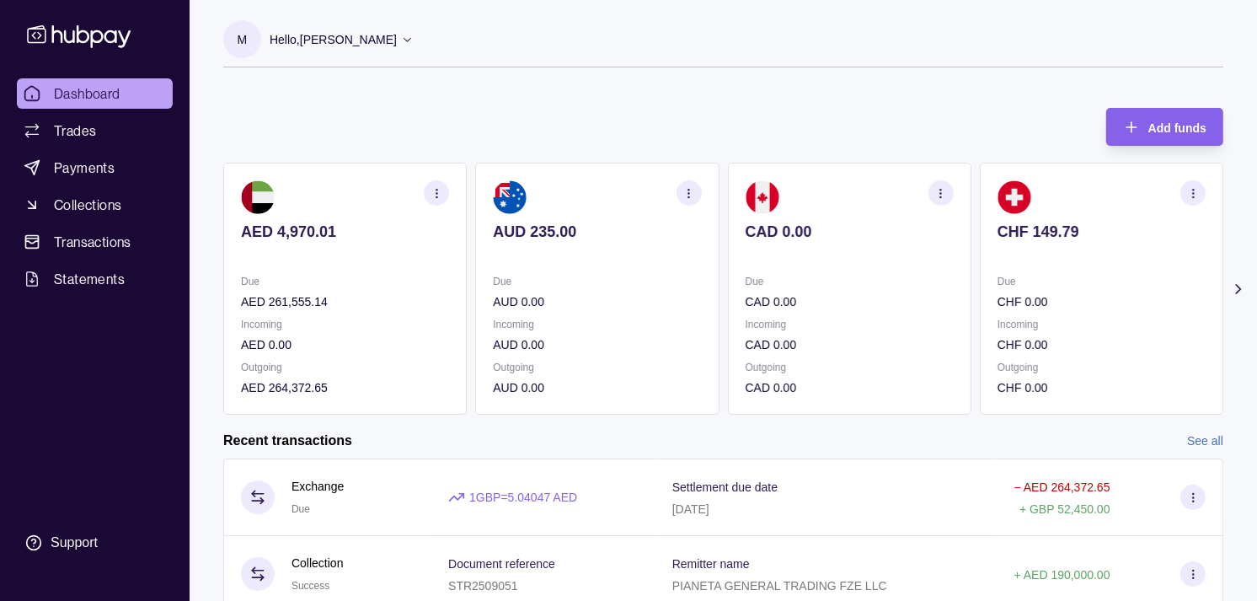
click at [858, 298] on section "CAD 0.00 Due CAD 0.00 Incoming CAD 0.00 Outgoing CAD 0.00" at bounding box center [850, 289] width 244 height 252
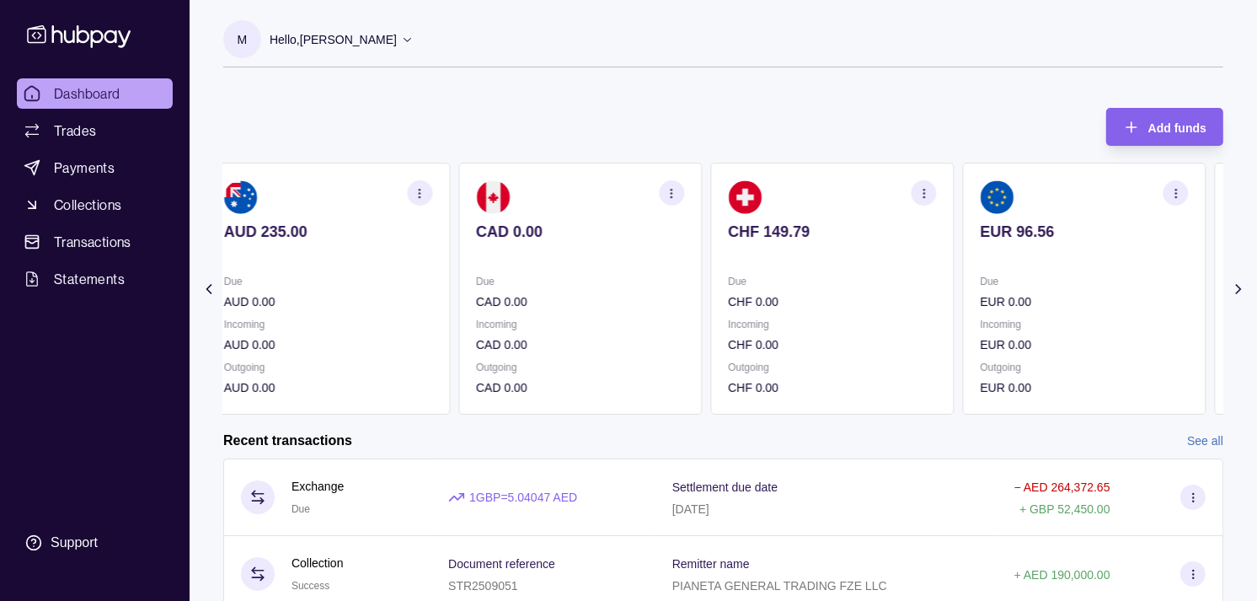
click at [864, 289] on section "CHF 149.79 Due CHF 0.00 Incoming CHF 0.00 Outgoing CHF 0.00" at bounding box center [832, 289] width 244 height 252
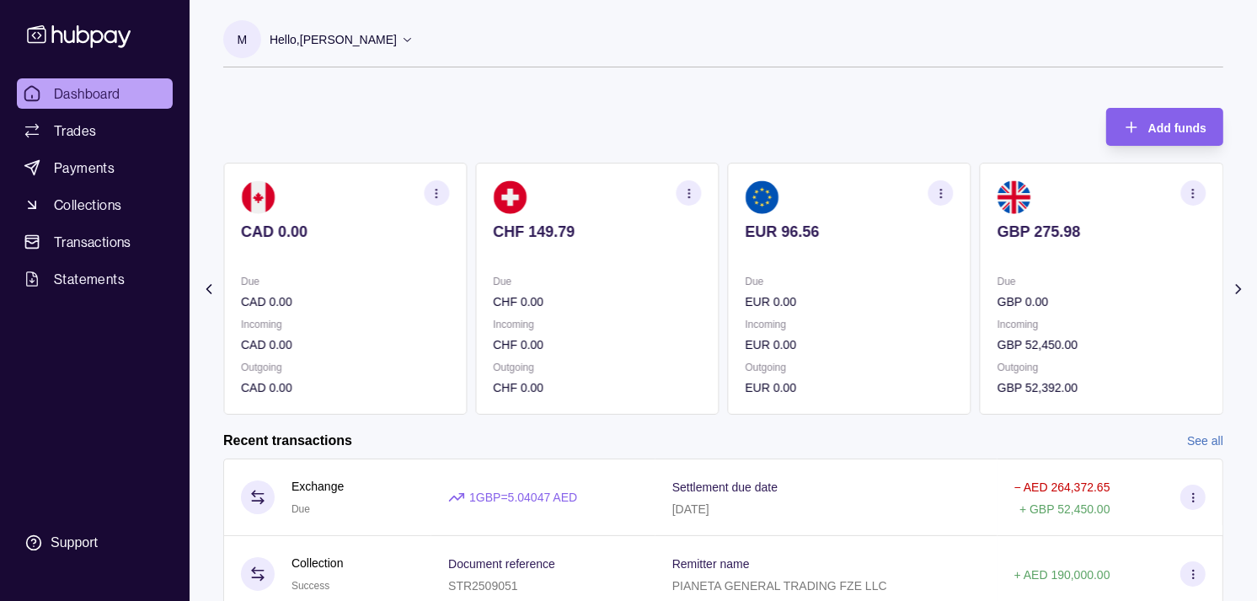
click at [822, 270] on section "EUR 96.56 Due EUR 0.00 Incoming EUR 0.00 Outgoing EUR 0.00" at bounding box center [850, 289] width 244 height 252
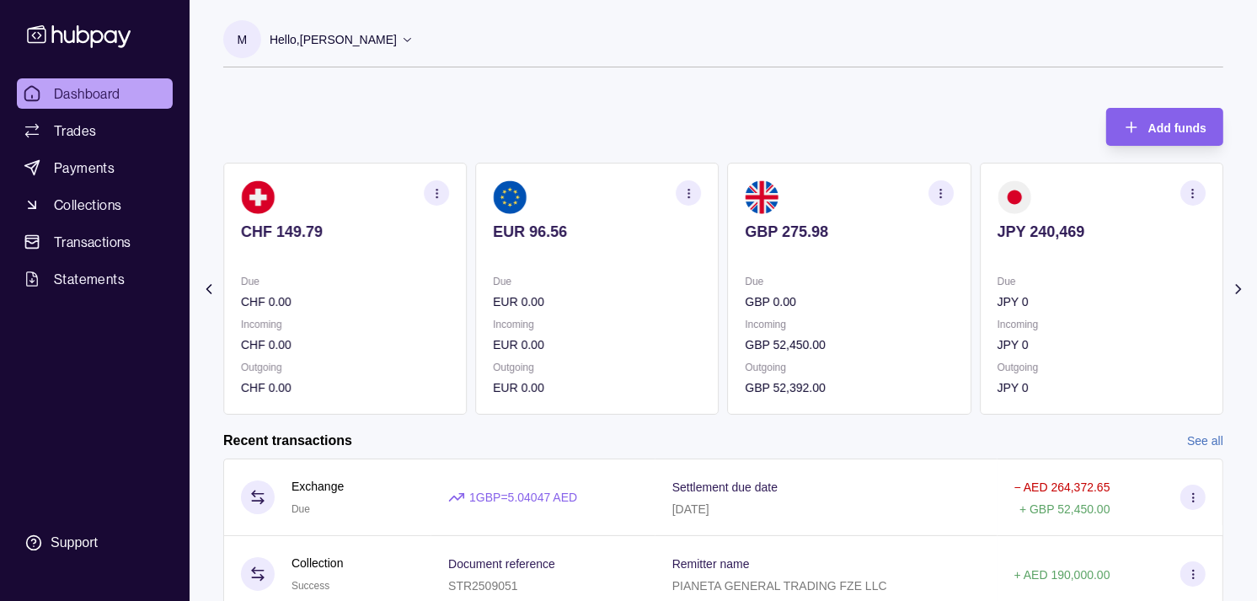
click at [938, 194] on icon "button" at bounding box center [940, 193] width 13 height 13
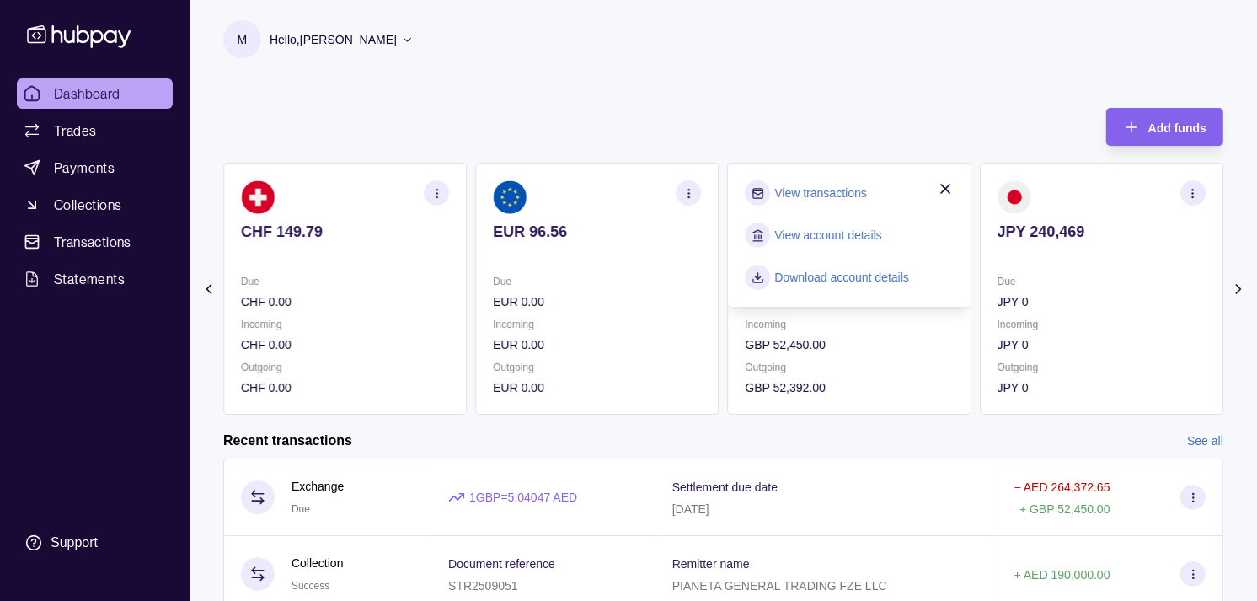
click at [849, 184] on link "View transactions" at bounding box center [821, 193] width 92 height 19
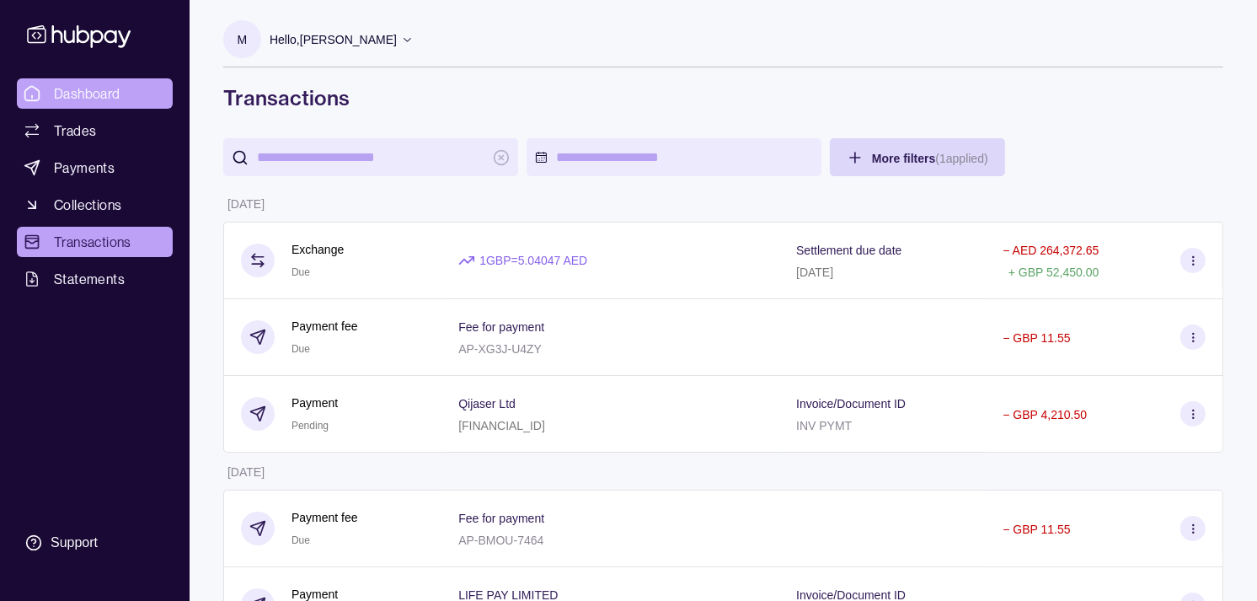
click at [126, 94] on link "Dashboard" at bounding box center [95, 93] width 156 height 30
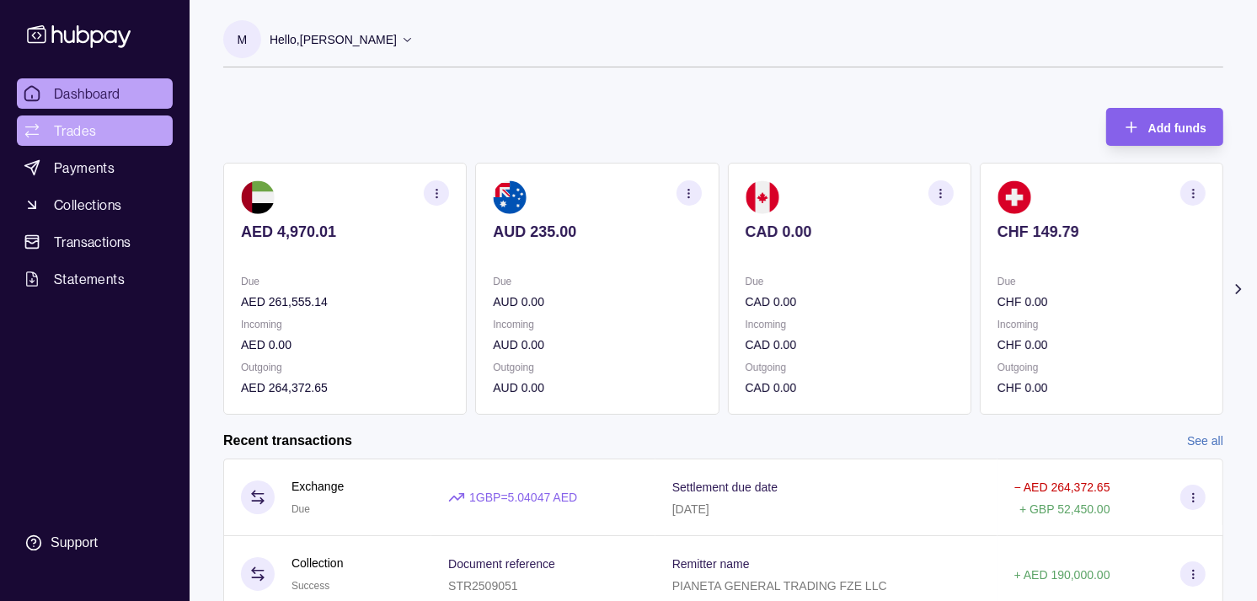
click at [84, 124] on span "Trades" at bounding box center [75, 130] width 42 height 20
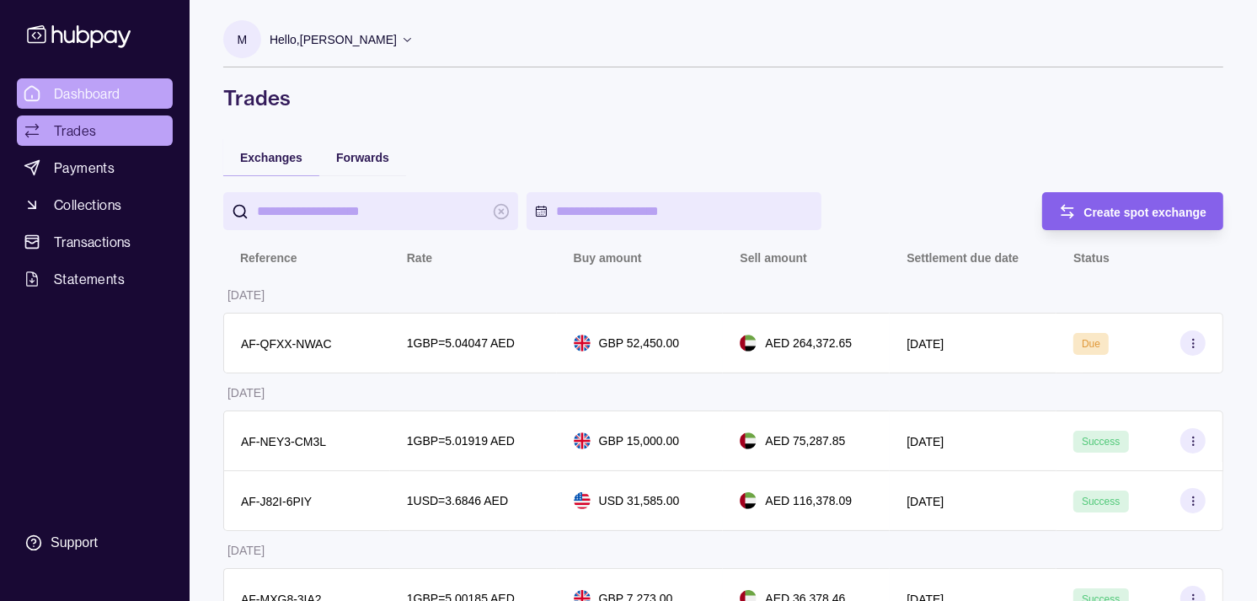
click at [131, 81] on link "Dashboard" at bounding box center [95, 93] width 156 height 30
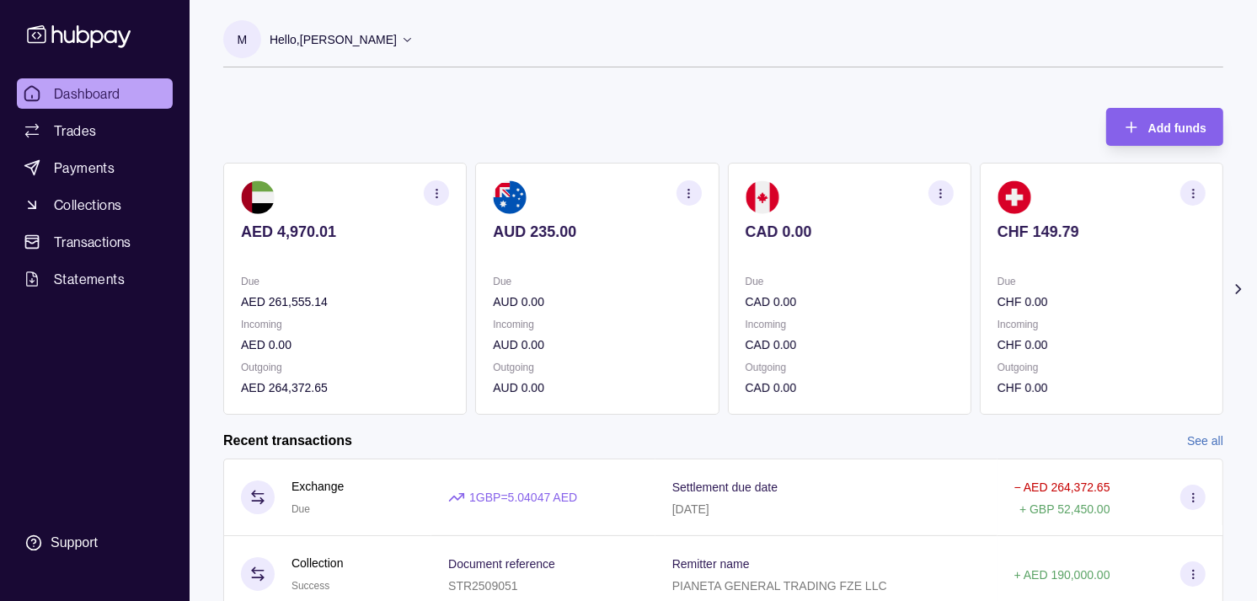
click at [822, 292] on p "CAD 0.00" at bounding box center [850, 301] width 208 height 19
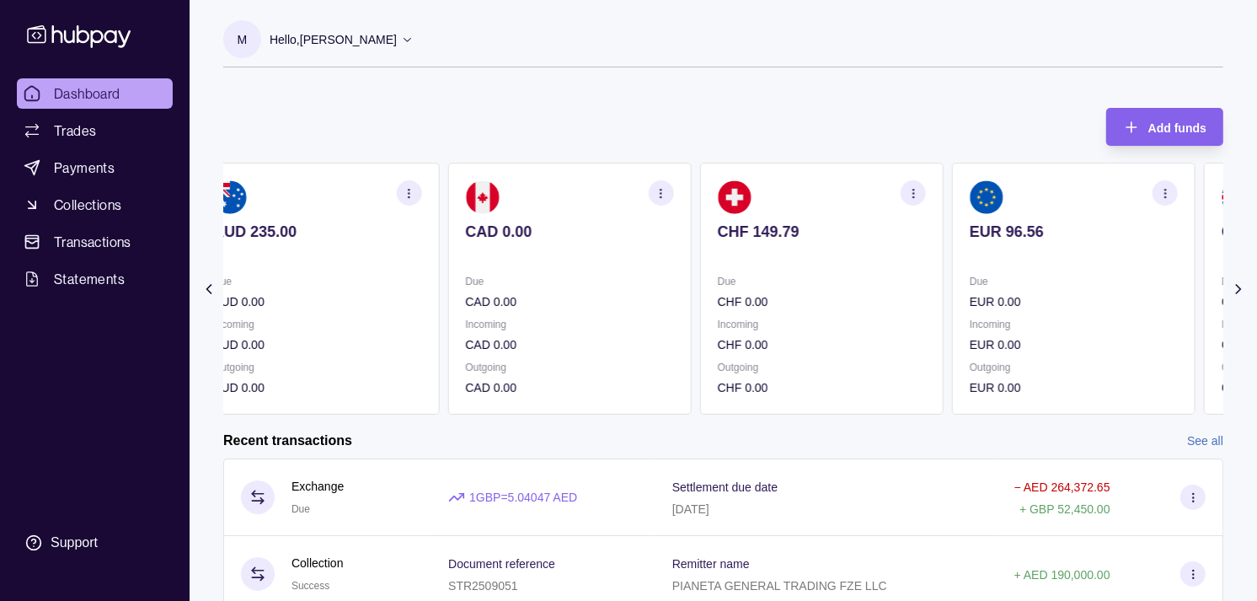
click at [849, 248] on section "CHF 149.79 Due CHF 0.00 Incoming CHF 0.00 Outgoing CHF 0.00" at bounding box center [822, 289] width 244 height 252
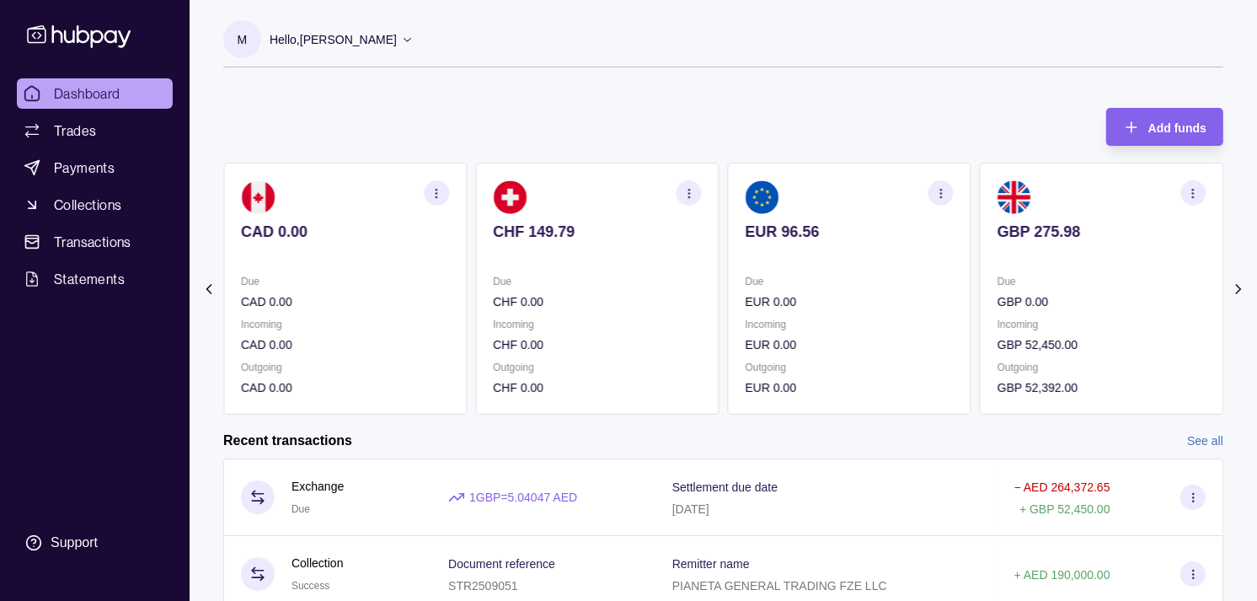
click at [848, 236] on p "EUR 96.56" at bounding box center [850, 231] width 208 height 19
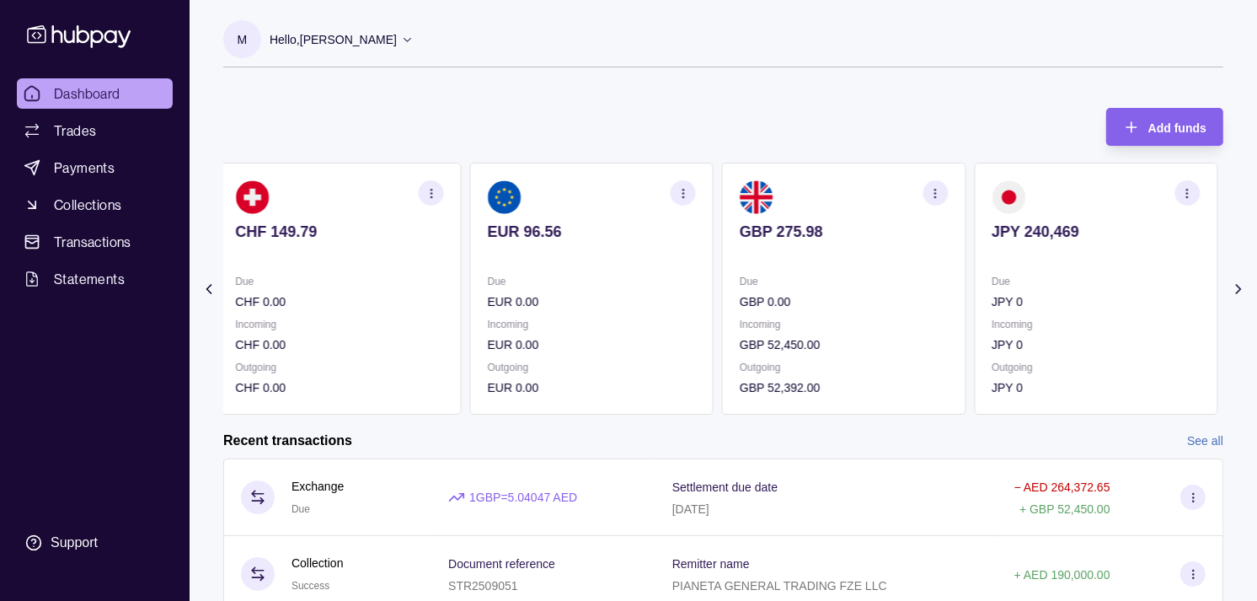
click at [841, 220] on section "GBP 275.98 Due GBP 0.00 Incoming GBP 52,450.00 Outgoing GBP 52,392.00" at bounding box center [844, 289] width 244 height 252
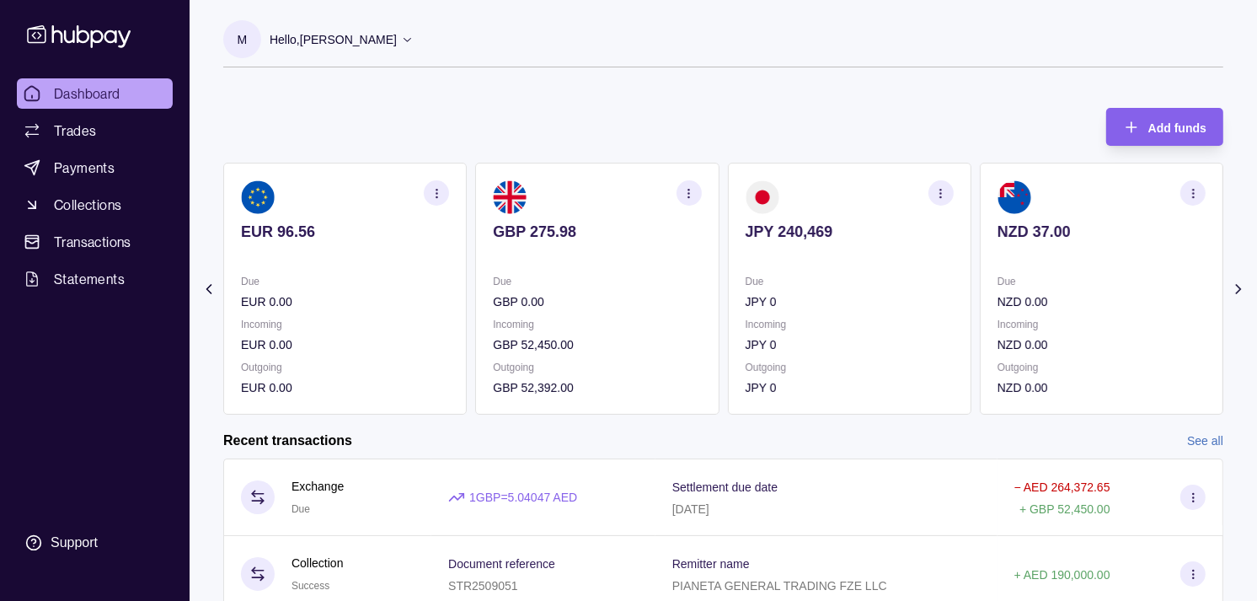
click at [769, 209] on section "JPY 240,469 Due JPY 0 Incoming JPY 0 Outgoing JPY 0" at bounding box center [850, 289] width 244 height 252
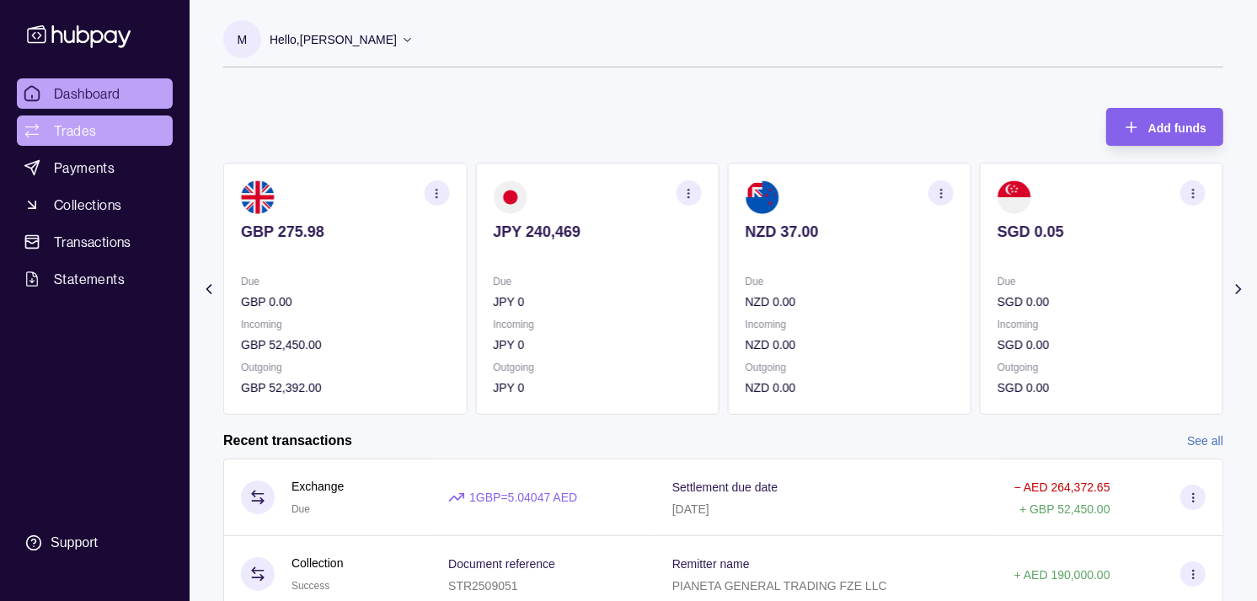
click at [116, 137] on link "Trades" at bounding box center [95, 130] width 156 height 30
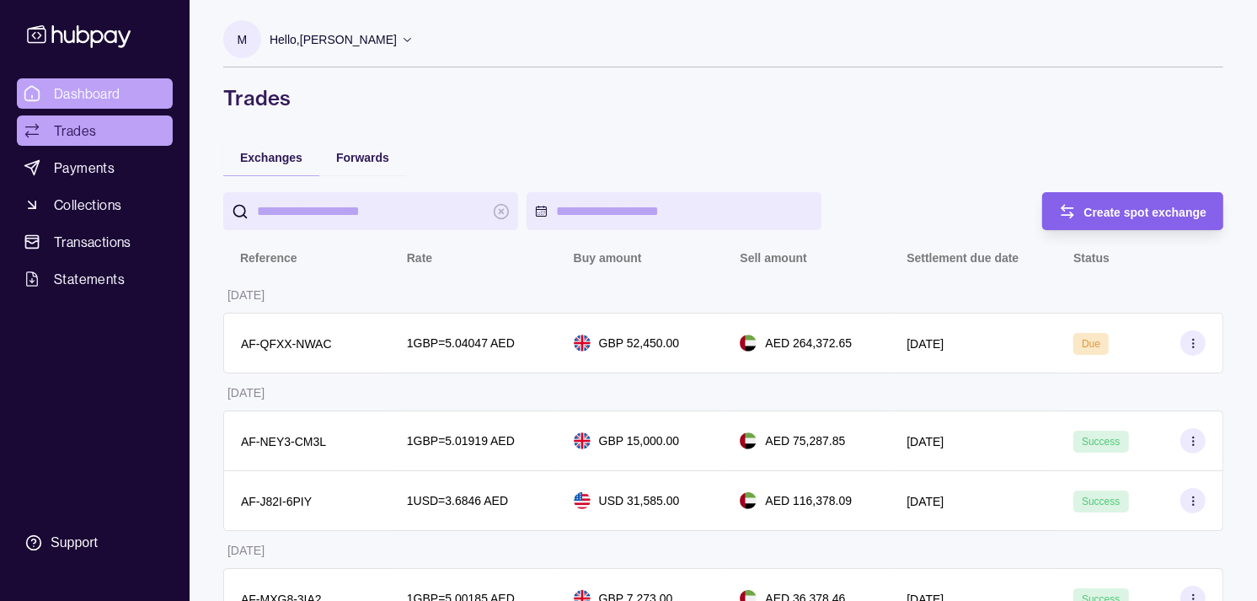
click at [103, 99] on span "Dashboard" at bounding box center [87, 93] width 67 height 20
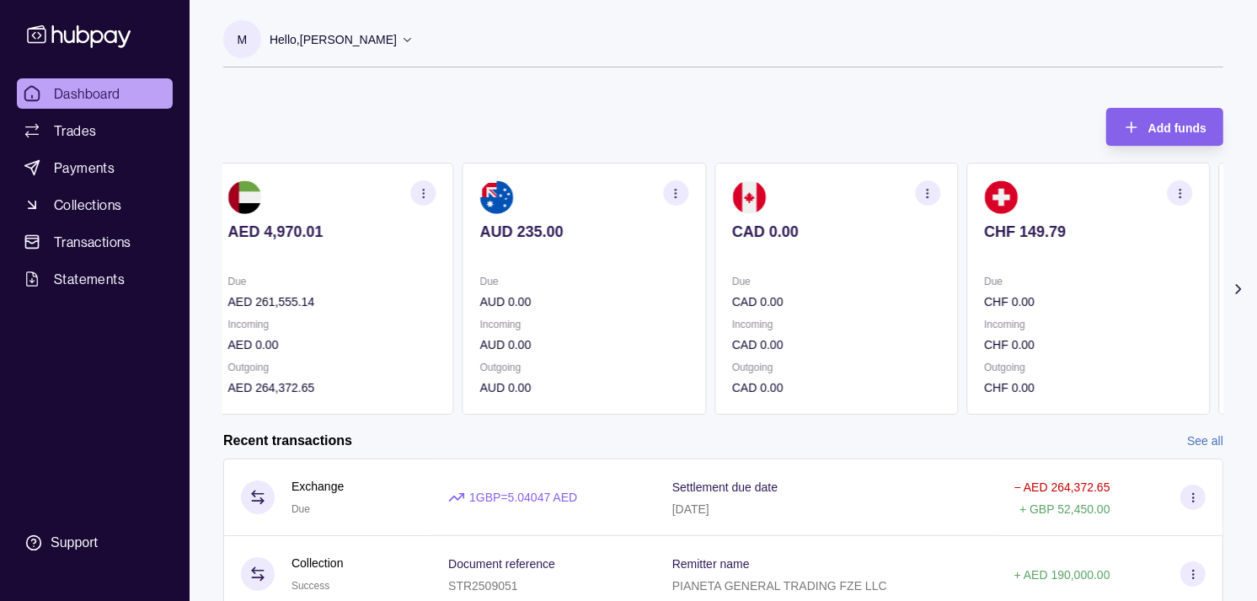
click at [790, 258] on p at bounding box center [836, 254] width 208 height 19
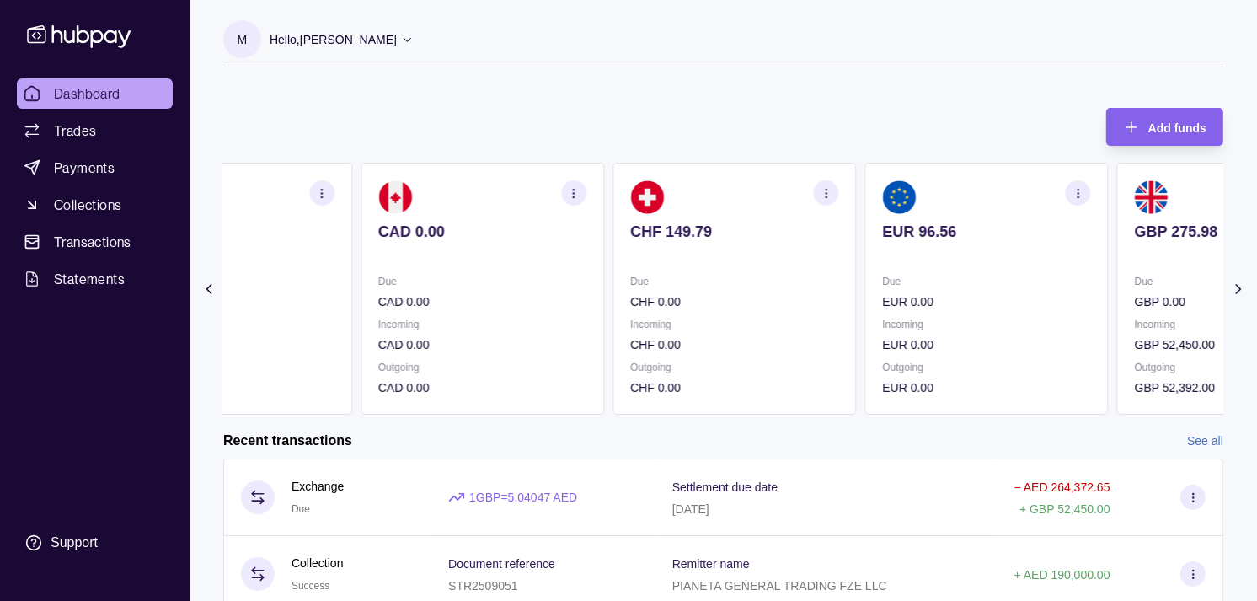
click at [735, 244] on div "CHF 149.79" at bounding box center [734, 242] width 208 height 41
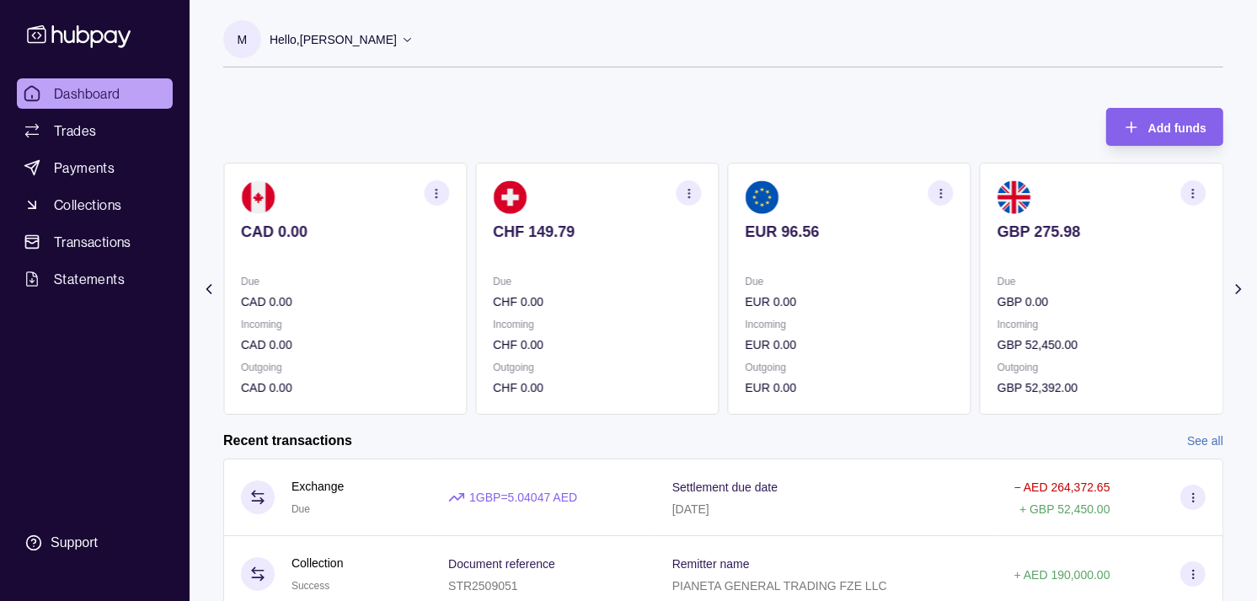
click at [746, 231] on p "EUR 96.56" at bounding box center [850, 231] width 208 height 19
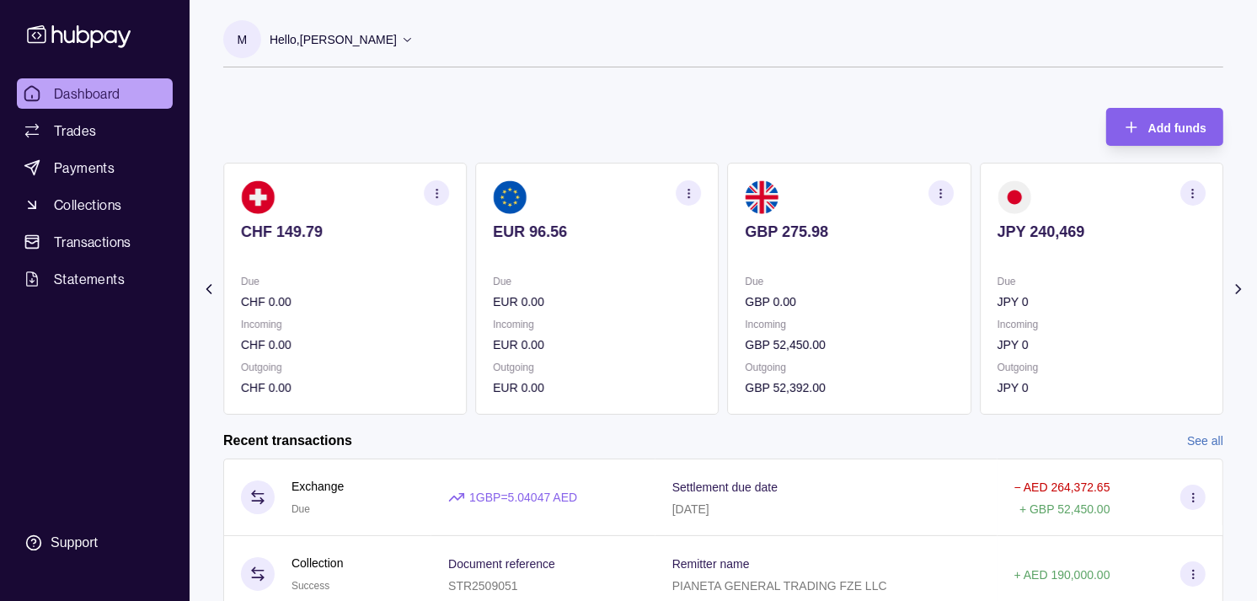
click at [112, 93] on span "Dashboard" at bounding box center [87, 93] width 67 height 20
click at [90, 127] on span "Trades" at bounding box center [75, 130] width 42 height 20
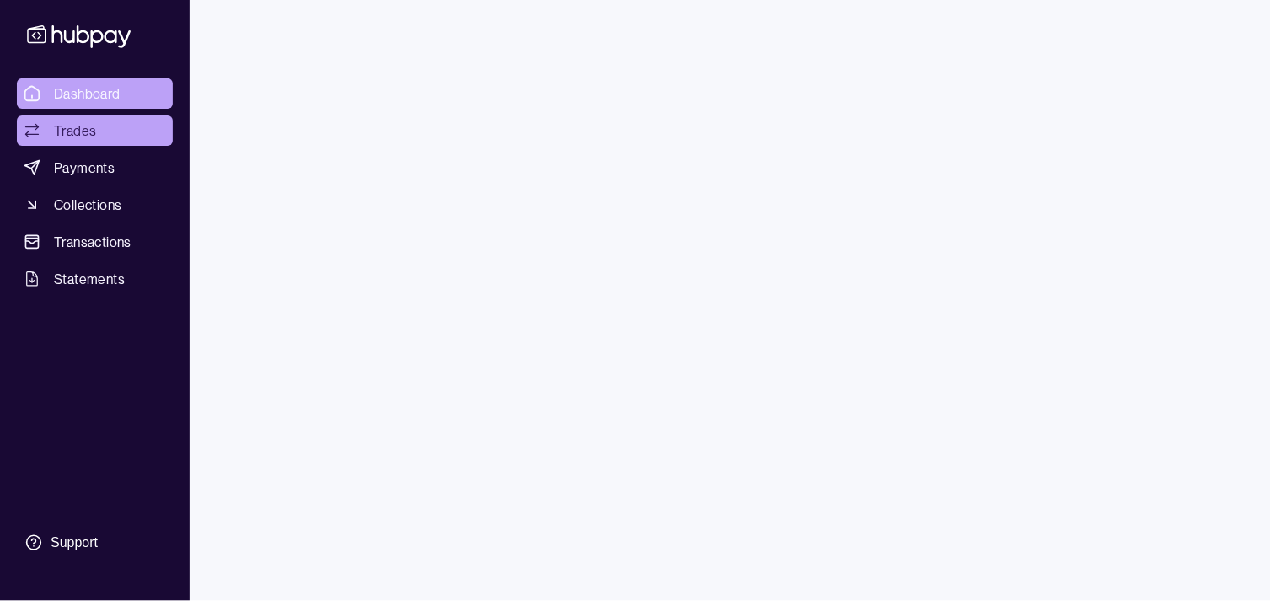
click at [90, 94] on span "Dashboard" at bounding box center [87, 93] width 67 height 20
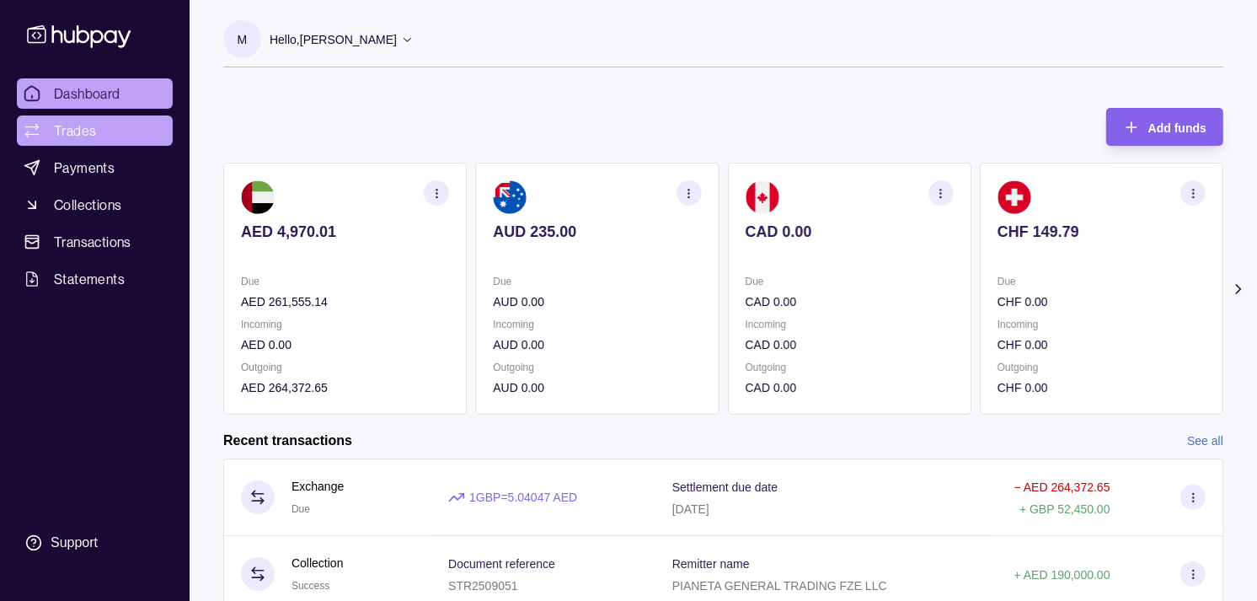
click at [84, 130] on span "Trades" at bounding box center [75, 130] width 42 height 20
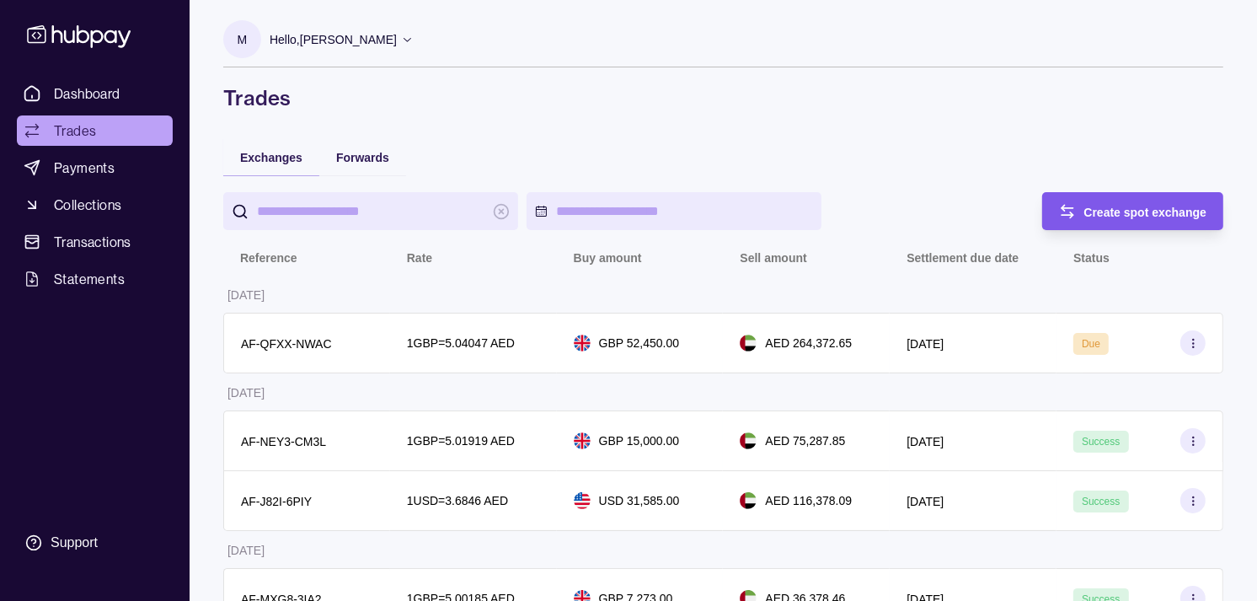
click at [1109, 211] on span "Create spot exchange" at bounding box center [1145, 212] width 123 height 13
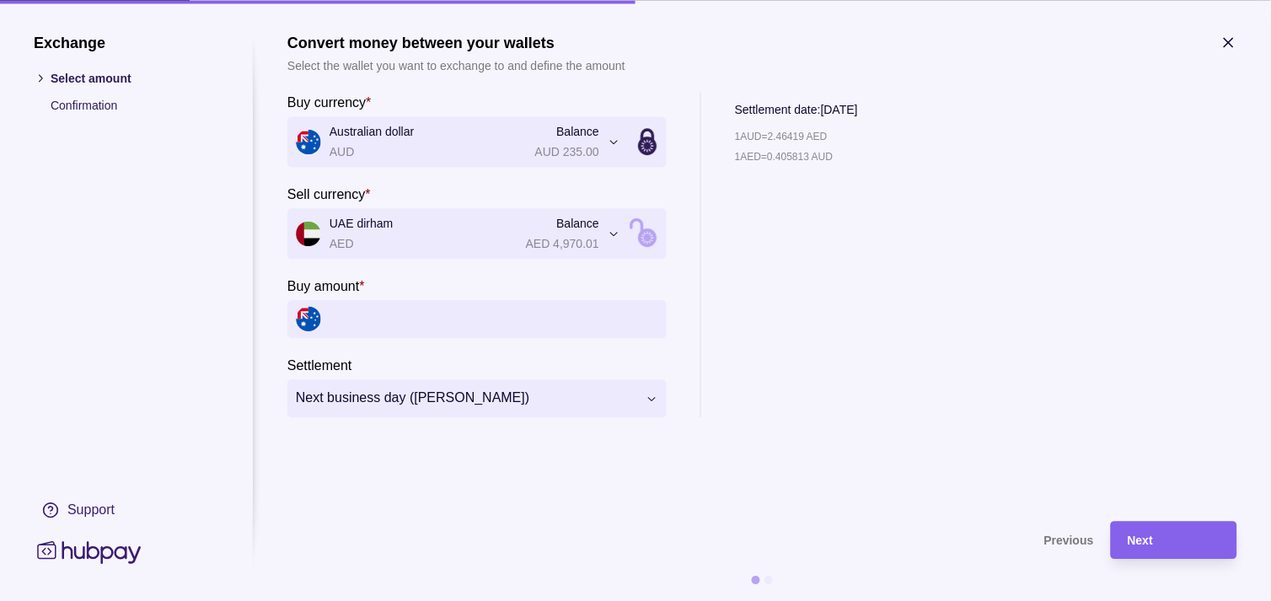
click at [1230, 40] on icon "button" at bounding box center [1228, 42] width 8 height 8
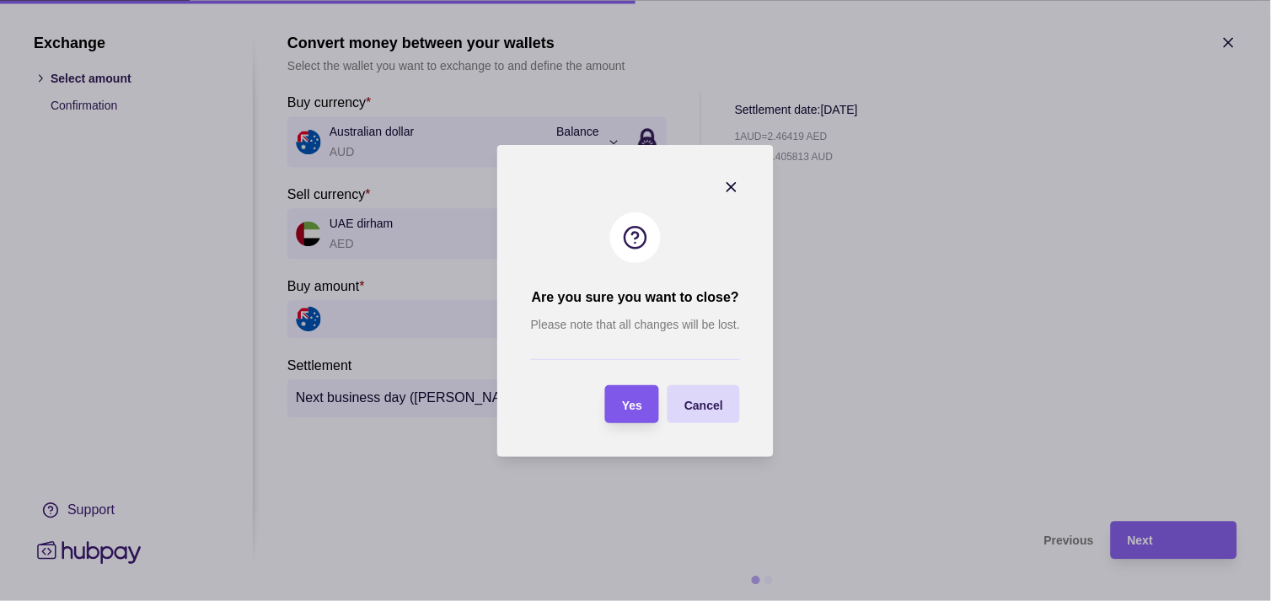
click at [645, 410] on section "Yes" at bounding box center [632, 404] width 54 height 38
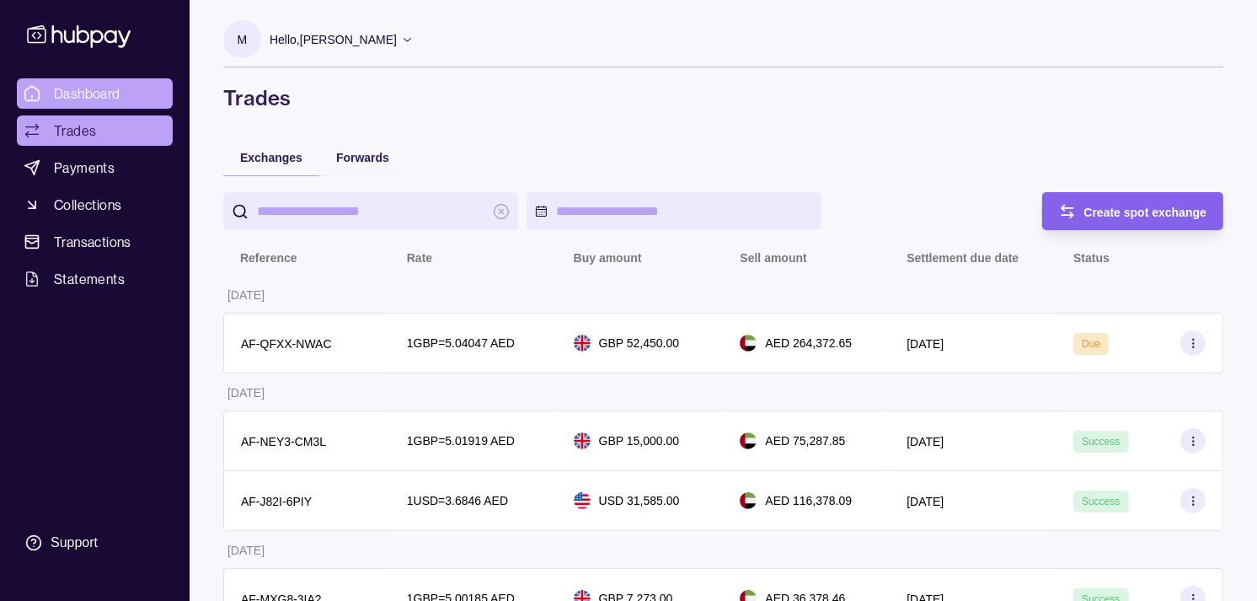
click at [116, 85] on span "Dashboard" at bounding box center [87, 93] width 67 height 20
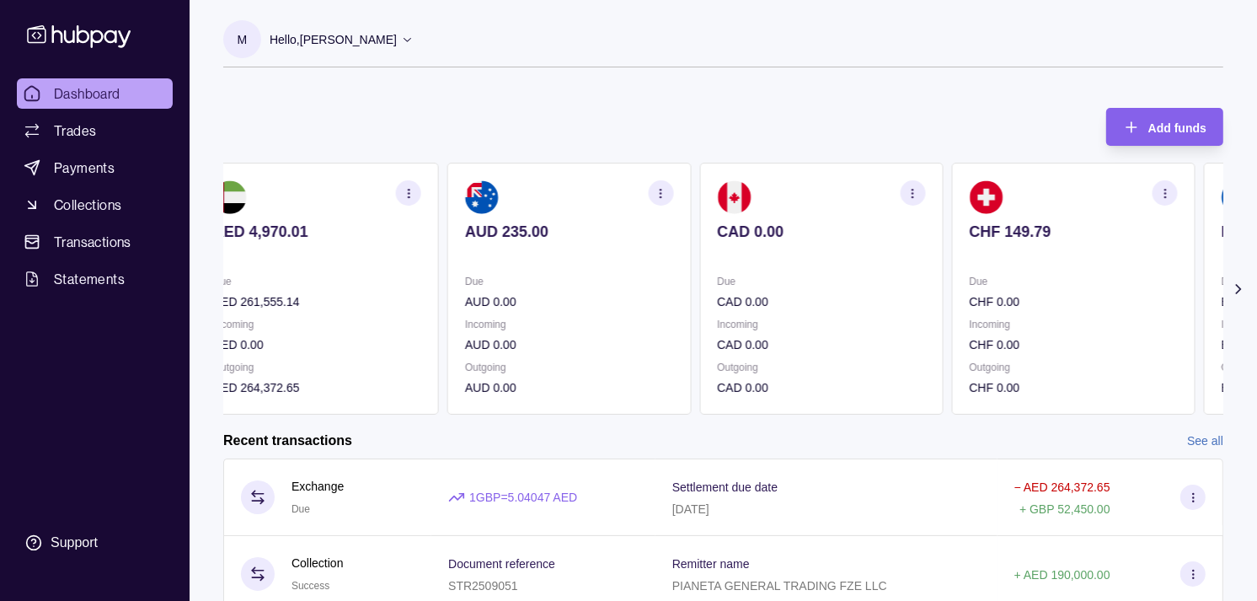
click at [992, 314] on div "Due CHF 0.00 Incoming CHF 0.00 Outgoing CHF 0.00" at bounding box center [1073, 334] width 208 height 125
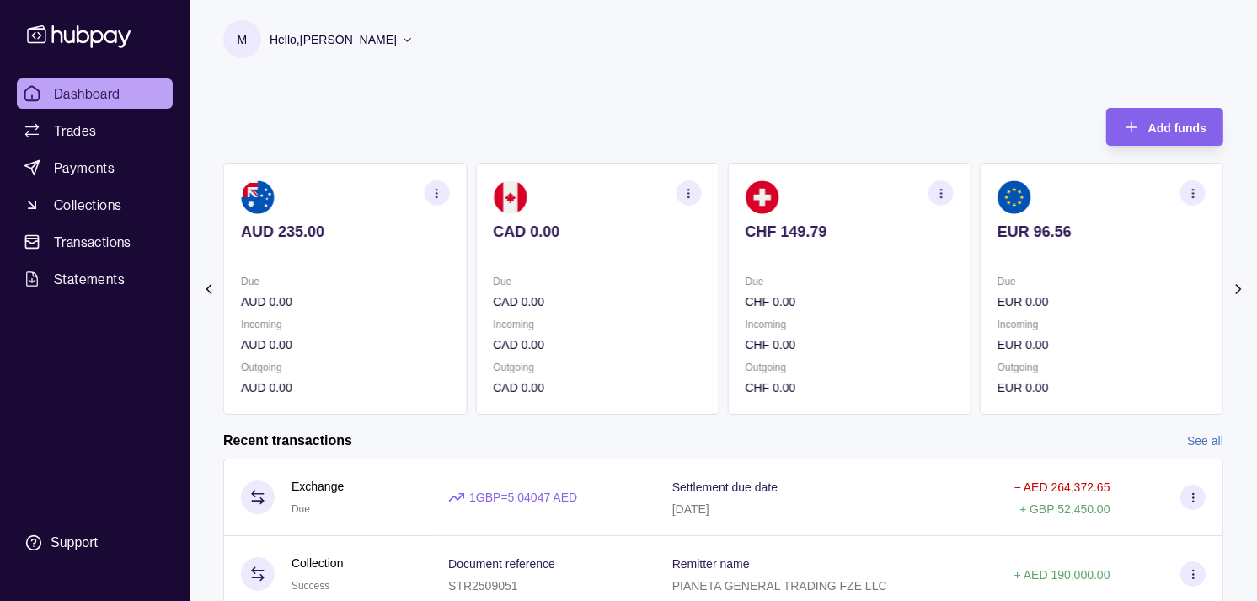
click at [998, 307] on p "EUR 0.00" at bounding box center [1102, 301] width 208 height 19
click at [1036, 295] on p "GBP 0.00" at bounding box center [1102, 301] width 208 height 19
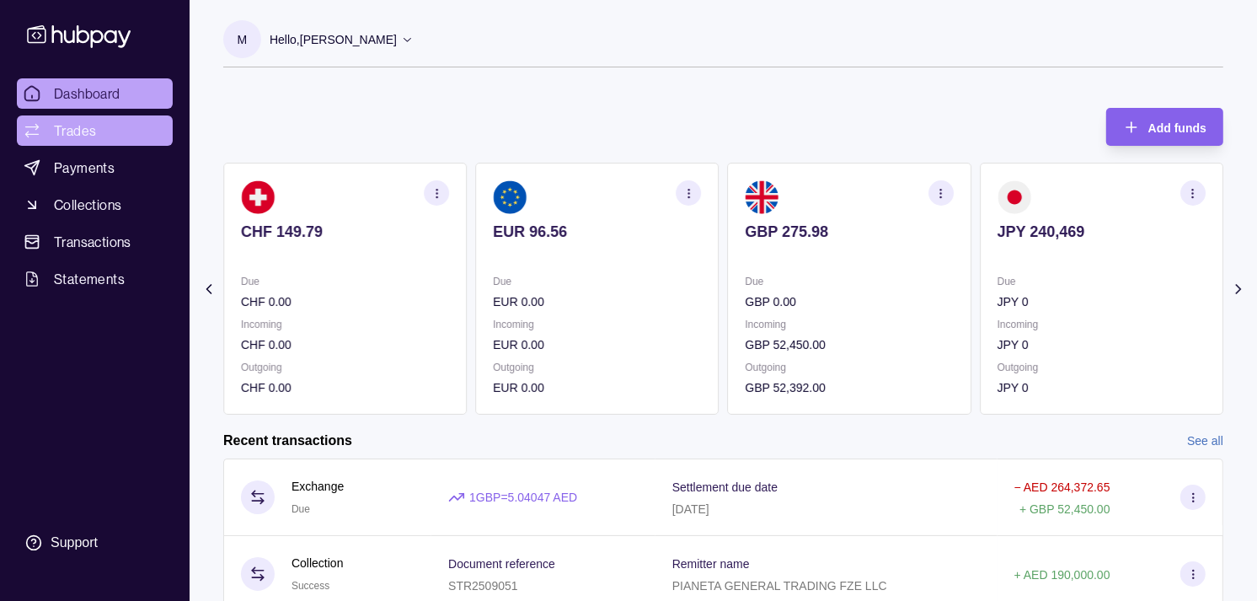
click at [99, 126] on link "Trades" at bounding box center [95, 130] width 156 height 30
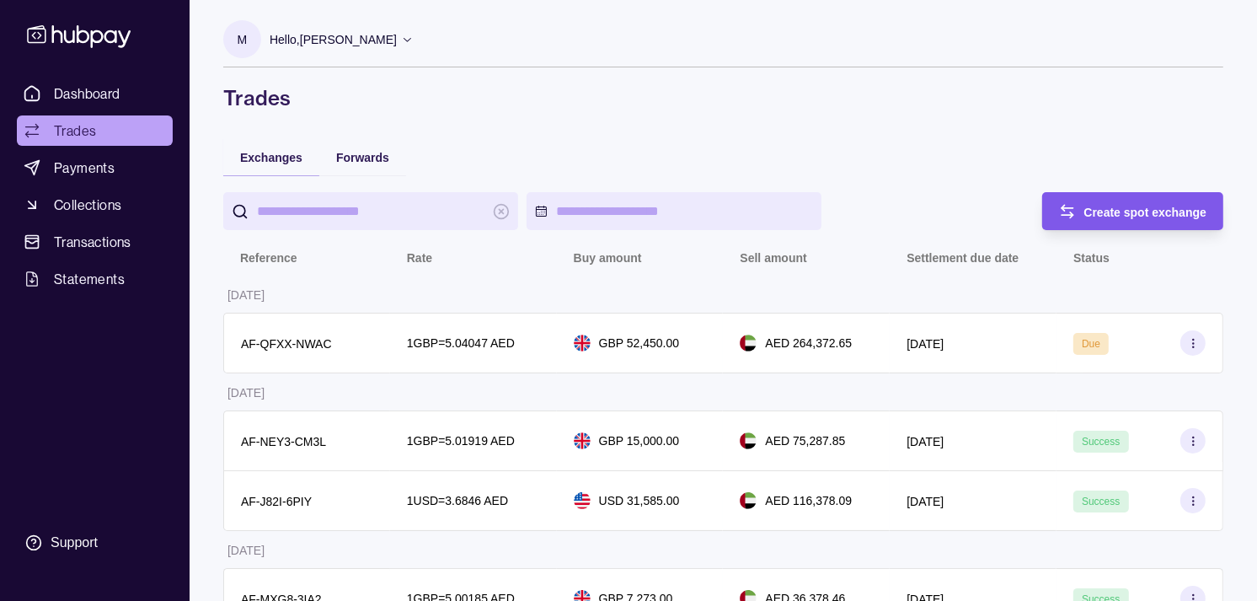
click at [1147, 207] on span "Create spot exchange" at bounding box center [1145, 212] width 123 height 13
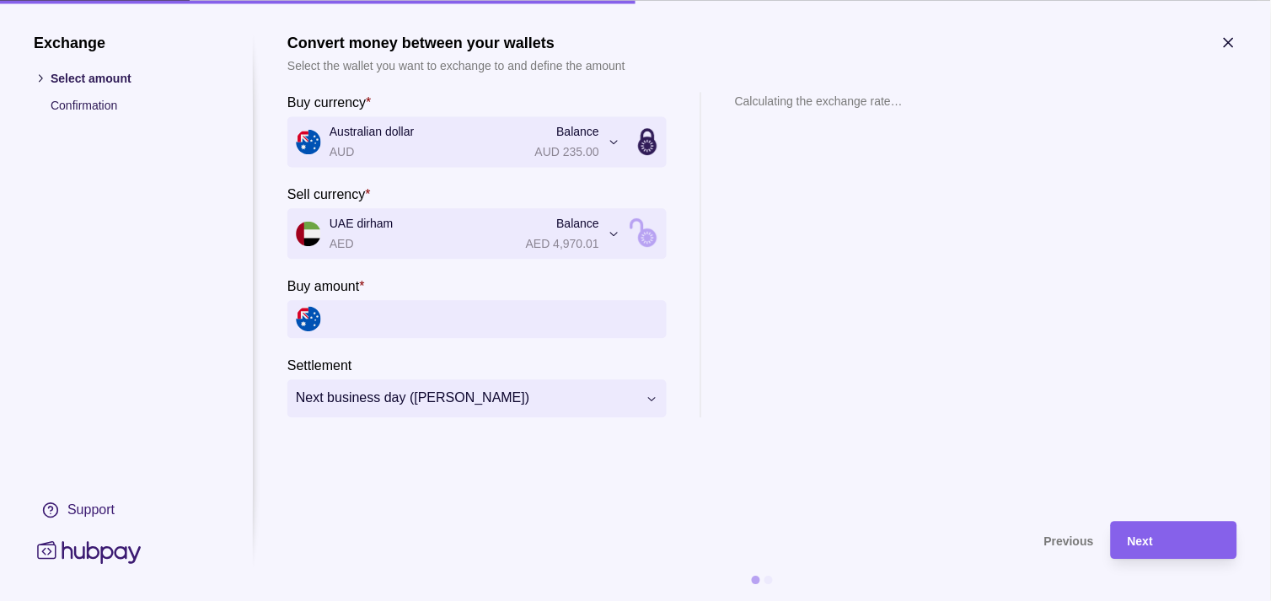
click at [432, 320] on input "Buy amount *" at bounding box center [493, 319] width 329 height 38
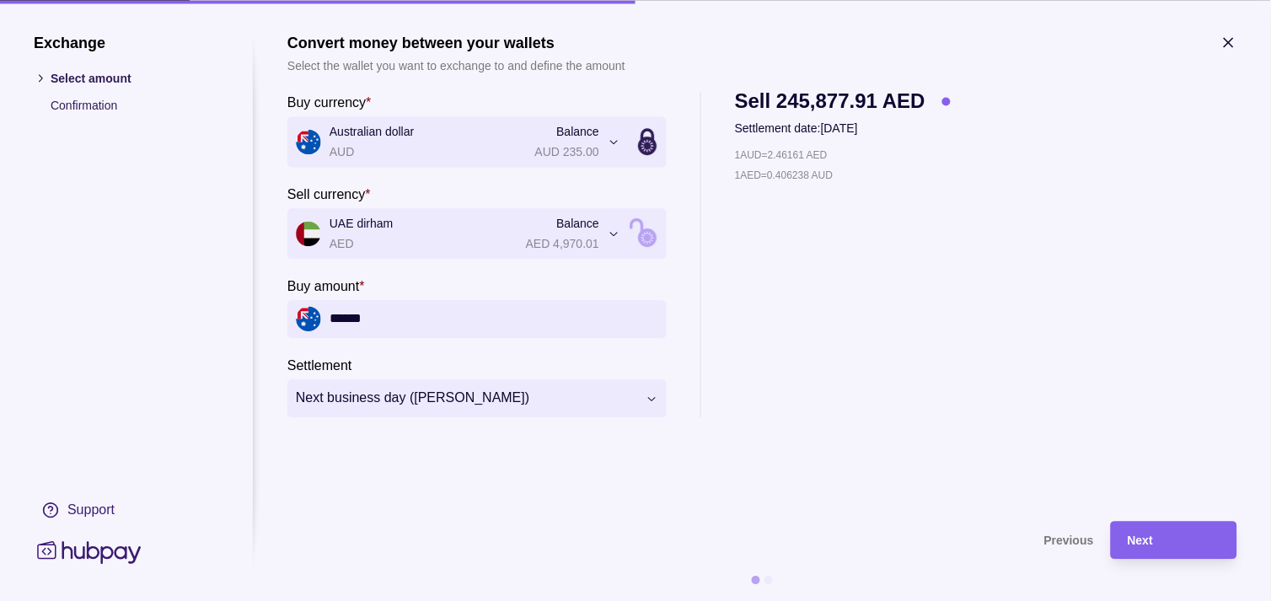
type input "******"
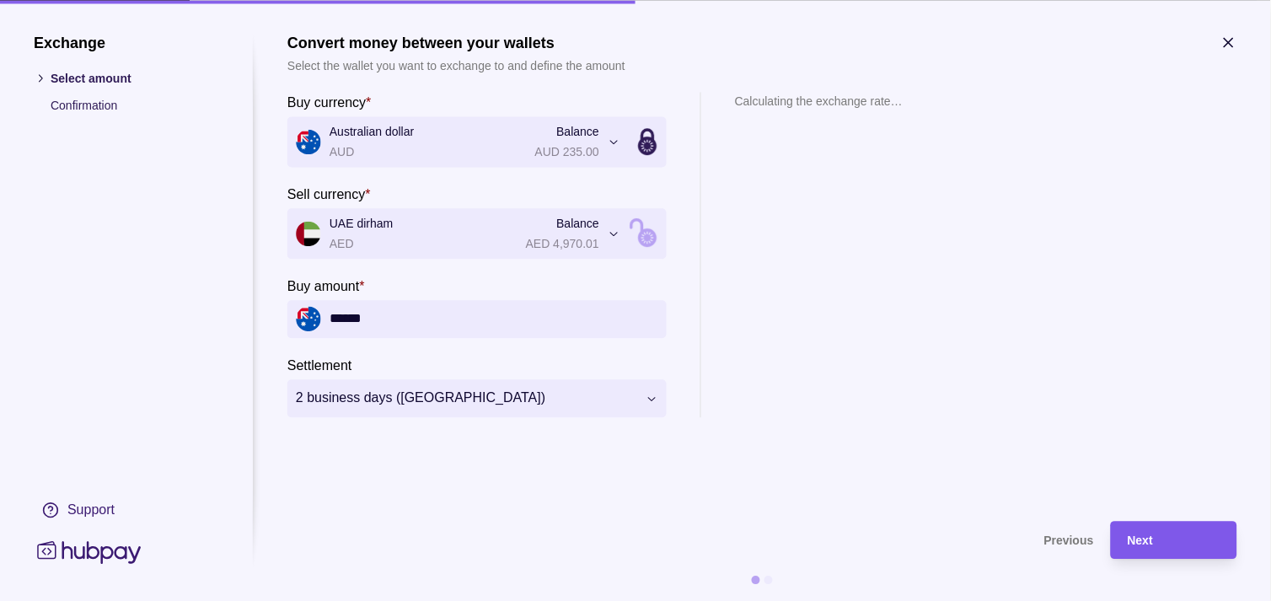
click at [1122, 537] on div "Next" at bounding box center [1161, 540] width 118 height 38
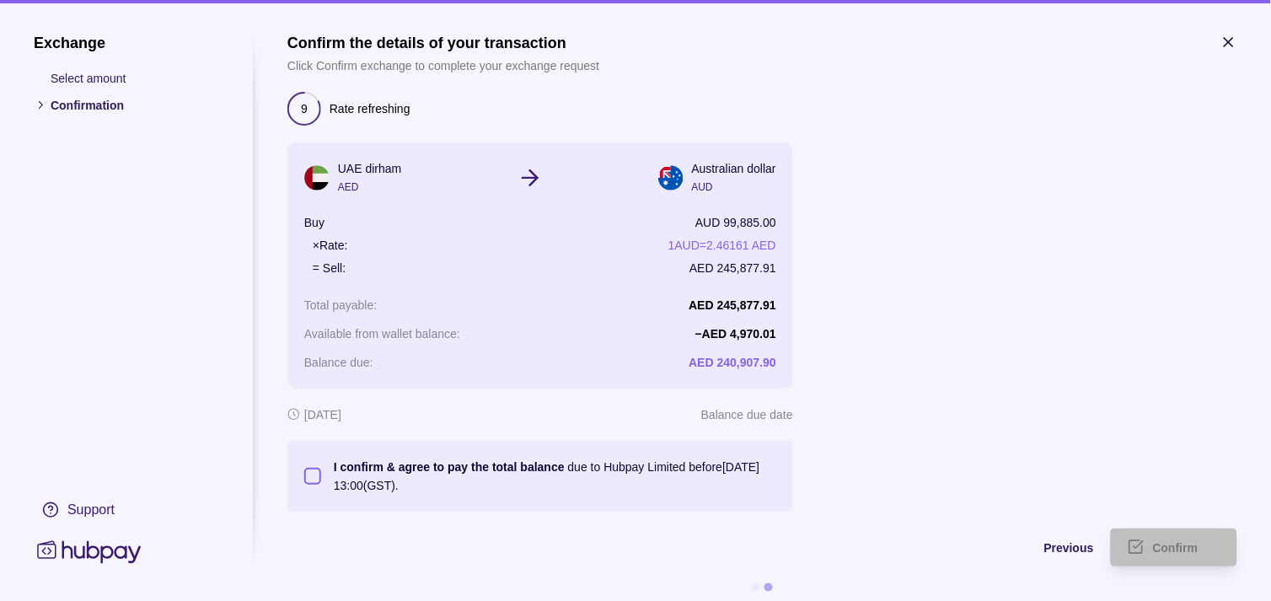
click at [315, 473] on button "I confirm & agree to pay the total balance due to Hubpay Limited before [DATE] …" at bounding box center [312, 476] width 17 height 17
click at [1197, 538] on div "Confirm" at bounding box center [1186, 548] width 67 height 20
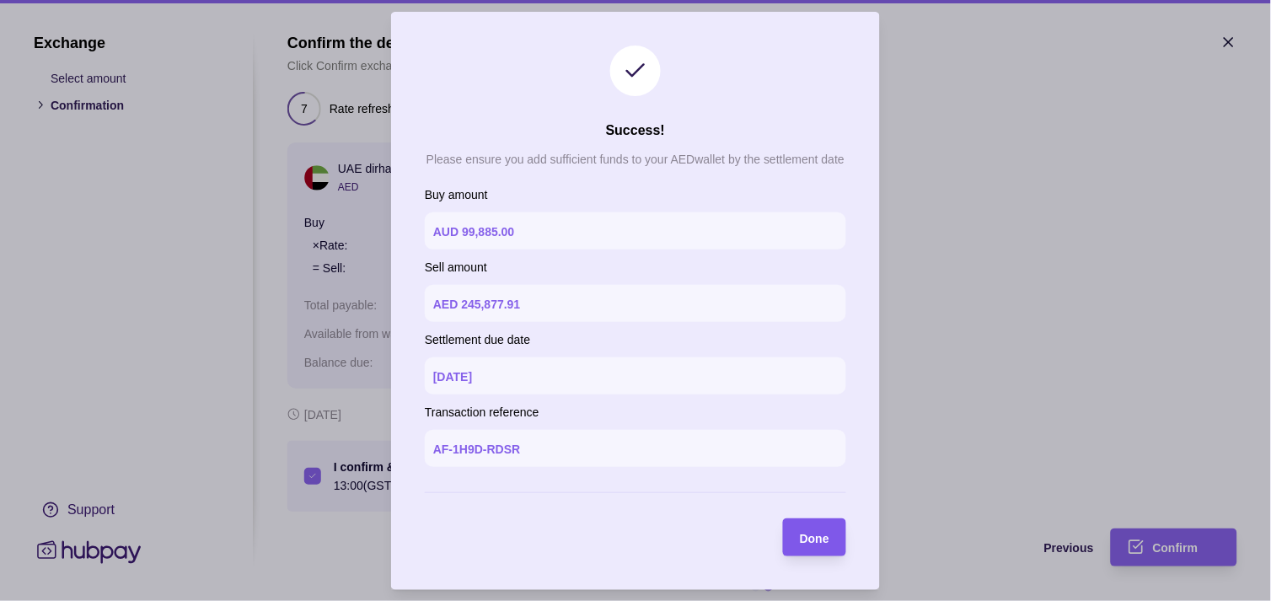
click at [821, 534] on span "Done" at bounding box center [814, 537] width 29 height 13
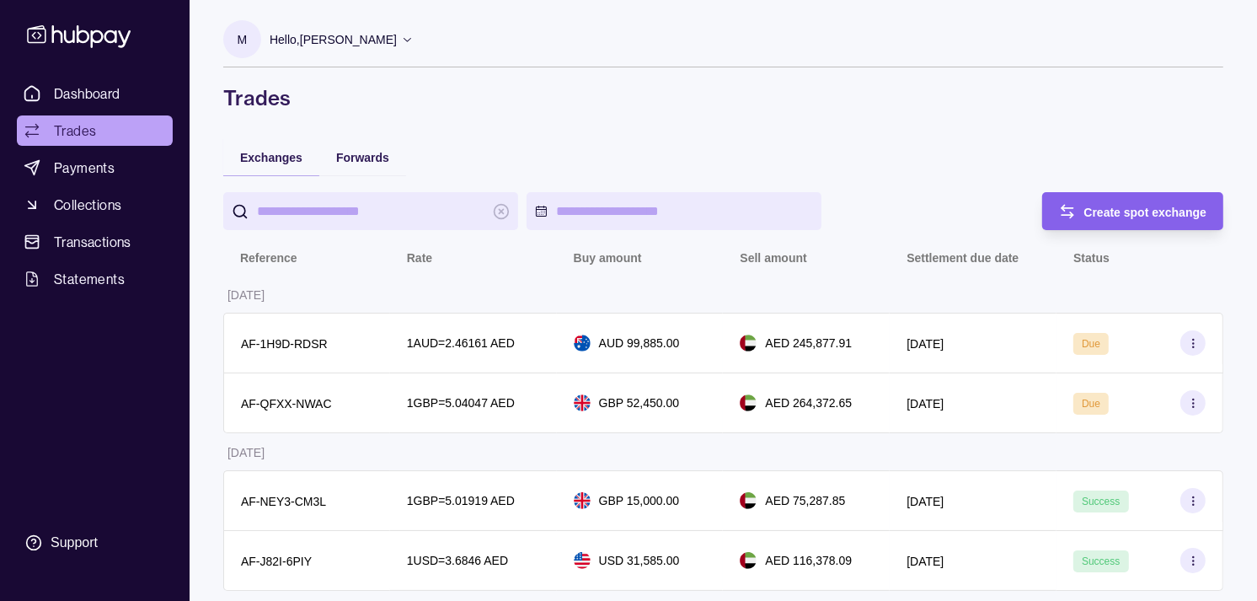
click at [28, 123] on icon at bounding box center [32, 130] width 17 height 17
